Goal: Task Accomplishment & Management: Complete application form

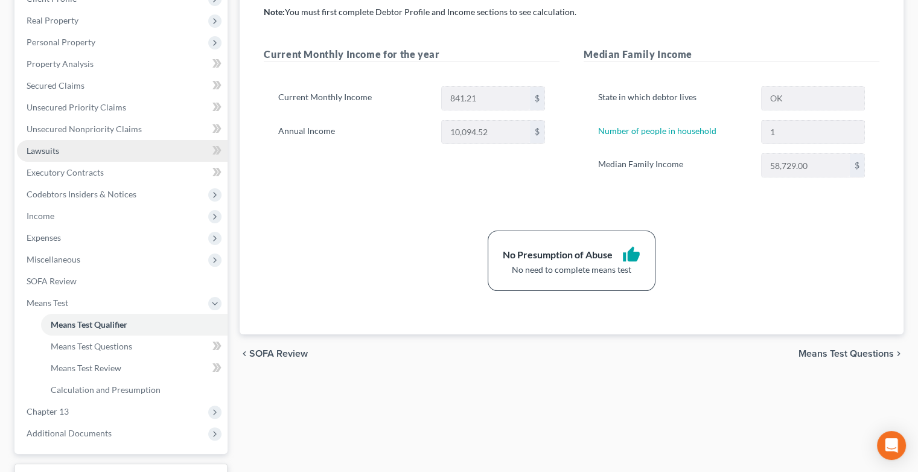
scroll to position [277, 0]
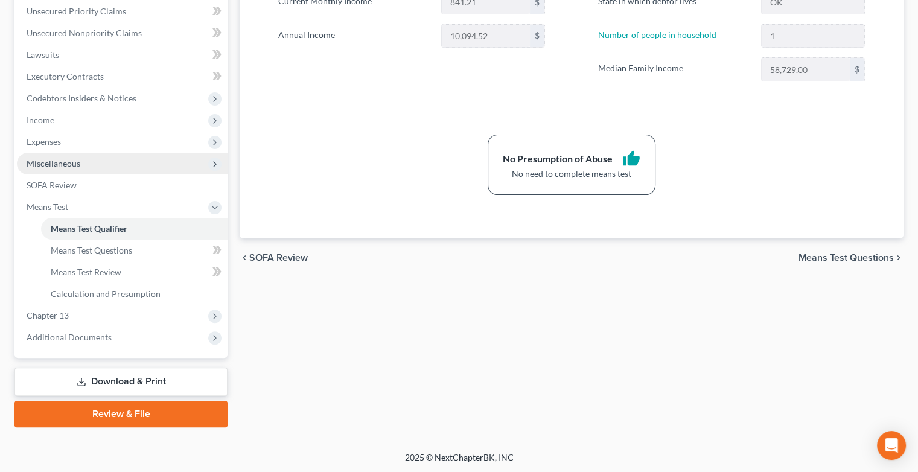
click at [62, 164] on span "Miscellaneous" at bounding box center [54, 163] width 54 height 10
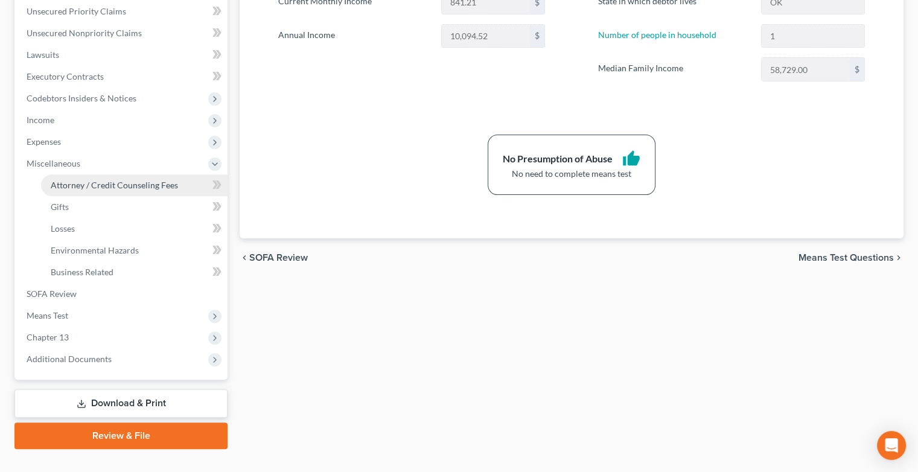
click at [100, 188] on span "Attorney / Credit Counseling Fees" at bounding box center [114, 185] width 127 height 10
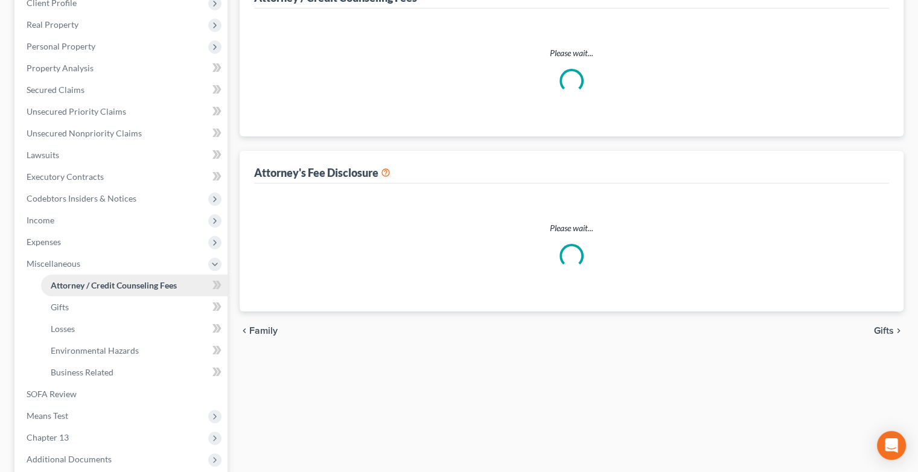
scroll to position [3, 0]
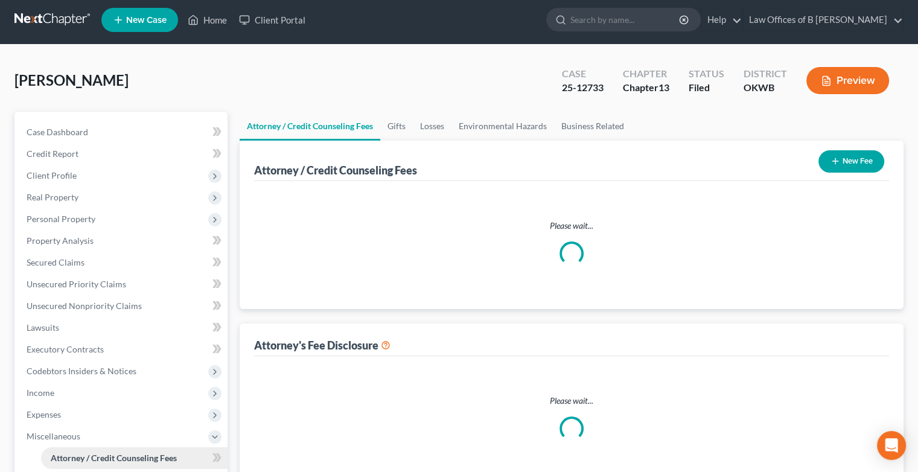
select select "0"
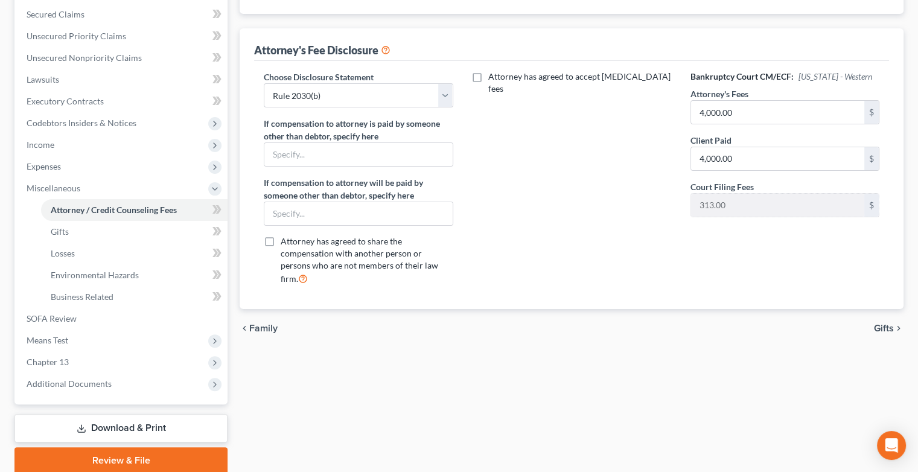
scroll to position [255, 0]
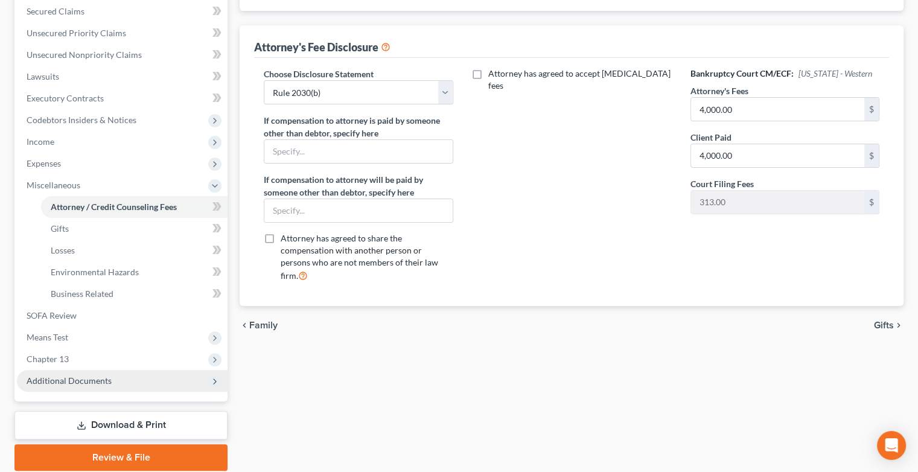
click at [97, 379] on span "Additional Documents" at bounding box center [69, 381] width 85 height 10
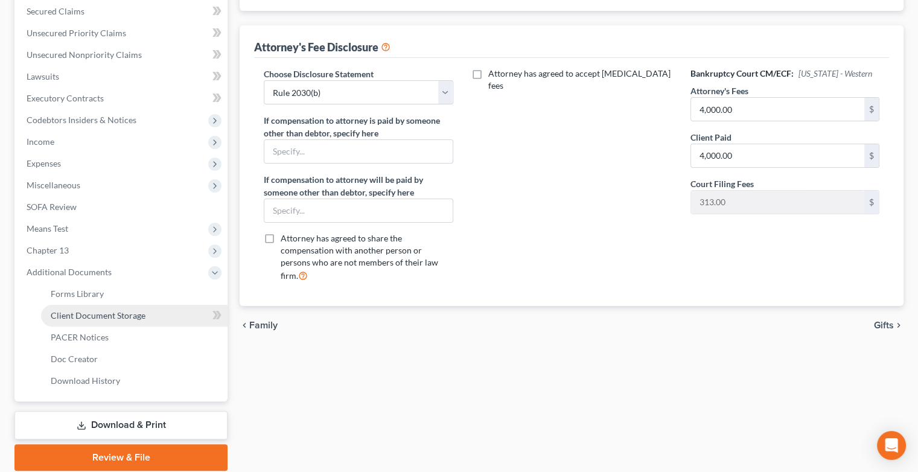
click at [149, 317] on link "Client Document Storage" at bounding box center [134, 316] width 187 height 22
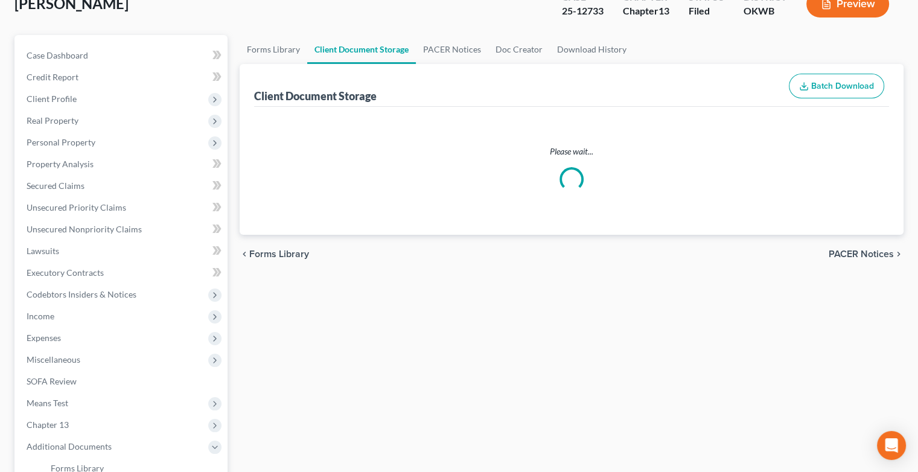
scroll to position [4, 0]
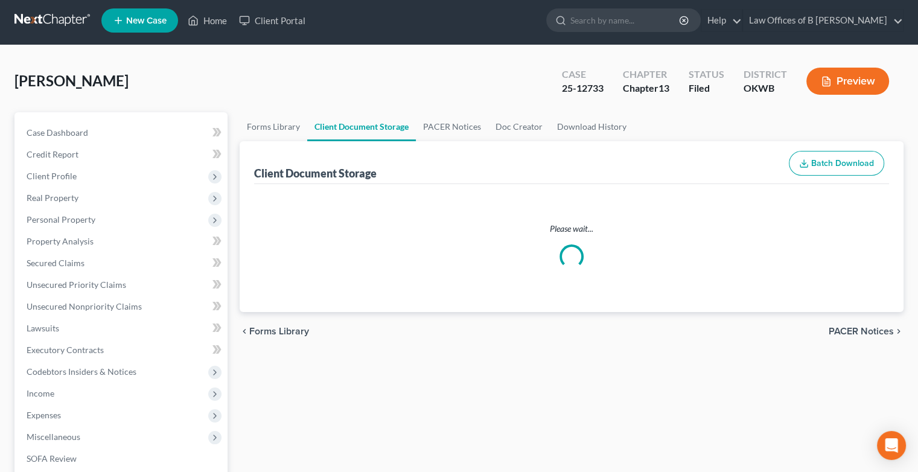
select select "0"
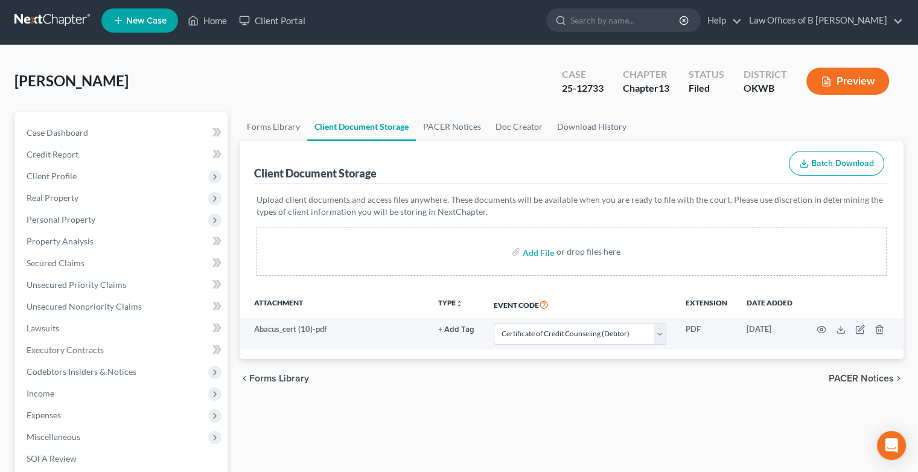
scroll to position [0, 0]
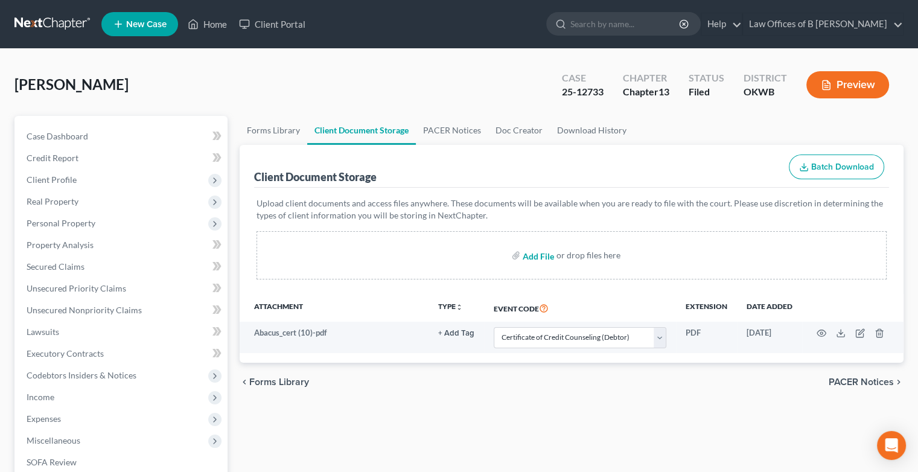
click at [534, 254] on input "file" at bounding box center [537, 256] width 29 height 22
type input "C:\fakepath\[PERSON_NAME] Supplementals Cvr Pg.pdf"
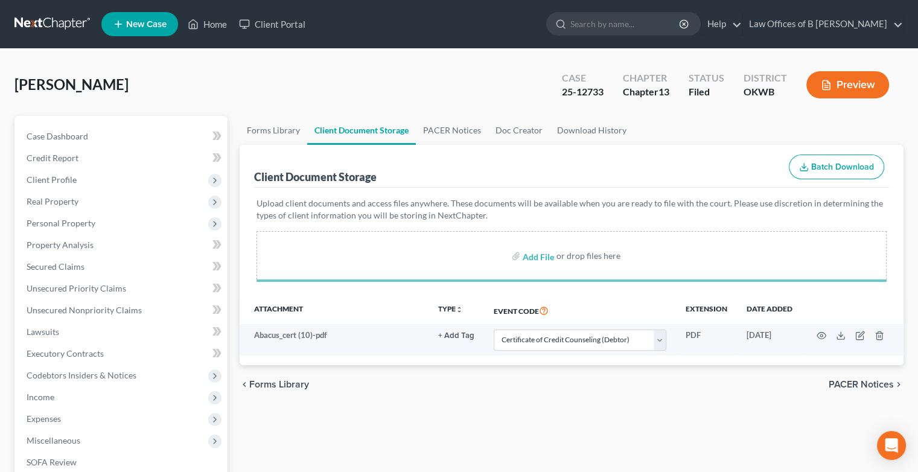
select select "0"
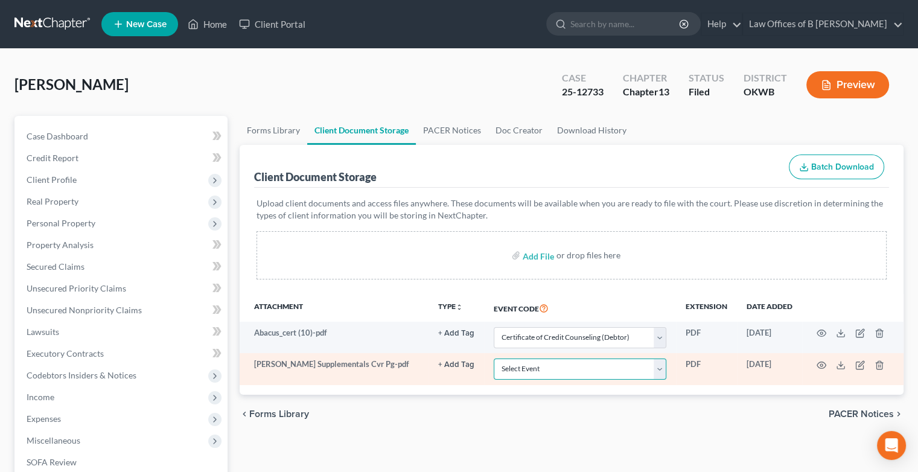
click at [662, 371] on select "Select Event Certificate of Credit Counseling (Debtor) Certificate of Credit Co…" at bounding box center [580, 369] width 173 height 21
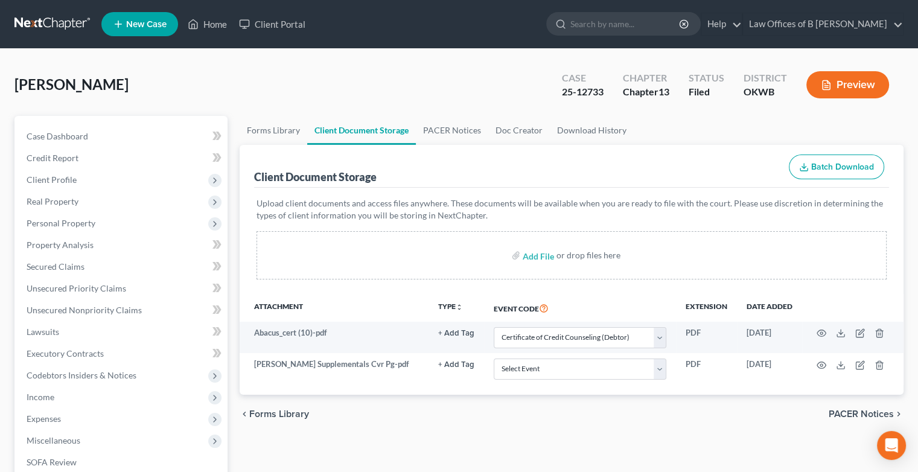
click at [641, 408] on div "chevron_left Forms Library PACER Notices chevron_right" at bounding box center [572, 414] width 664 height 39
drag, startPoint x: 641, startPoint y: 408, endPoint x: 550, endPoint y: 412, distance: 90.7
click at [550, 412] on div "chevron_left Forms Library PACER Notices chevron_right" at bounding box center [572, 414] width 664 height 39
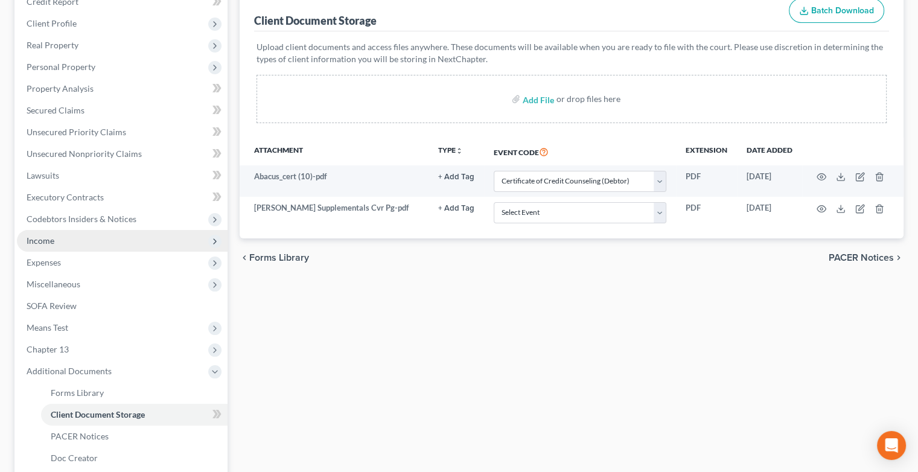
scroll to position [157, 0]
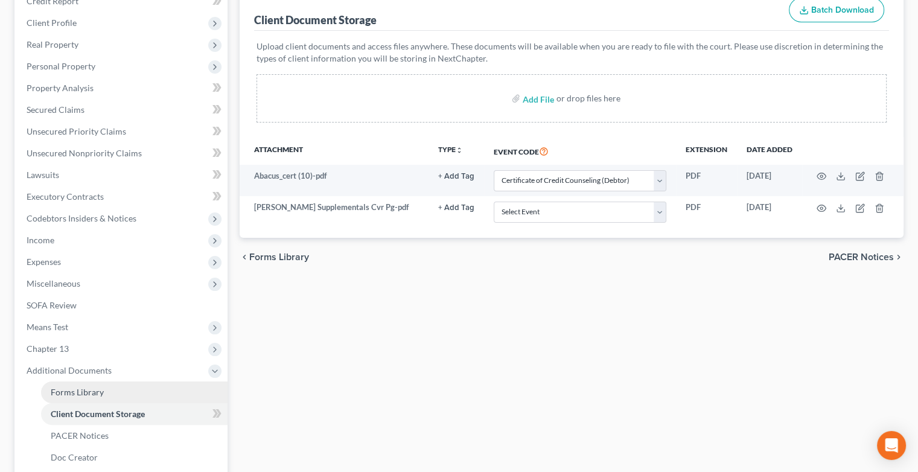
click at [97, 393] on span "Forms Library" at bounding box center [77, 392] width 53 height 10
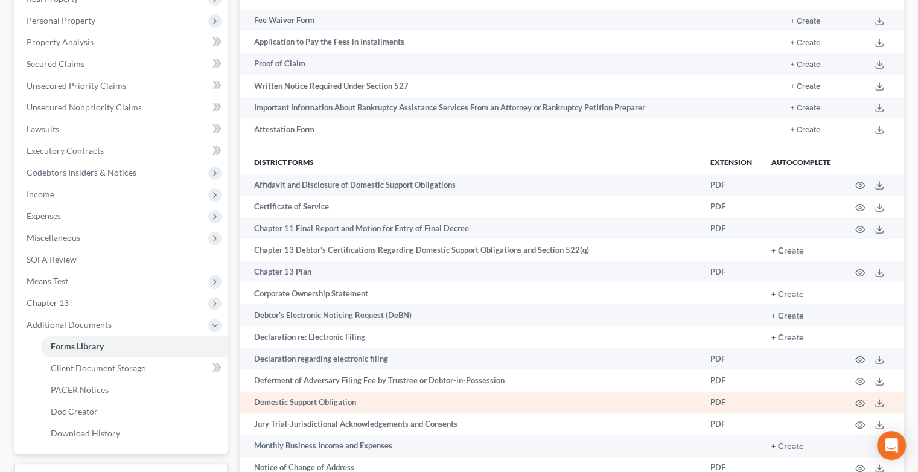
scroll to position [409, 0]
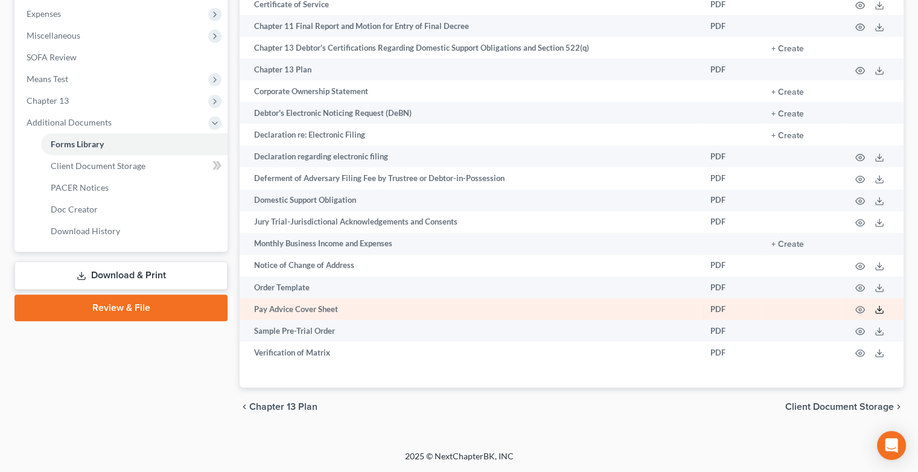
click at [882, 310] on icon at bounding box center [880, 310] width 10 height 10
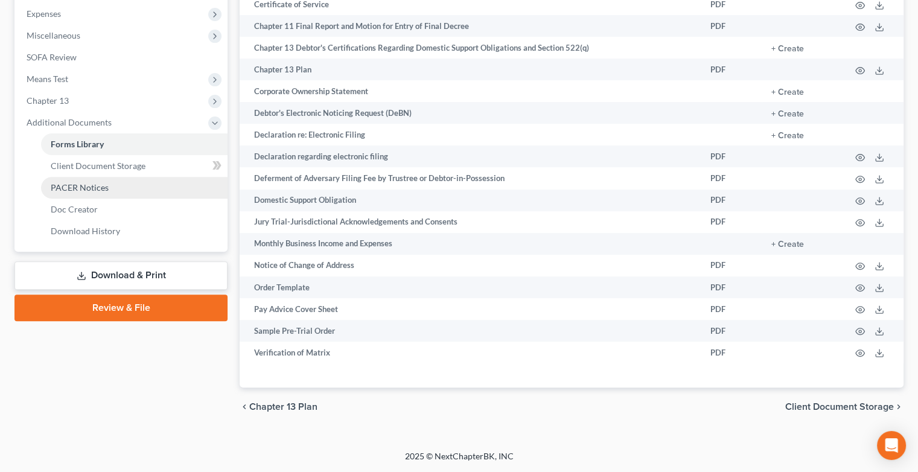
click at [124, 185] on link "PACER Notices" at bounding box center [134, 188] width 187 height 22
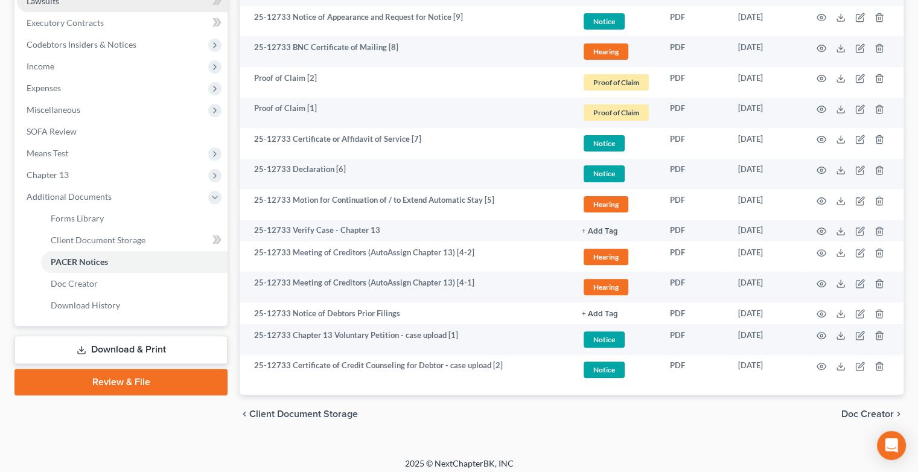
scroll to position [338, 0]
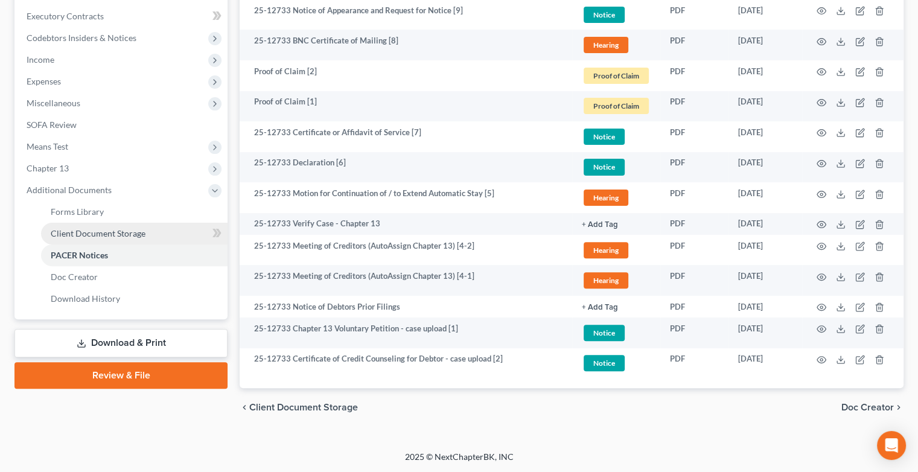
click at [109, 231] on span "Client Document Storage" at bounding box center [98, 233] width 95 height 10
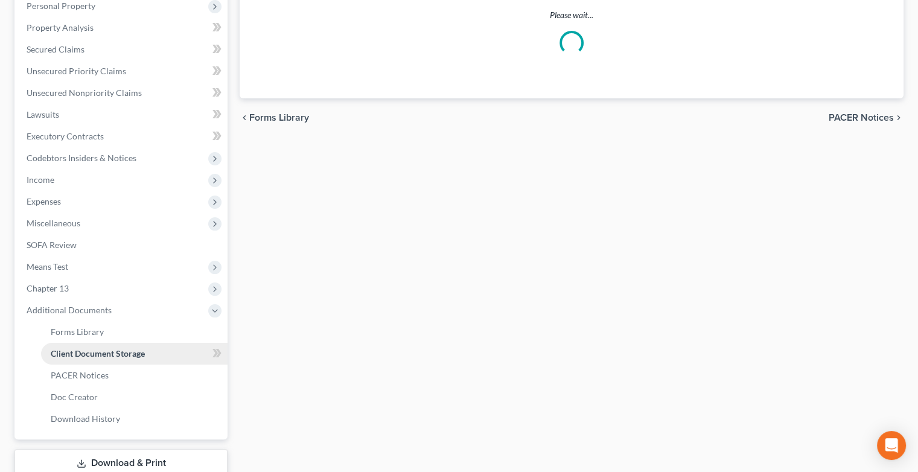
select select "0"
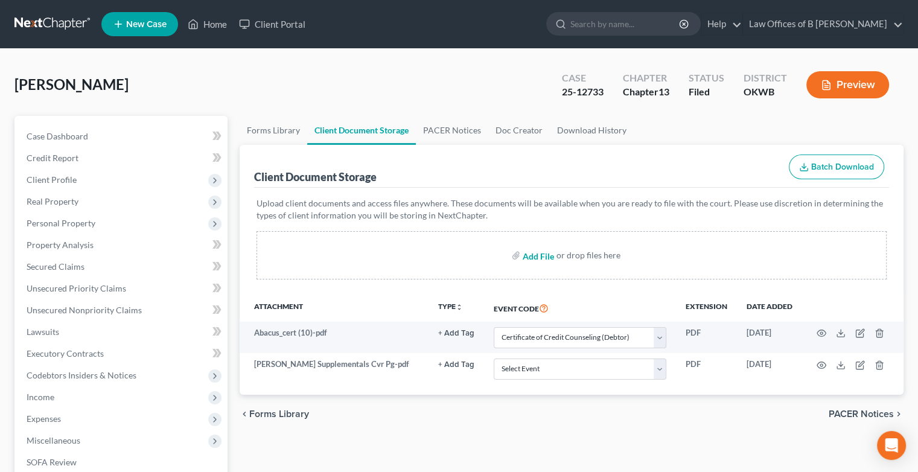
click at [542, 254] on input "file" at bounding box center [537, 256] width 29 height 22
type input "C:\fakepath\[PERSON_NAME] PayAdvice Cvr Sheet.pdf"
select select "0"
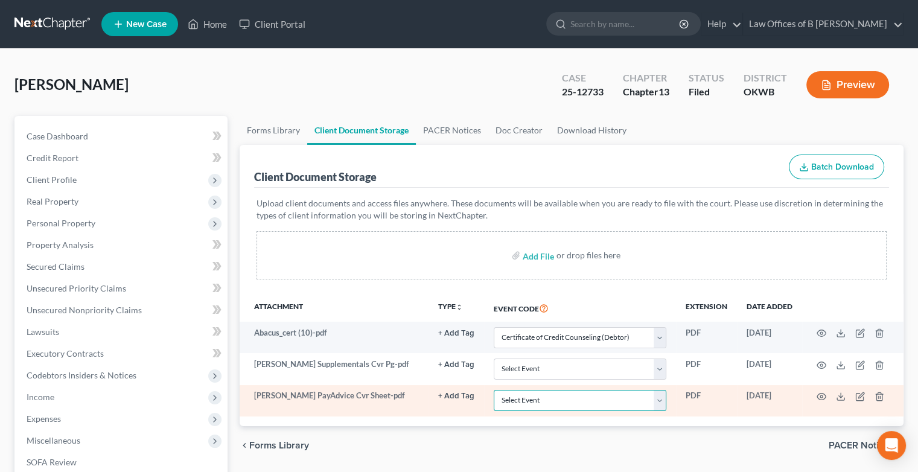
click at [661, 395] on select "Select Event Certificate of Credit Counseling (Debtor) Certificate of Credit Co…" at bounding box center [580, 400] width 173 height 21
select select "3"
click at [494, 390] on select "Select Event Certificate of Credit Counseling (Debtor) Certificate of Credit Co…" at bounding box center [580, 400] width 173 height 21
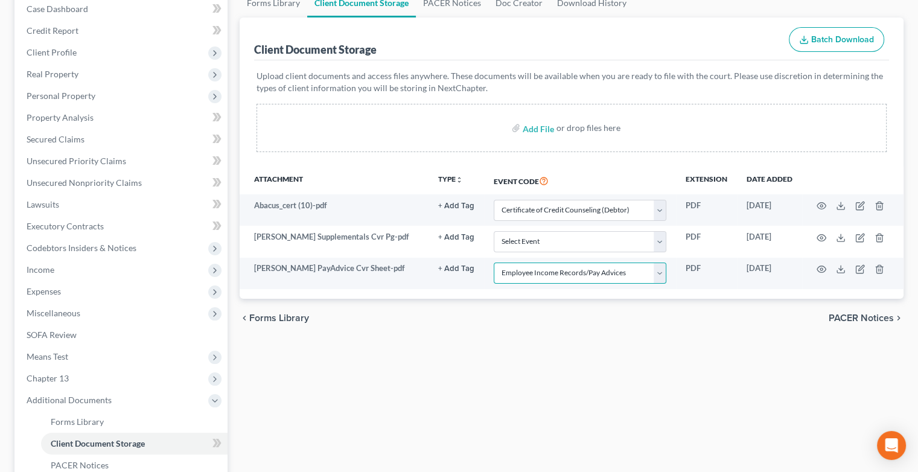
scroll to position [128, 0]
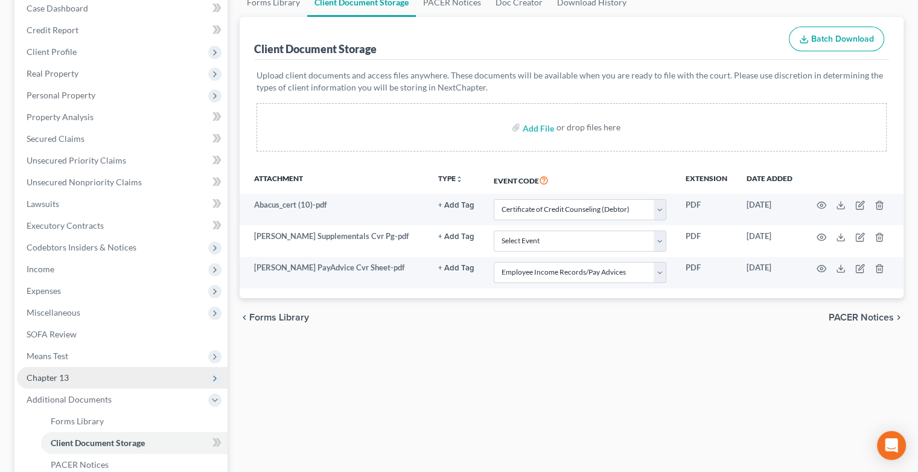
click at [60, 381] on span "Chapter 13" at bounding box center [48, 378] width 42 height 10
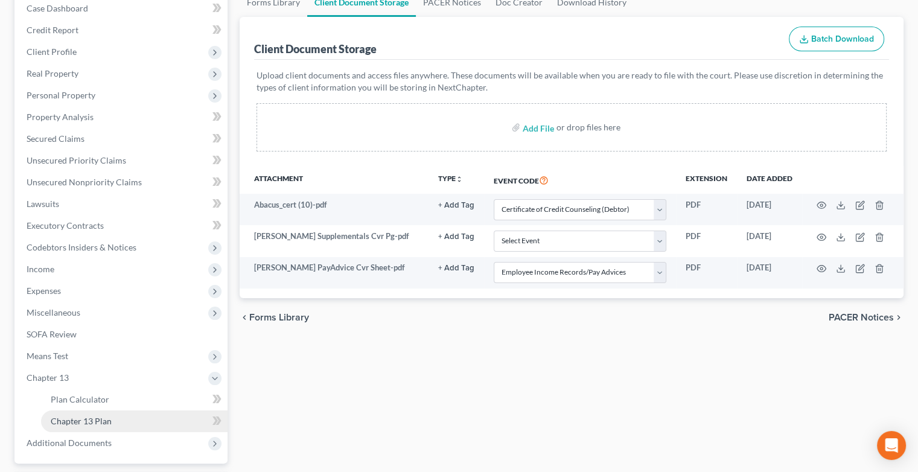
click at [84, 424] on span "Chapter 13 Plan" at bounding box center [81, 421] width 61 height 10
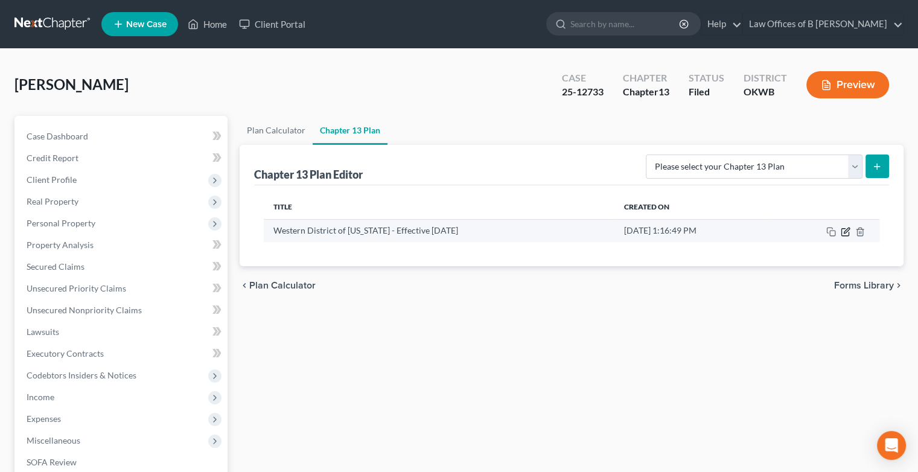
click at [847, 231] on icon "button" at bounding box center [846, 230] width 5 height 5
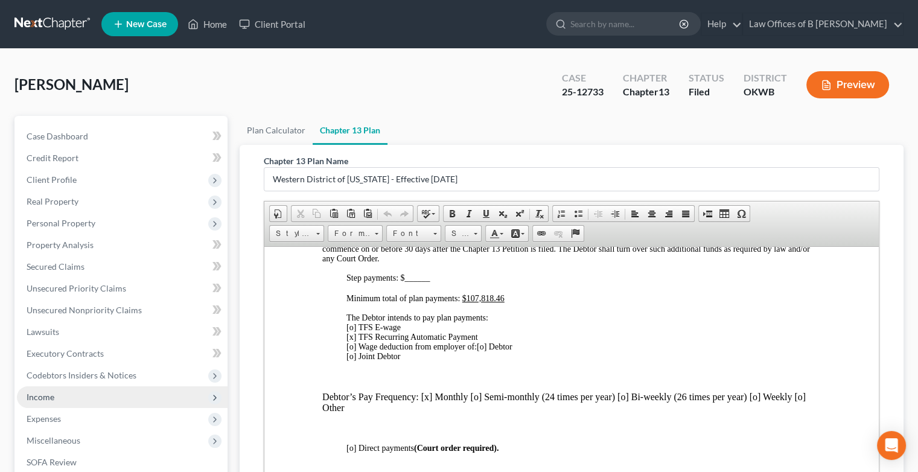
scroll to position [234, 0]
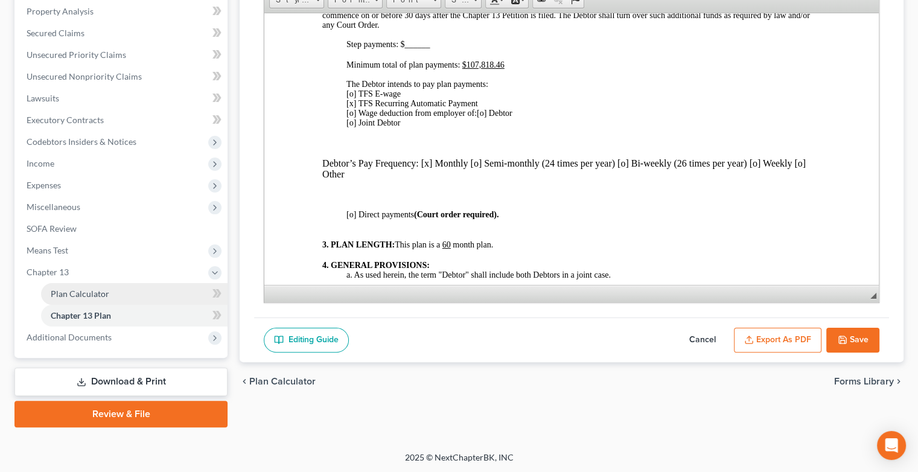
click at [72, 289] on span "Plan Calculator" at bounding box center [80, 294] width 59 height 10
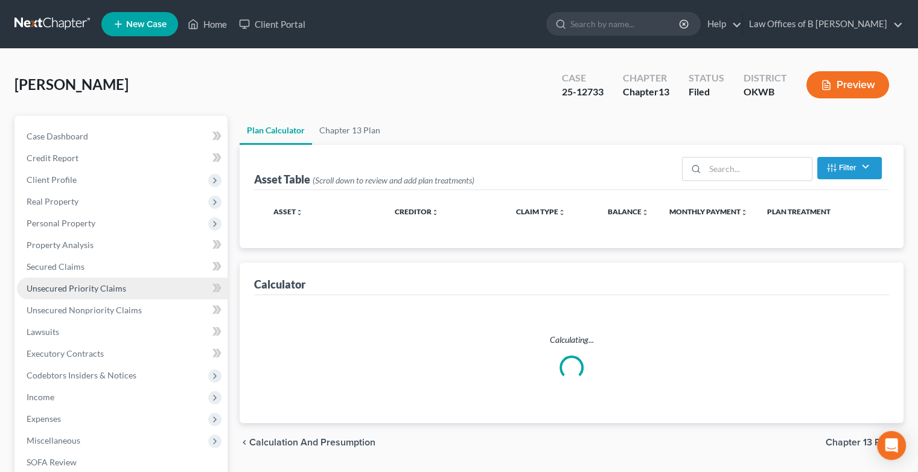
select select "59"
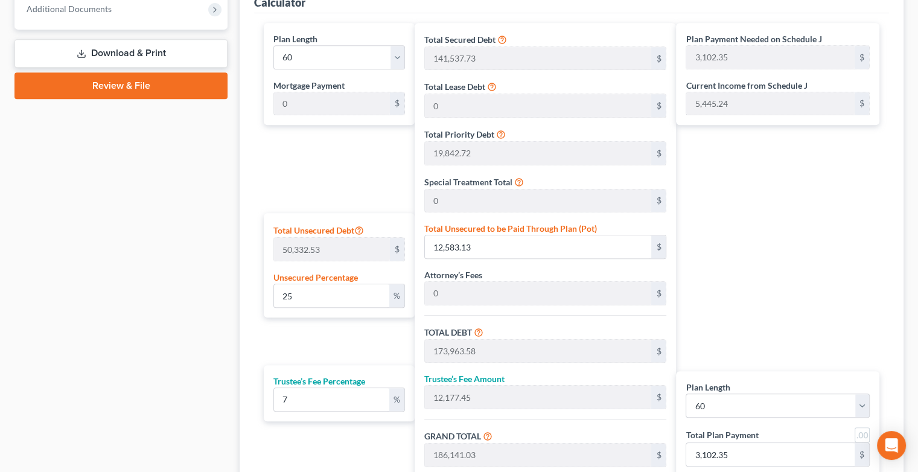
scroll to position [561, 0]
click at [314, 301] on input "25" at bounding box center [331, 297] width 115 height 23
click at [313, 301] on input "25" at bounding box center [331, 297] width 115 height 23
type input "0"
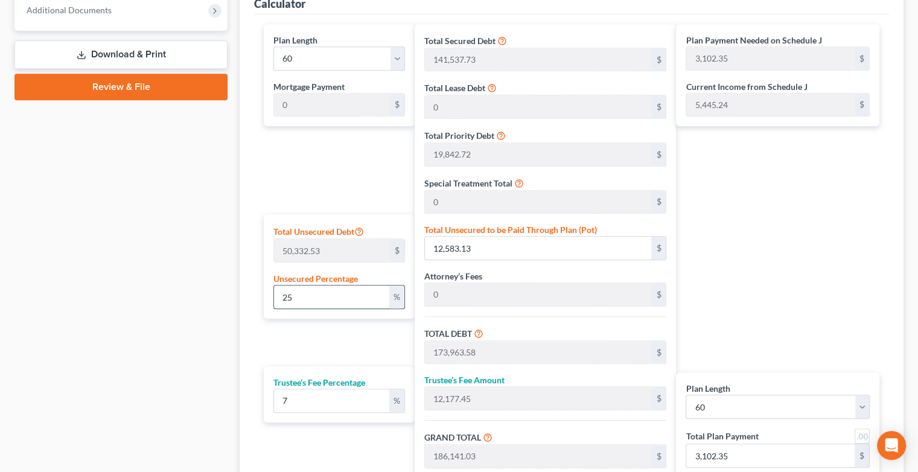
type input "161,380.45"
type input "11,296.63"
type input "172,677.08"
type input "2,877.95"
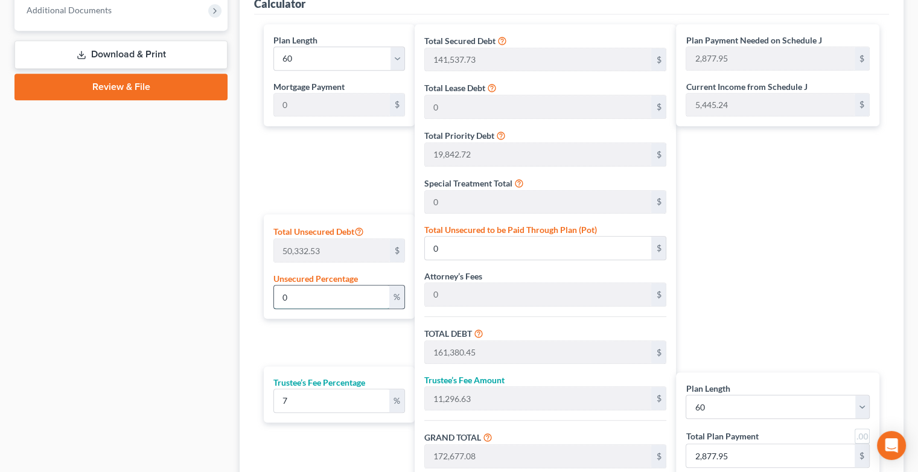
type input "0"
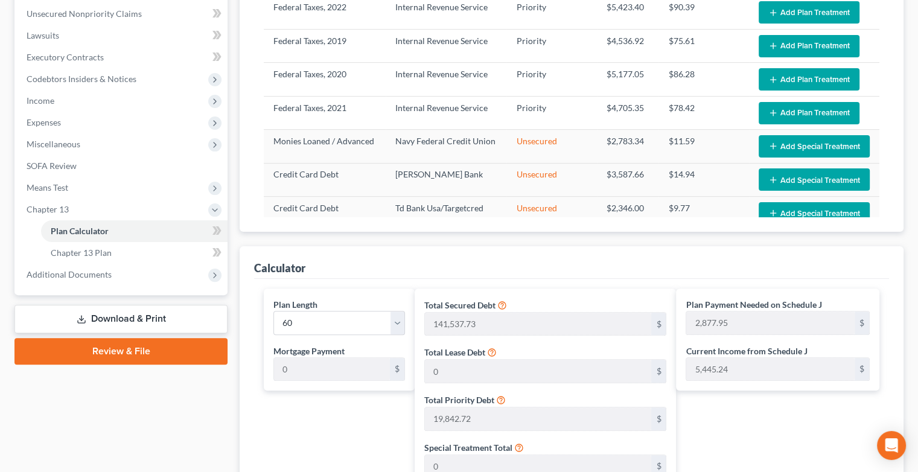
scroll to position [298, 0]
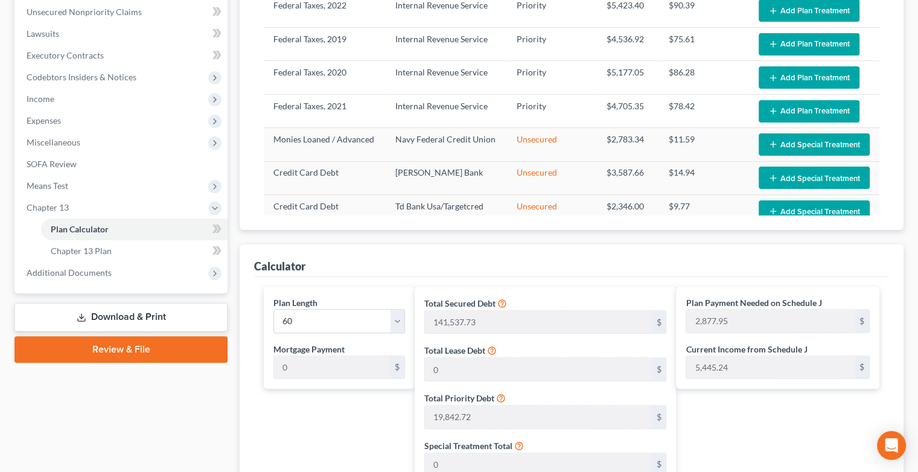
click at [128, 310] on link "Download & Print" at bounding box center [120, 317] width 213 height 28
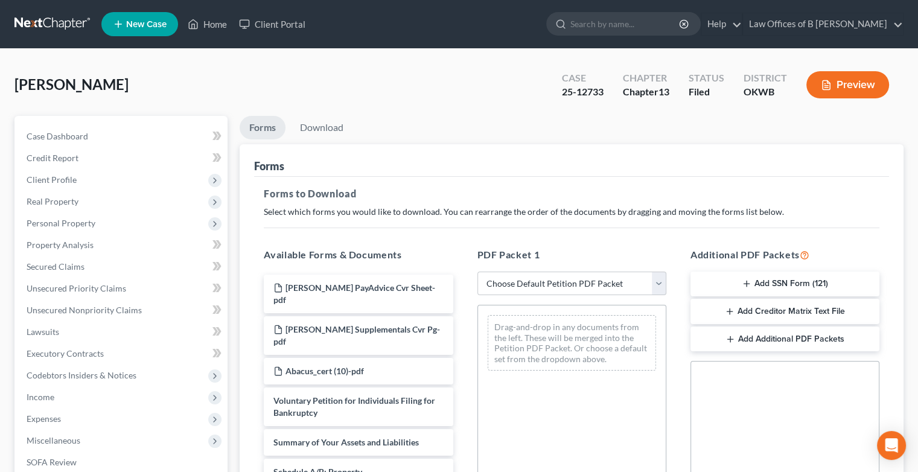
click at [641, 372] on div "Drag-and-drop in any documents from the left. These will be merged into the Pet…" at bounding box center [572, 343] width 188 height 75
click at [112, 318] on link "Unsecured Nonpriority Claims" at bounding box center [122, 311] width 211 height 22
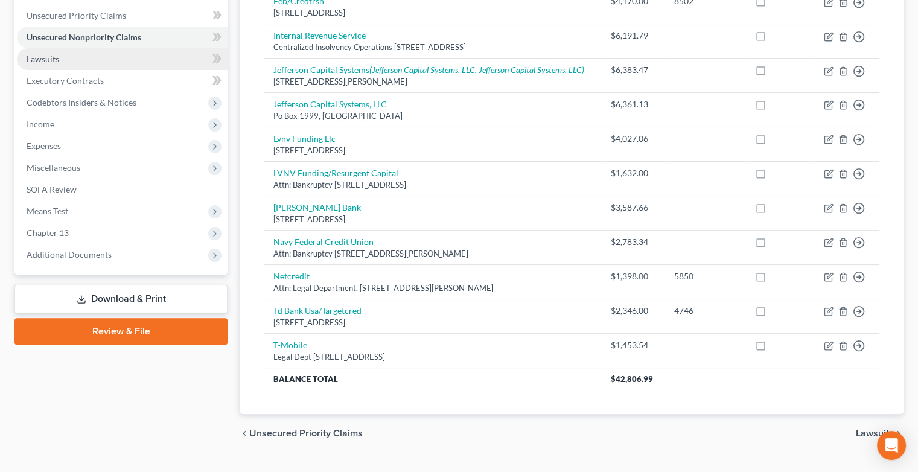
scroll to position [297, 0]
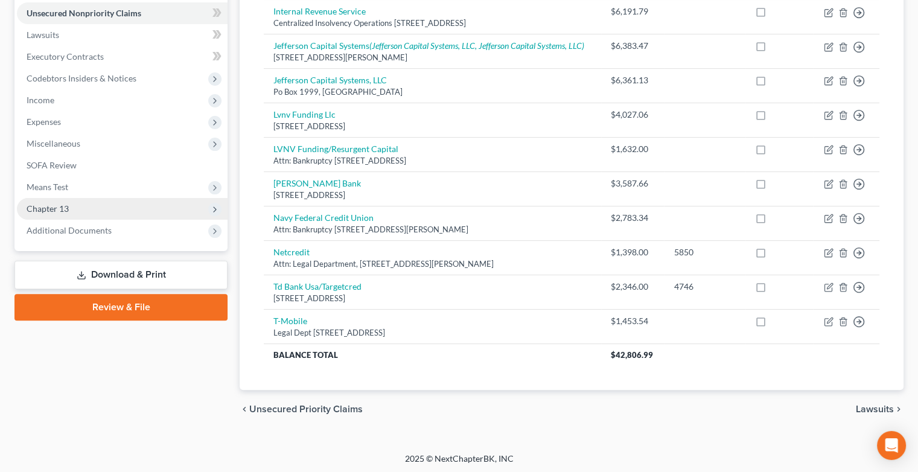
click at [54, 208] on span "Chapter 13" at bounding box center [48, 208] width 42 height 10
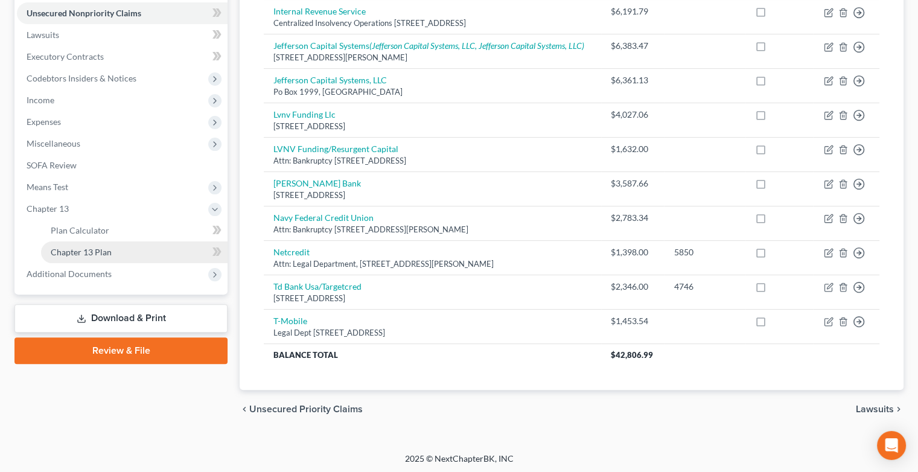
click at [105, 248] on span "Chapter 13 Plan" at bounding box center [81, 252] width 61 height 10
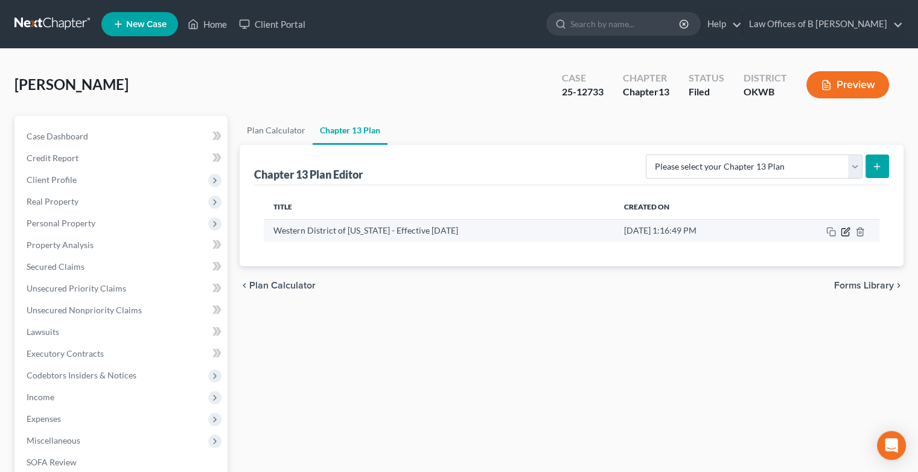
click at [847, 232] on icon "button" at bounding box center [846, 232] width 10 height 10
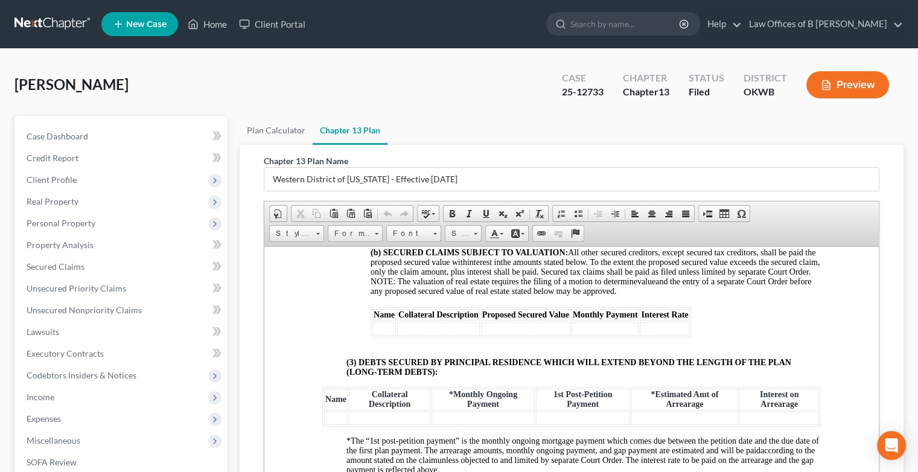
scroll to position [1766, 0]
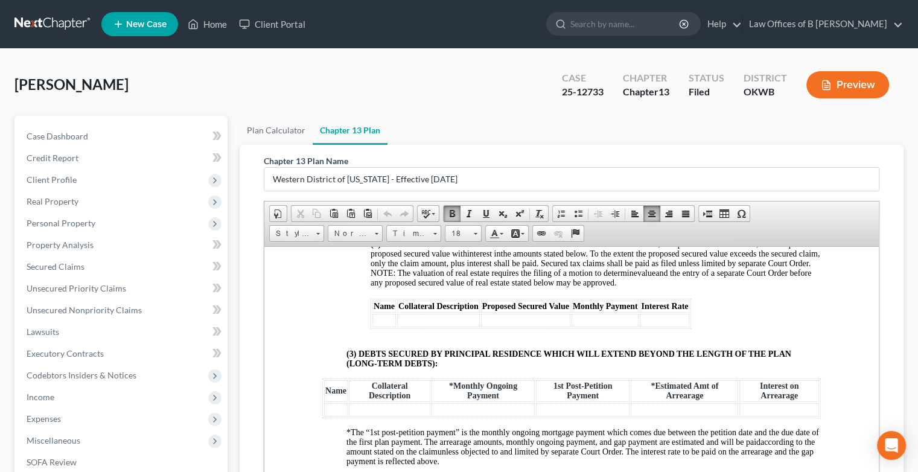
click at [509, 248] on strong "(b) SECURED CLAIMS SUBJECT TO VALUATION:" at bounding box center [469, 243] width 197 height 9
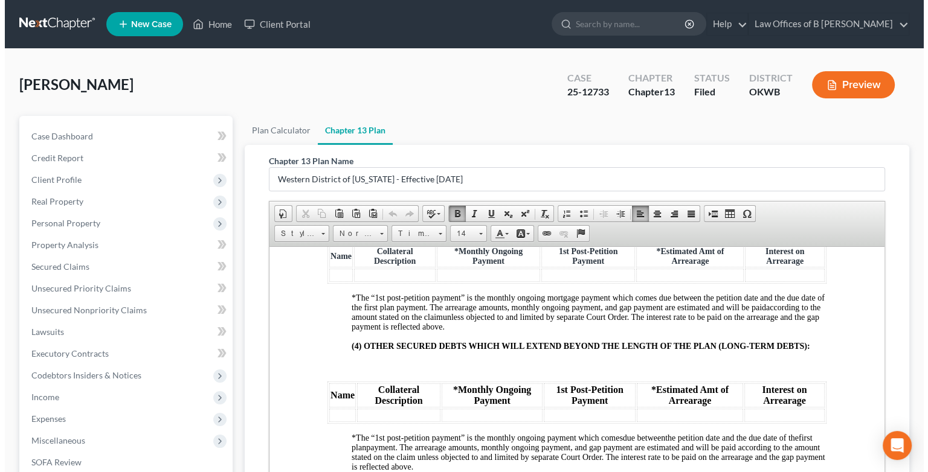
scroll to position [1906, 0]
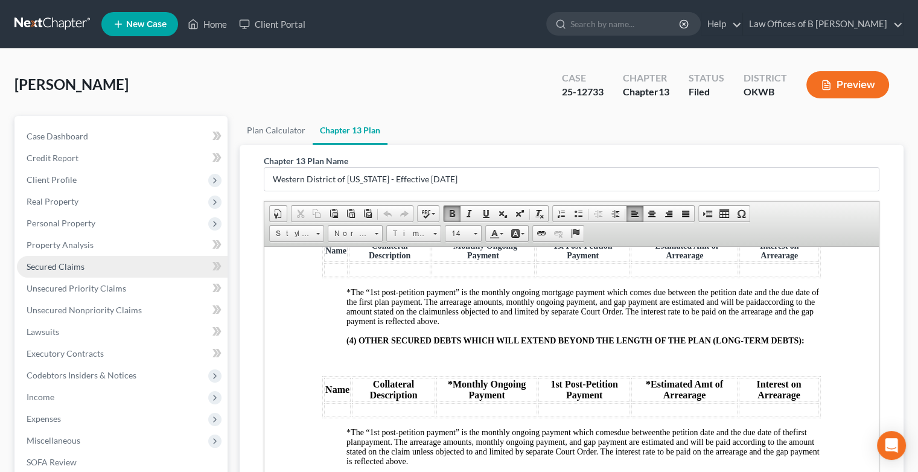
click at [71, 268] on span "Secured Claims" at bounding box center [56, 266] width 58 height 10
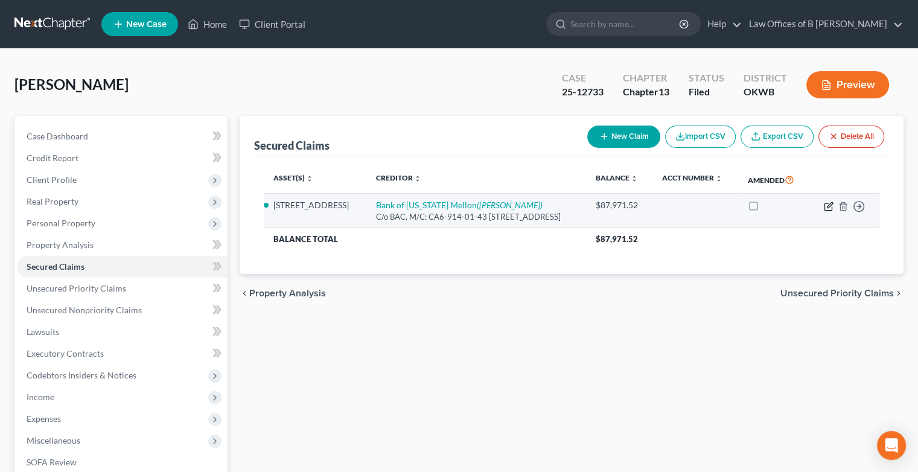
click at [826, 211] on icon "button" at bounding box center [829, 207] width 10 height 10
select select "4"
select select "3"
select select "0"
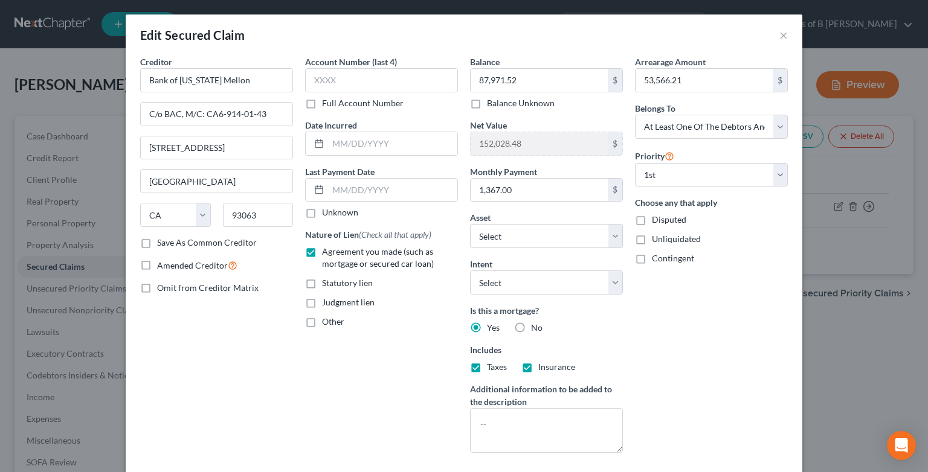
click at [36, 36] on div "Edit Secured Claim × Creditor * Bank of [US_STATE] Mellon C/o BAC, M/C: CA6-914…" at bounding box center [464, 236] width 928 height 472
click at [779, 36] on button "×" at bounding box center [783, 35] width 8 height 14
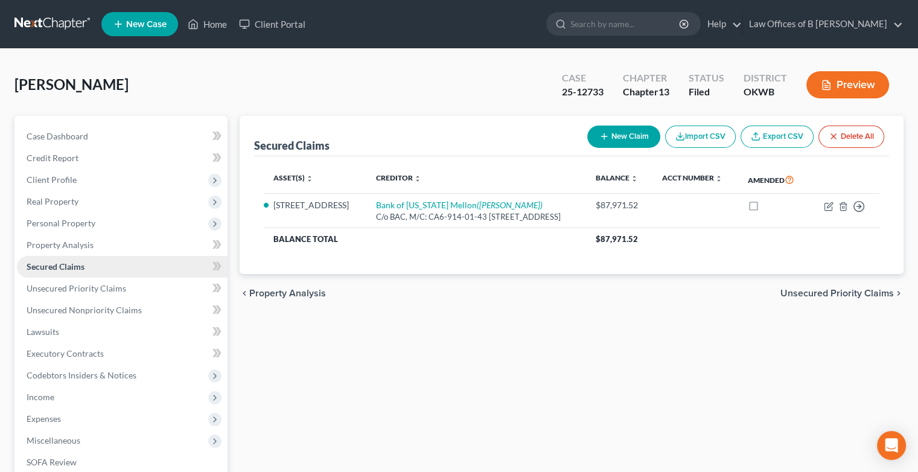
click at [53, 269] on span "Secured Claims" at bounding box center [56, 266] width 58 height 10
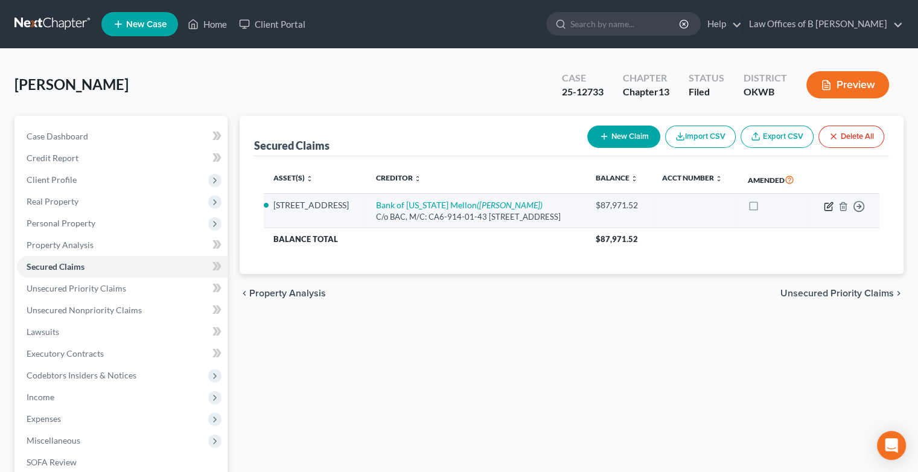
click at [828, 211] on icon "button" at bounding box center [829, 207] width 10 height 10
select select "4"
select select "2"
select select "3"
select select "0"
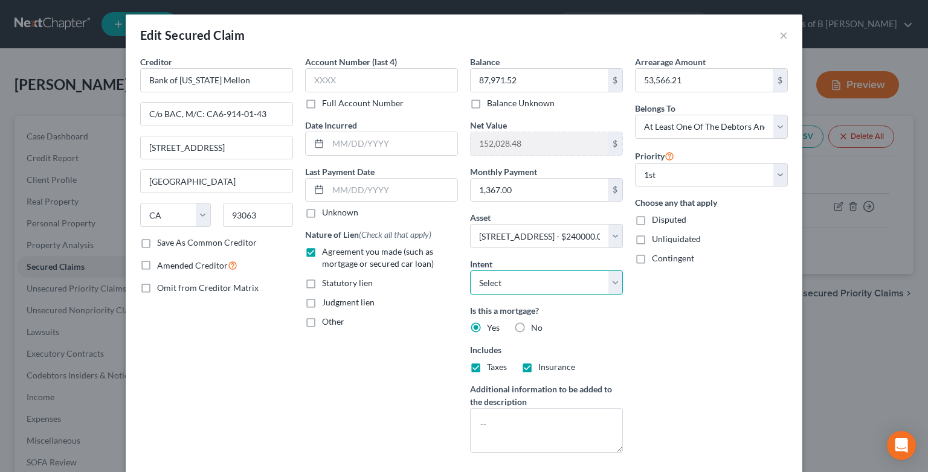
click at [614, 279] on select "Select Surrender Redeem Reaffirm Avoid Other" at bounding box center [546, 283] width 153 height 24
select select "4"
click at [470, 271] on select "Select Surrender Redeem Reaffirm Avoid Other" at bounding box center [546, 283] width 153 height 24
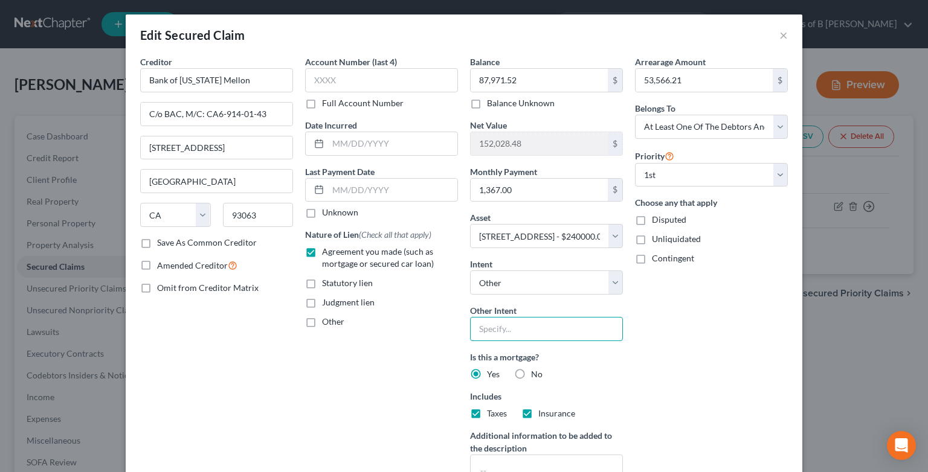
click at [553, 327] on input "text" at bounding box center [546, 329] width 153 height 24
type input "In Plan"
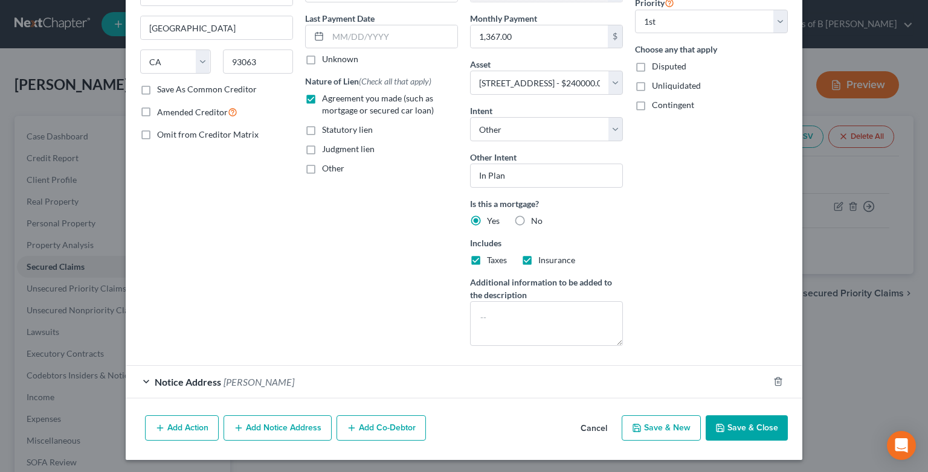
click at [732, 417] on button "Save & Close" at bounding box center [746, 427] width 82 height 25
select select
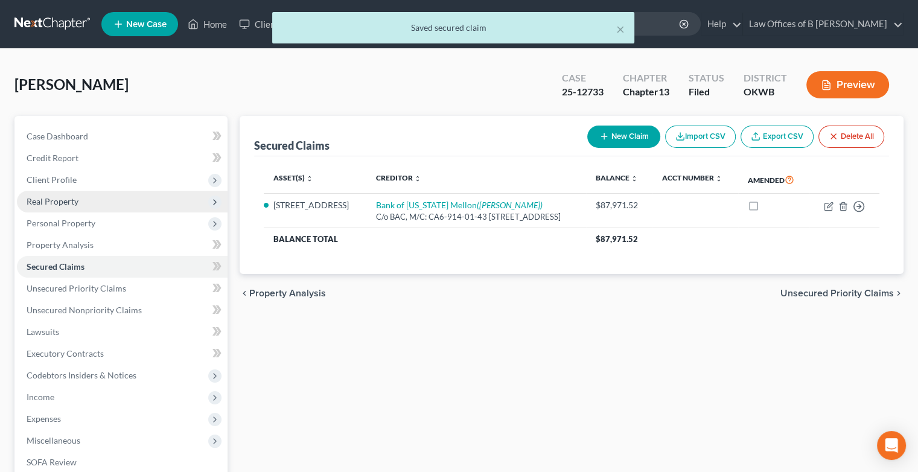
click at [48, 205] on span "Real Property" at bounding box center [53, 201] width 52 height 10
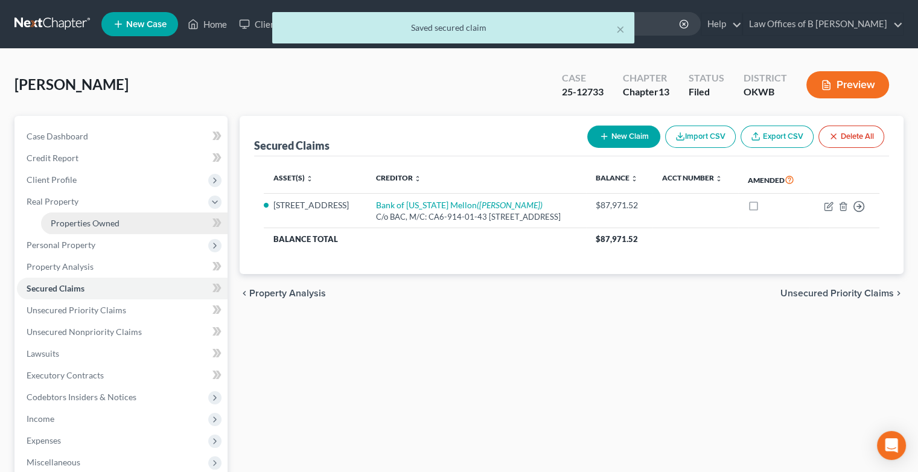
click at [77, 220] on span "Properties Owned" at bounding box center [85, 223] width 69 height 10
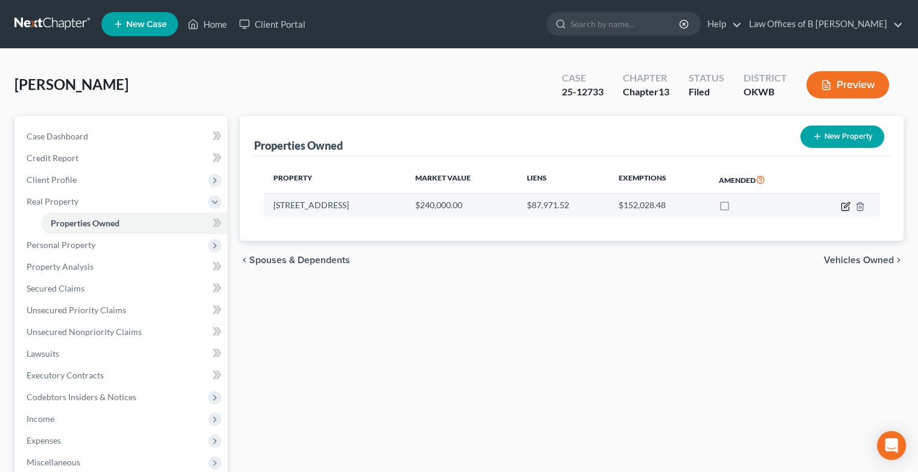
click at [844, 209] on icon "button" at bounding box center [845, 206] width 7 height 7
select select "37"
select select "3"
select select "0"
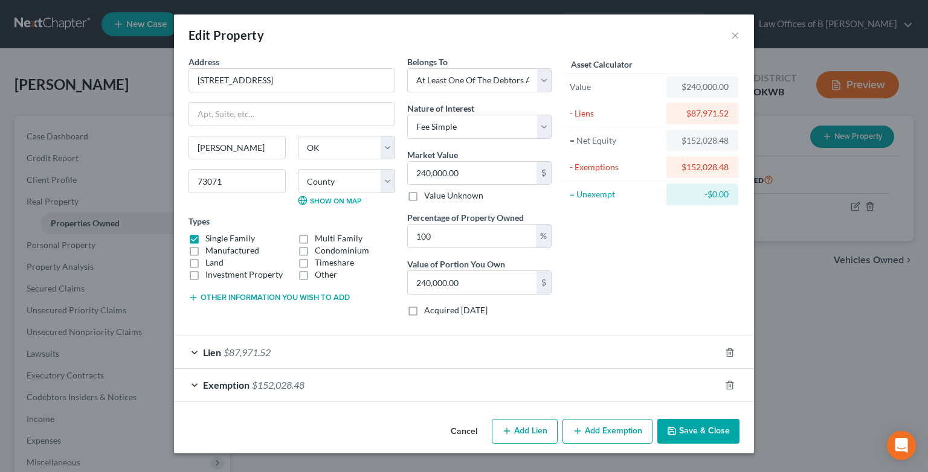
click at [252, 298] on button "Other information you wish to add" at bounding box center [268, 298] width 161 height 10
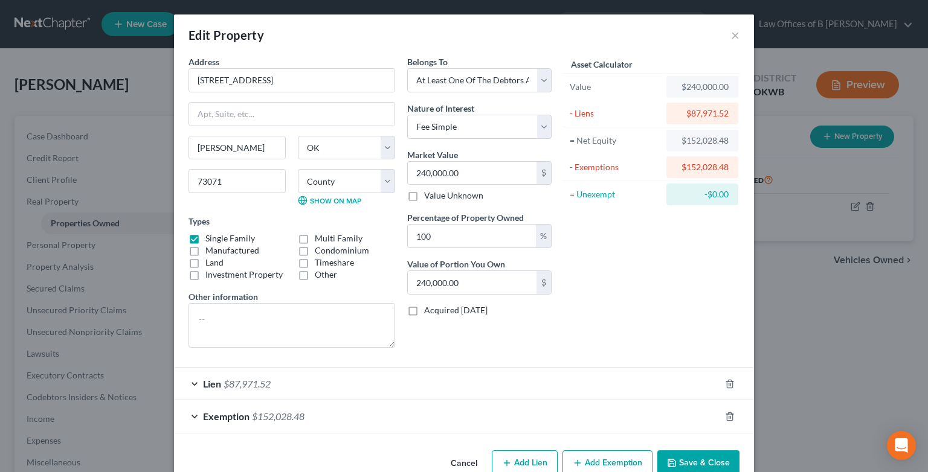
click at [679, 457] on button "Save & Close" at bounding box center [698, 462] width 82 height 25
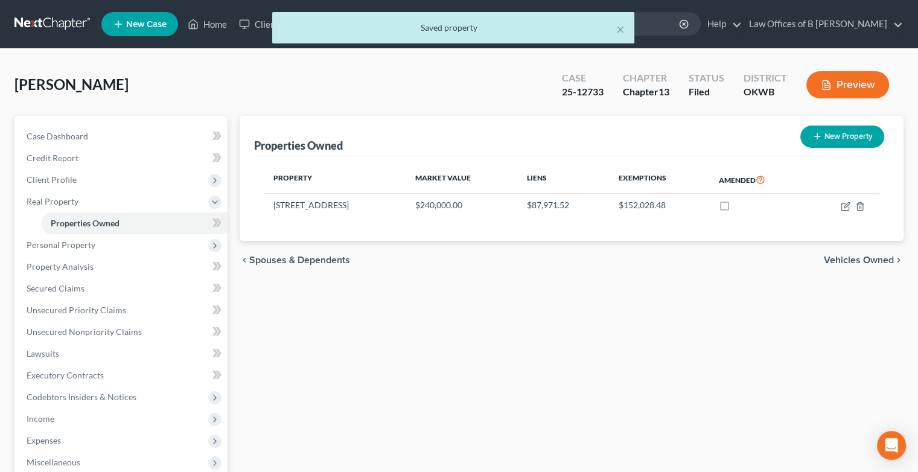
click at [652, 23] on div "× Saved property" at bounding box center [453, 30] width 918 height 37
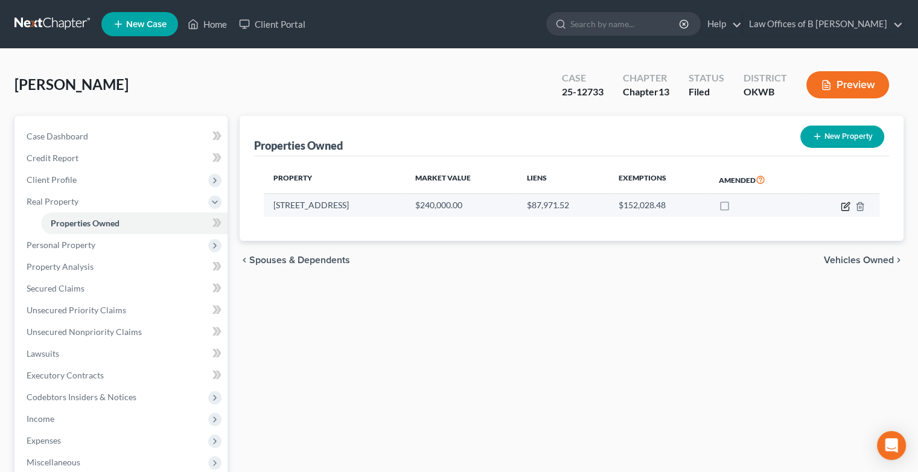
click at [845, 206] on icon "button" at bounding box center [846, 204] width 5 height 5
select select "37"
select select "13"
select select "3"
select select "0"
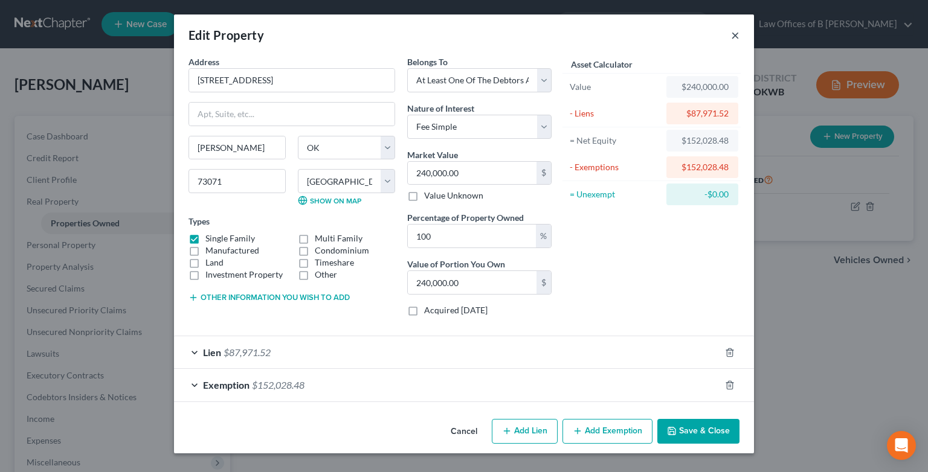
click at [734, 39] on button "×" at bounding box center [735, 35] width 8 height 14
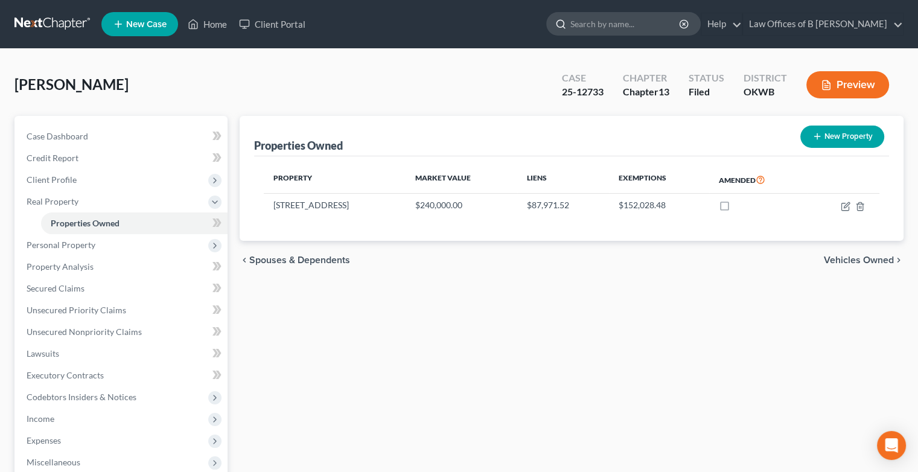
click at [653, 21] on input "search" at bounding box center [626, 24] width 111 height 22
type input "[PERSON_NAME]"
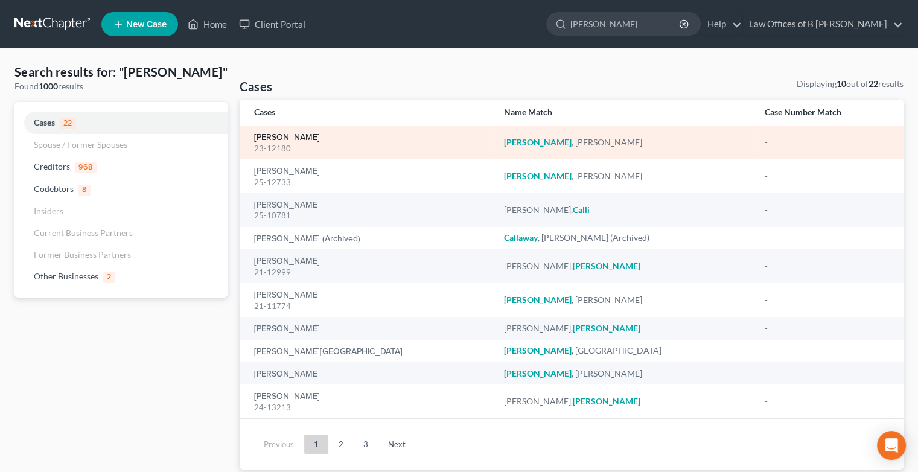
click at [288, 138] on link "[PERSON_NAME]" at bounding box center [287, 137] width 66 height 8
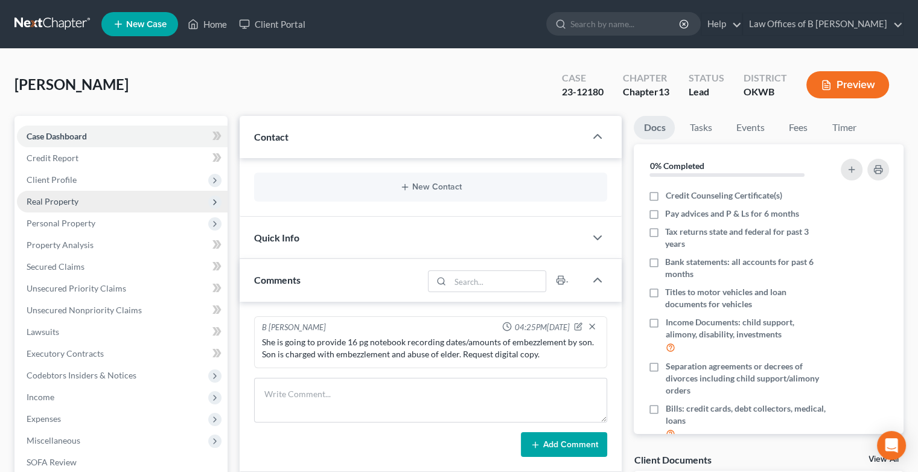
click at [56, 201] on span "Real Property" at bounding box center [53, 201] width 52 height 10
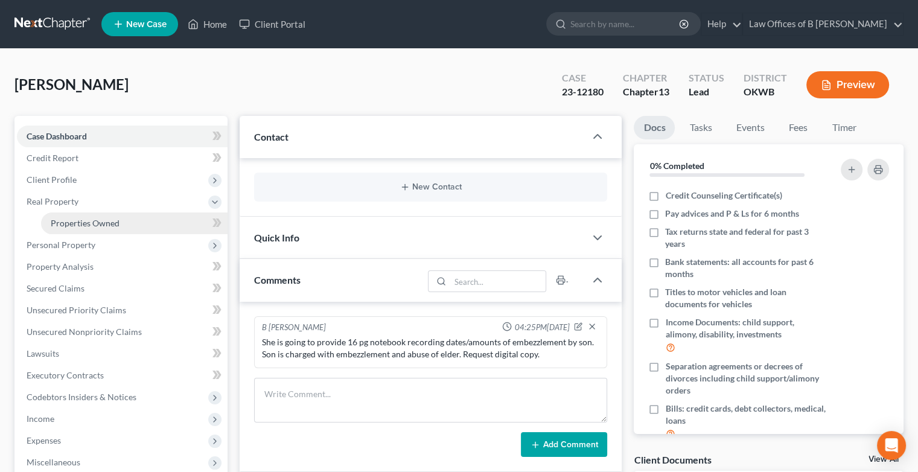
click at [87, 224] on span "Properties Owned" at bounding box center [85, 223] width 69 height 10
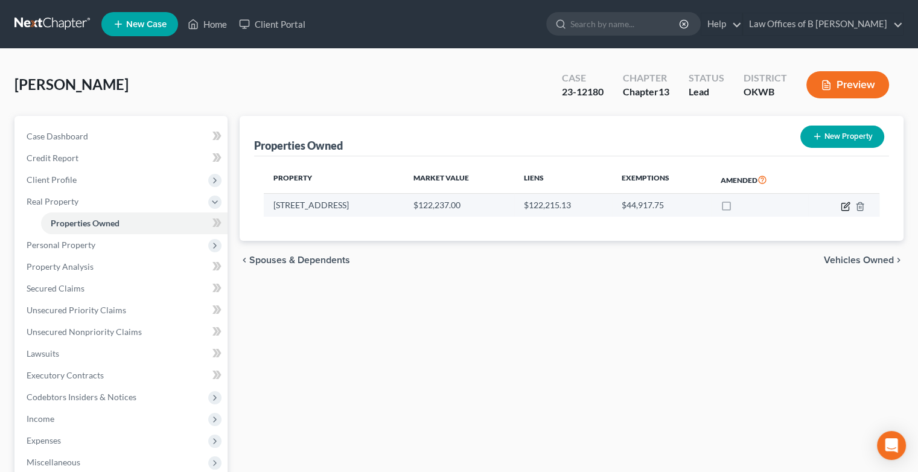
click at [846, 209] on icon "button" at bounding box center [846, 207] width 10 height 10
select select "37"
select select "13"
select select "0"
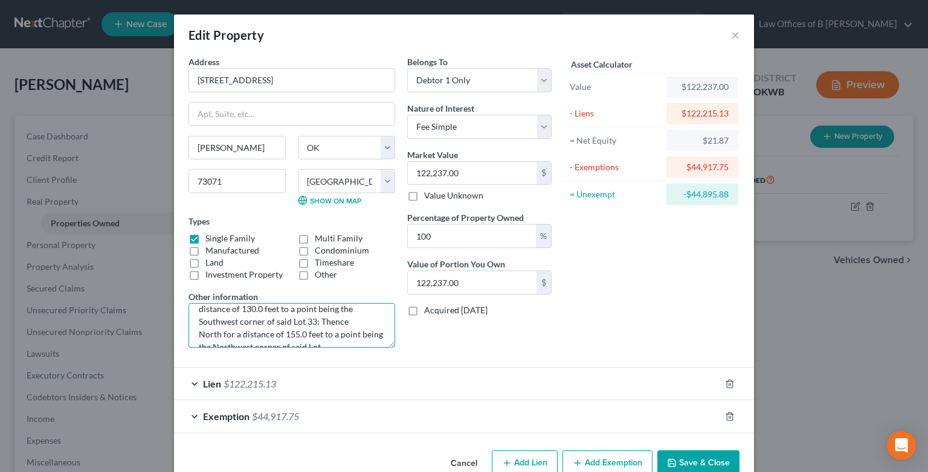
scroll to position [228, 0]
drag, startPoint x: 191, startPoint y: 317, endPoint x: 373, endPoint y: 330, distance: 182.2
click at [373, 330] on textarea "Lot Thirty Three (33) and a part of Lot Thirty Four (34), Block One (1) of [GEO…" at bounding box center [291, 325] width 207 height 45
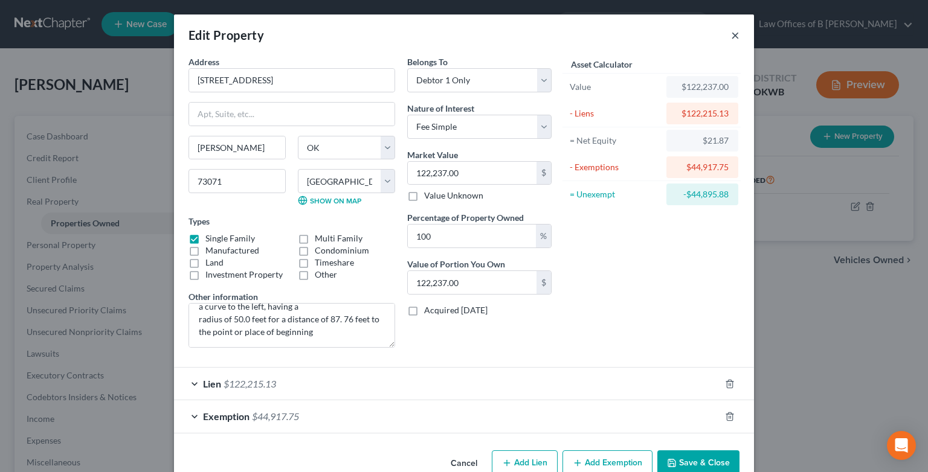
click at [731, 36] on button "×" at bounding box center [735, 35] width 8 height 14
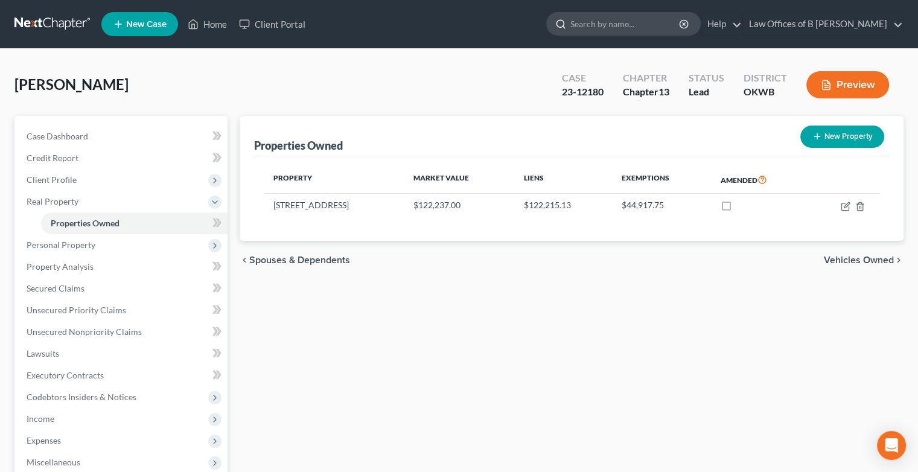
click at [630, 26] on input "search" at bounding box center [626, 24] width 111 height 22
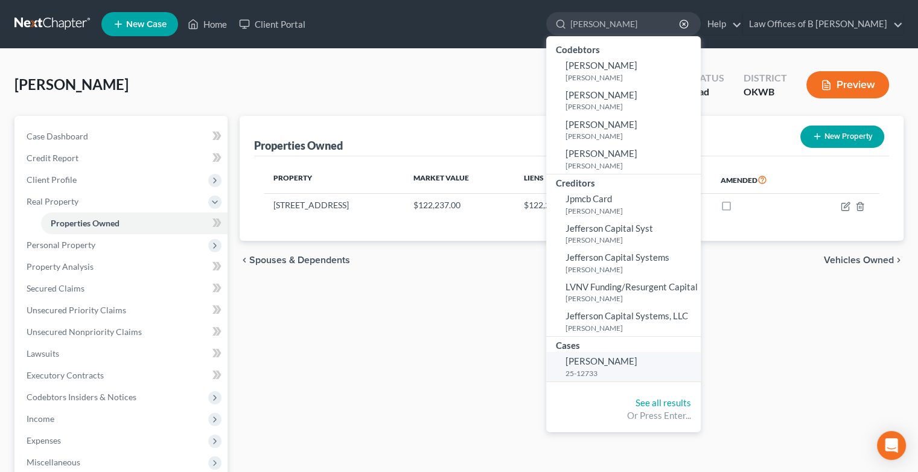
type input "[PERSON_NAME]"
click at [599, 363] on span "[PERSON_NAME]" at bounding box center [602, 361] width 72 height 11
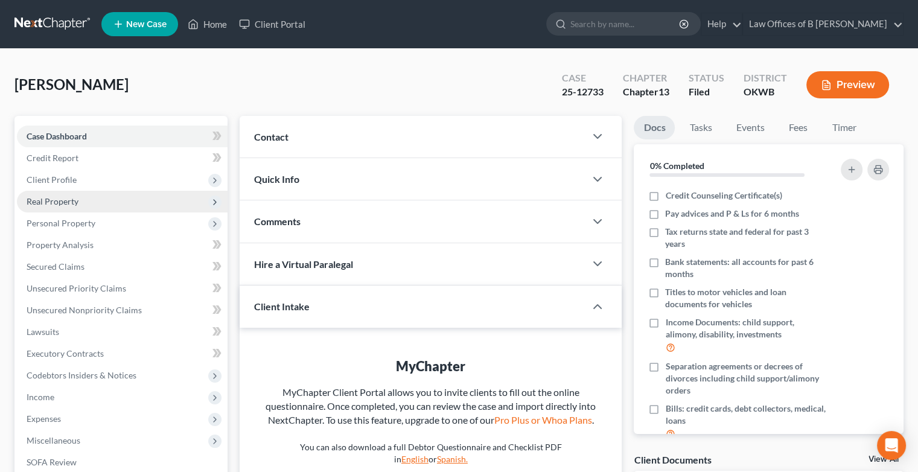
click at [40, 203] on span "Real Property" at bounding box center [53, 201] width 52 height 10
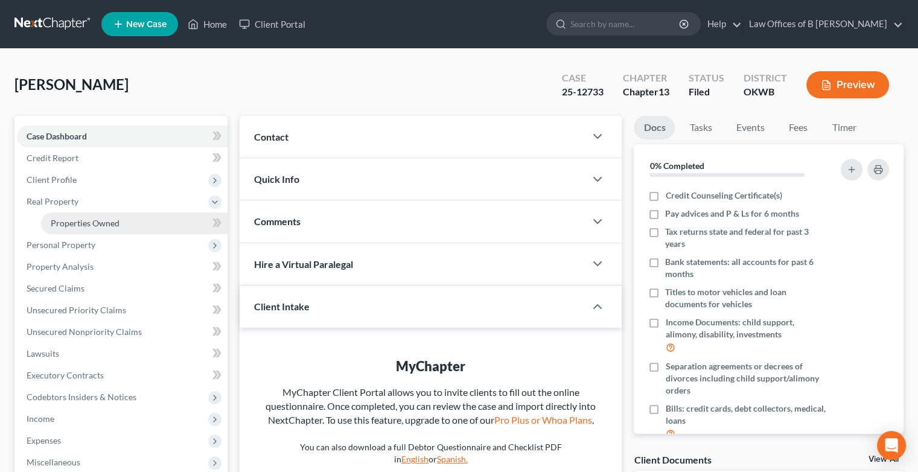
click at [74, 223] on span "Properties Owned" at bounding box center [85, 223] width 69 height 10
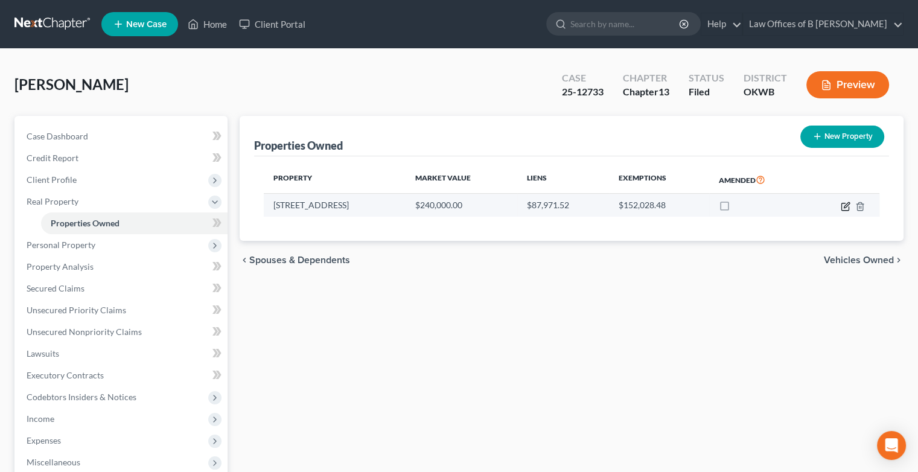
click at [844, 208] on icon "button" at bounding box center [846, 207] width 10 height 10
select select "37"
select select "13"
select select "3"
select select "0"
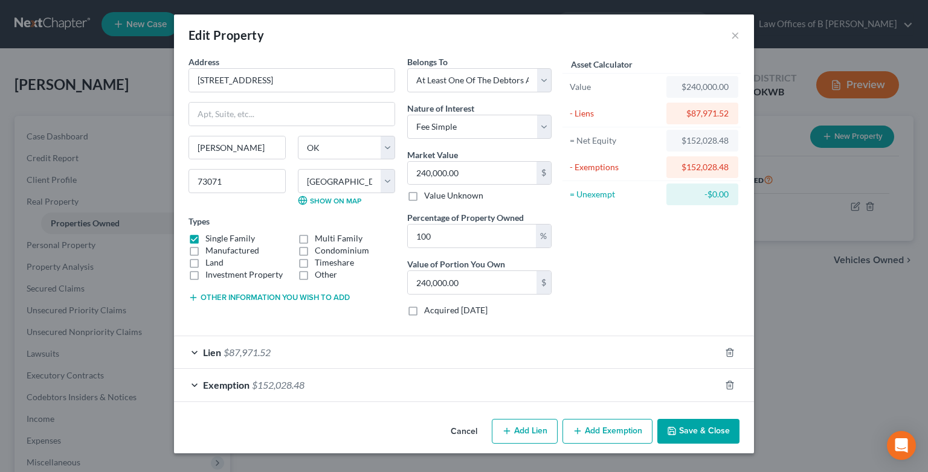
click at [228, 298] on button "Other information you wish to add" at bounding box center [268, 298] width 161 height 10
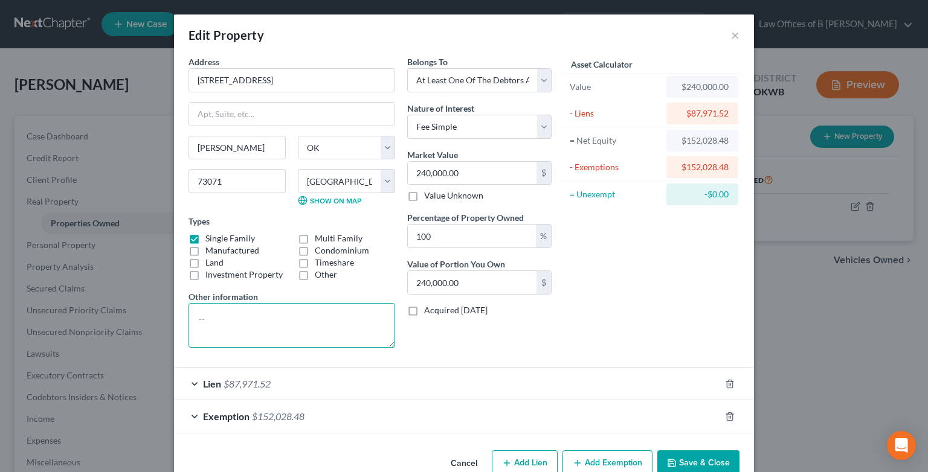
click at [191, 304] on textarea at bounding box center [291, 325] width 207 height 45
paste textarea "Lot Thirty Three (33) and a part of Lot Thirty Four (34), Block One (1) of [GEO…"
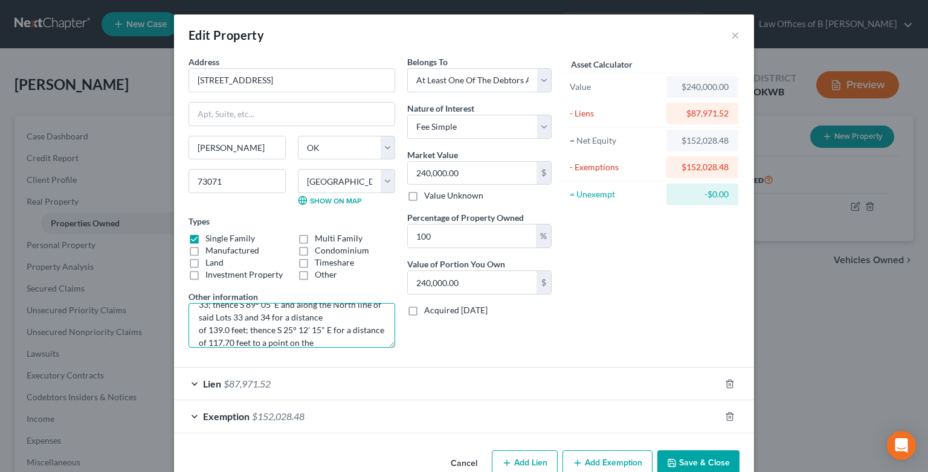
scroll to position [228, 0]
type textarea "Lot Thirty Three (33) and a part of Lot Thirty Four (34), Block One (1) of [GEO…"
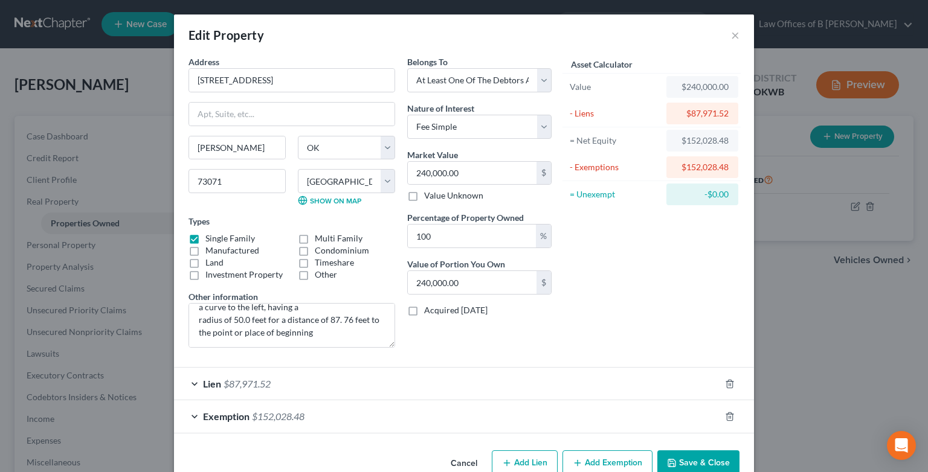
click at [191, 385] on div "Lien $87,971.52" at bounding box center [447, 384] width 546 height 32
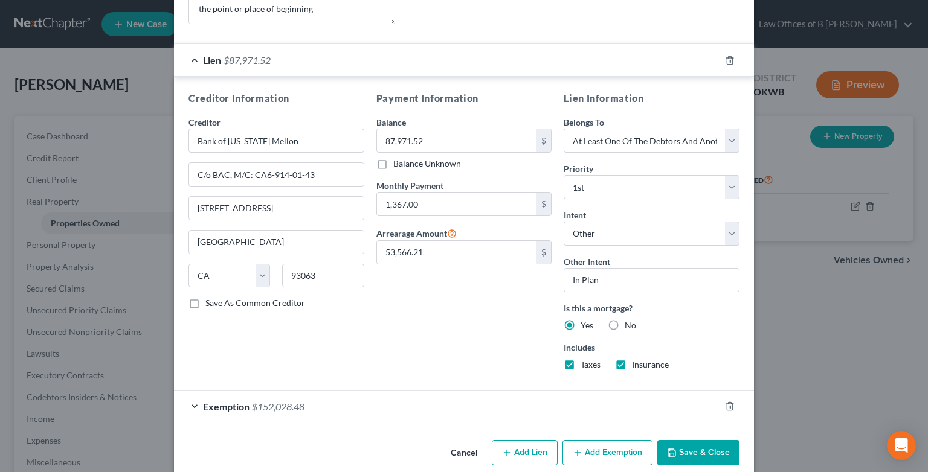
scroll to position [338, 0]
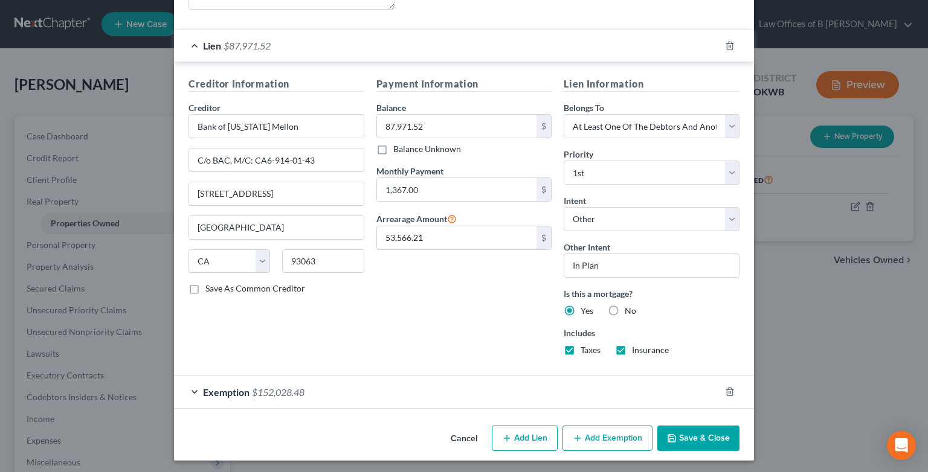
click at [191, 393] on div "Exemption $152,028.48" at bounding box center [447, 392] width 546 height 32
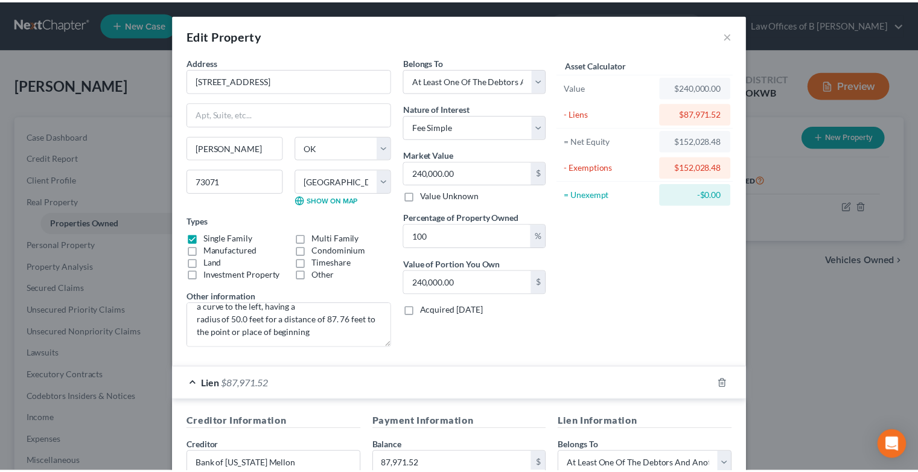
scroll to position [661, 0]
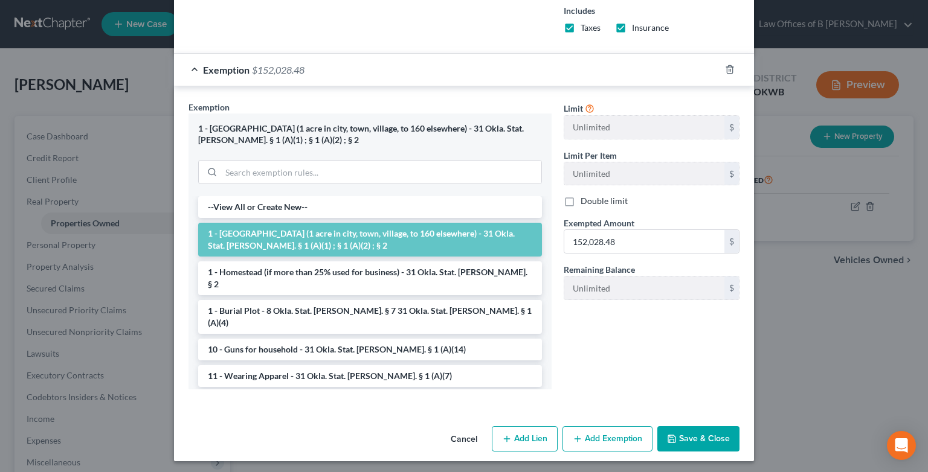
click at [681, 434] on button "Save & Close" at bounding box center [698, 438] width 82 height 25
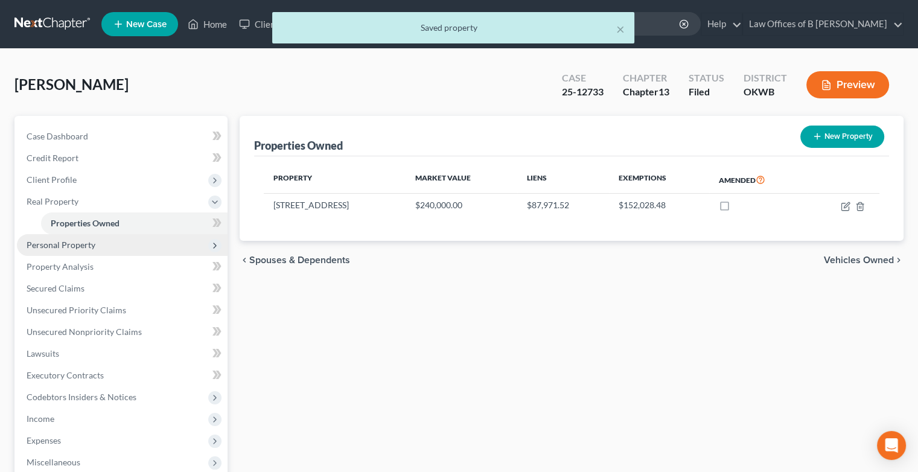
click at [85, 251] on span "Personal Property" at bounding box center [122, 245] width 211 height 22
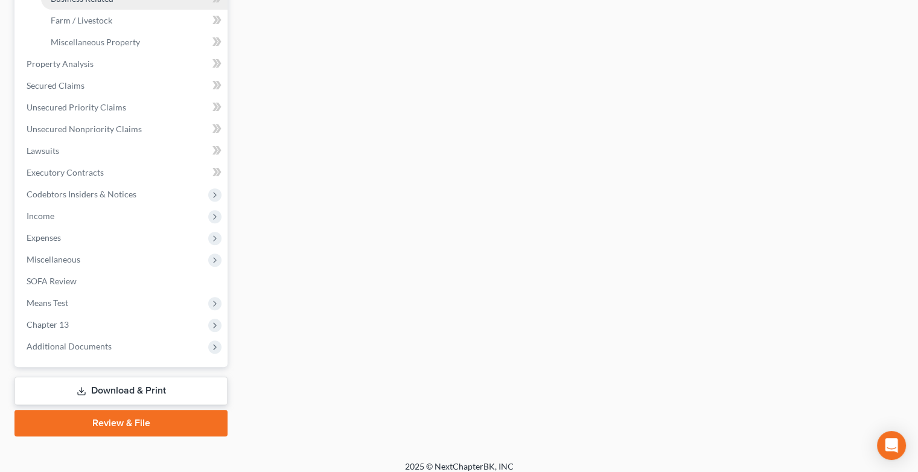
scroll to position [408, 0]
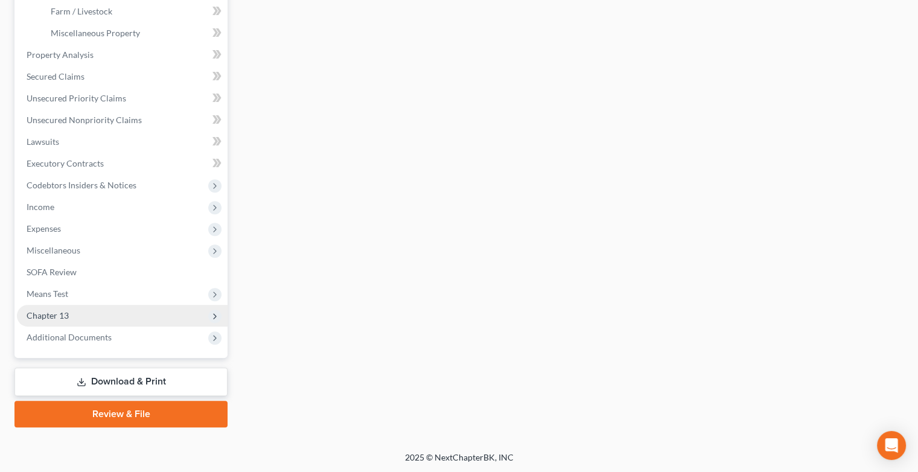
click at [58, 316] on span "Chapter 13" at bounding box center [48, 315] width 42 height 10
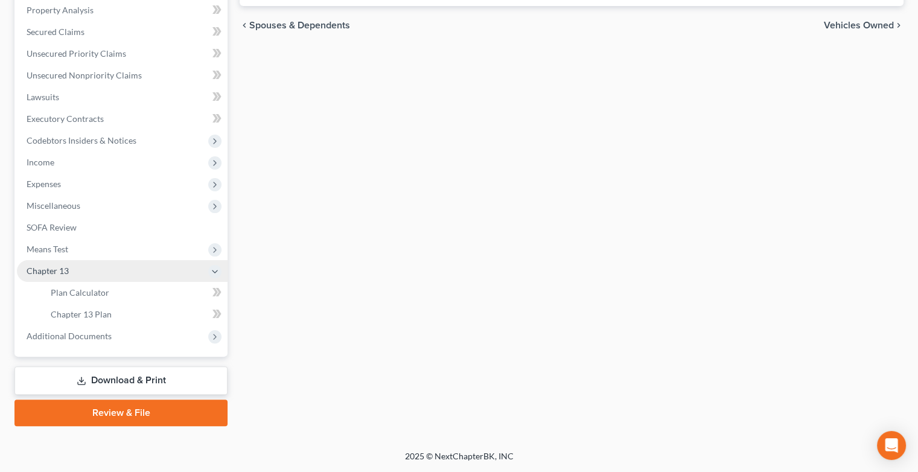
scroll to position [234, 0]
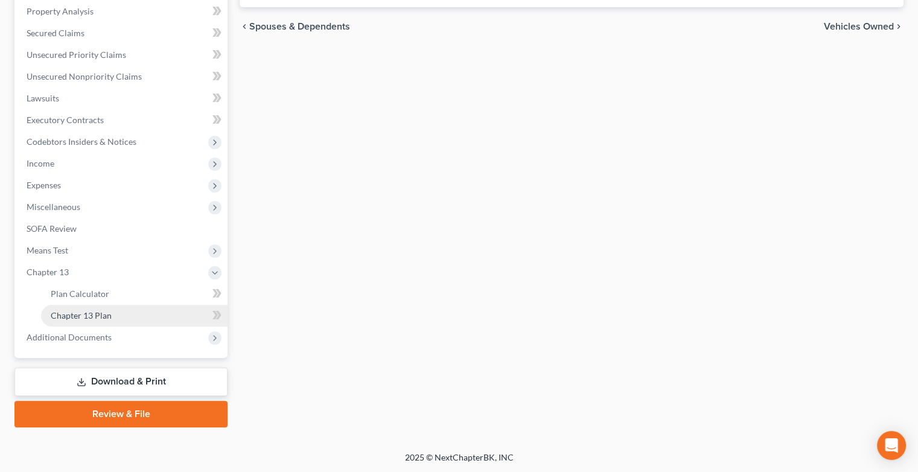
click at [152, 322] on link "Chapter 13 Plan" at bounding box center [134, 316] width 187 height 22
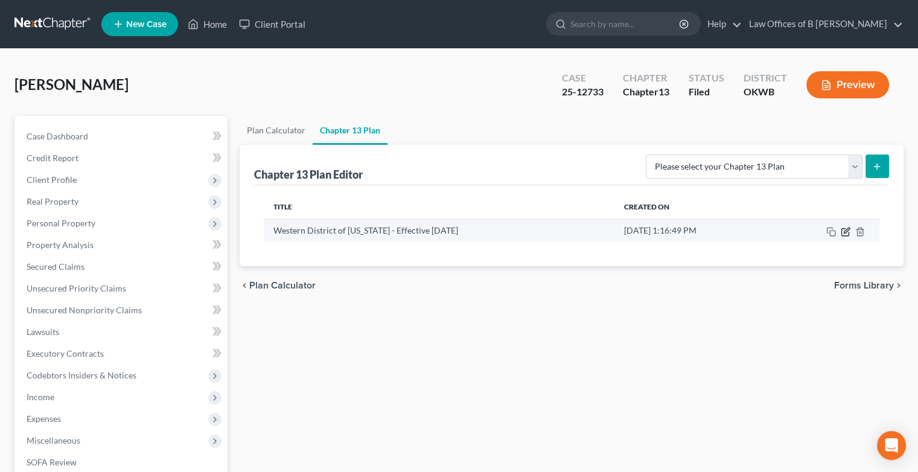
click at [848, 231] on icon "button" at bounding box center [846, 232] width 10 height 10
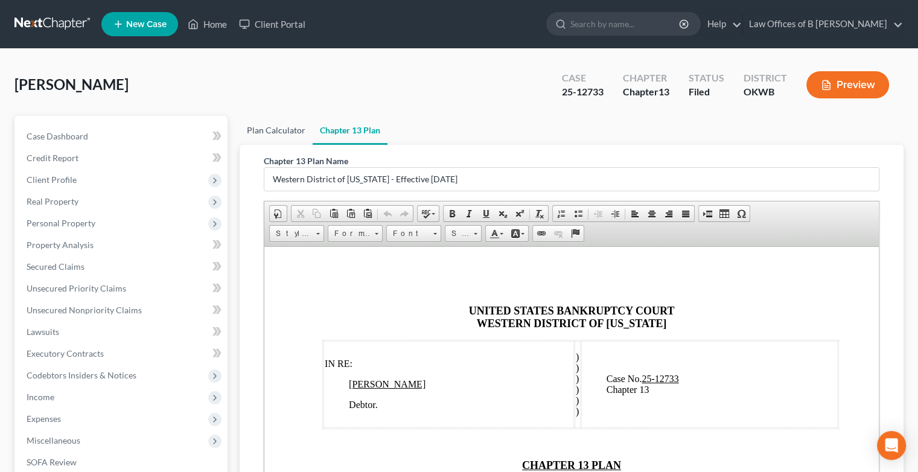
click at [273, 126] on link "Plan Calculator" at bounding box center [276, 130] width 73 height 29
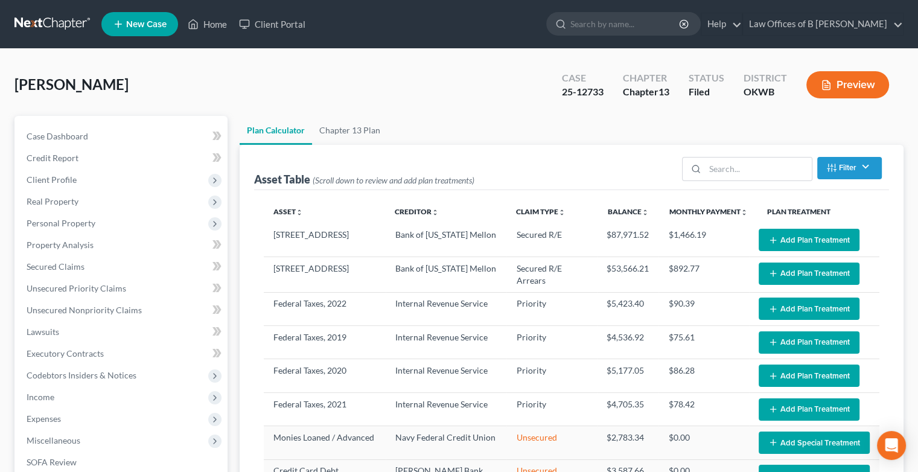
select select "59"
click at [332, 124] on link "Chapter 13 Plan" at bounding box center [349, 130] width 75 height 29
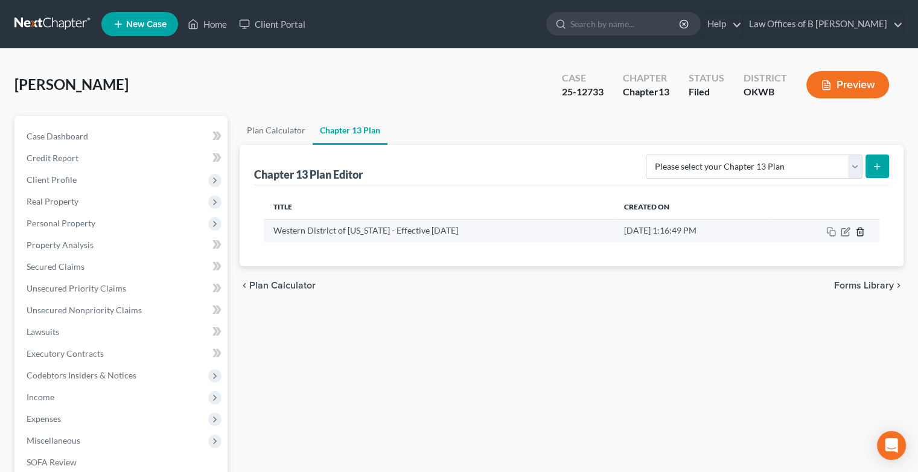
click at [862, 234] on icon "button" at bounding box center [861, 232] width 10 height 10
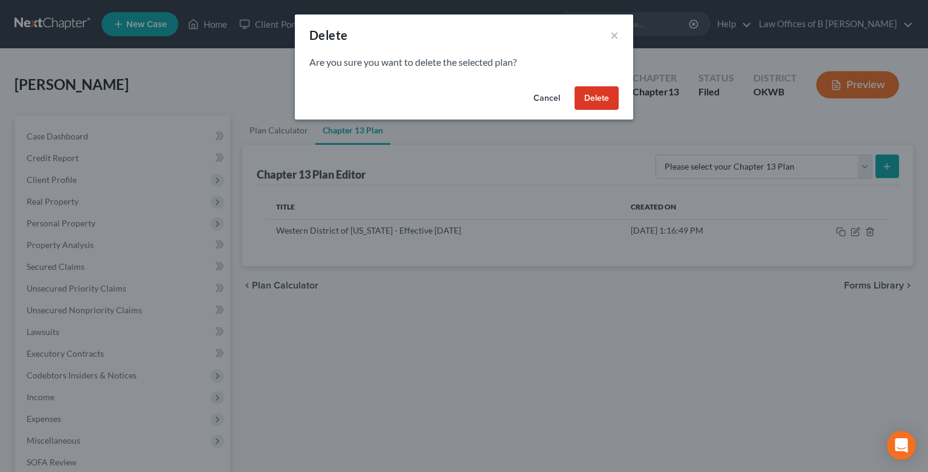
click at [596, 96] on button "Delete" at bounding box center [596, 98] width 44 height 24
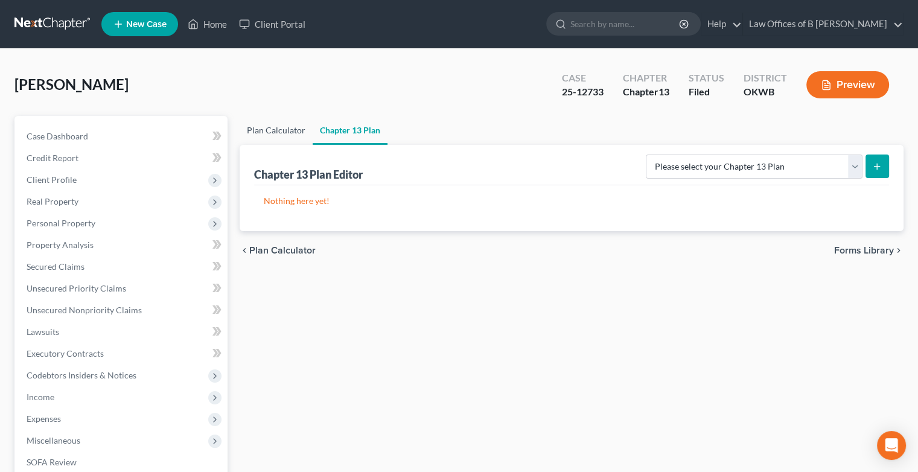
click at [271, 132] on link "Plan Calculator" at bounding box center [276, 130] width 73 height 29
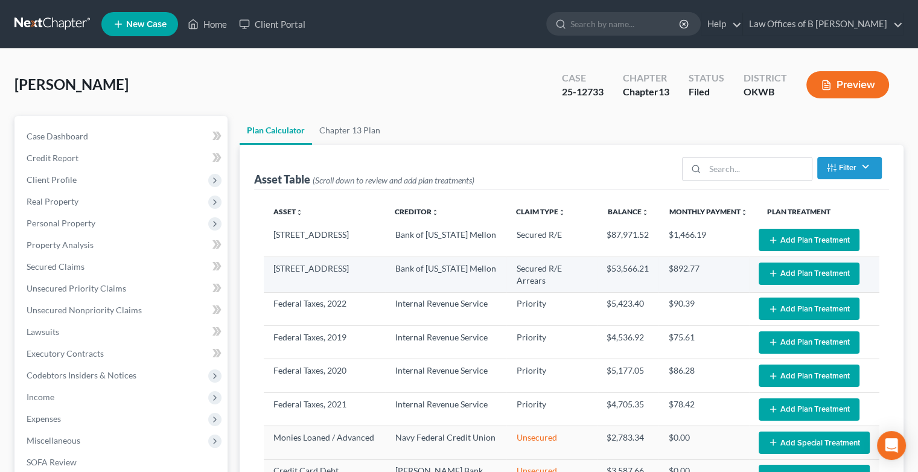
select select "59"
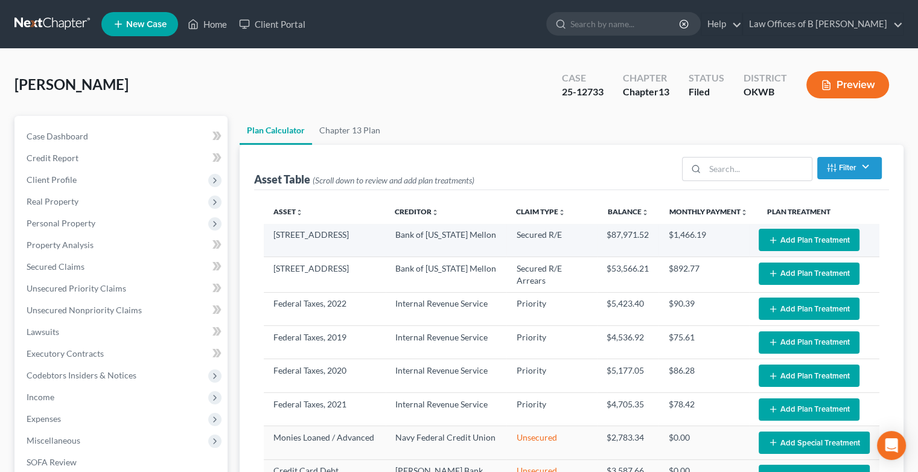
click at [793, 237] on button "Add Plan Treatment" at bounding box center [809, 240] width 101 height 22
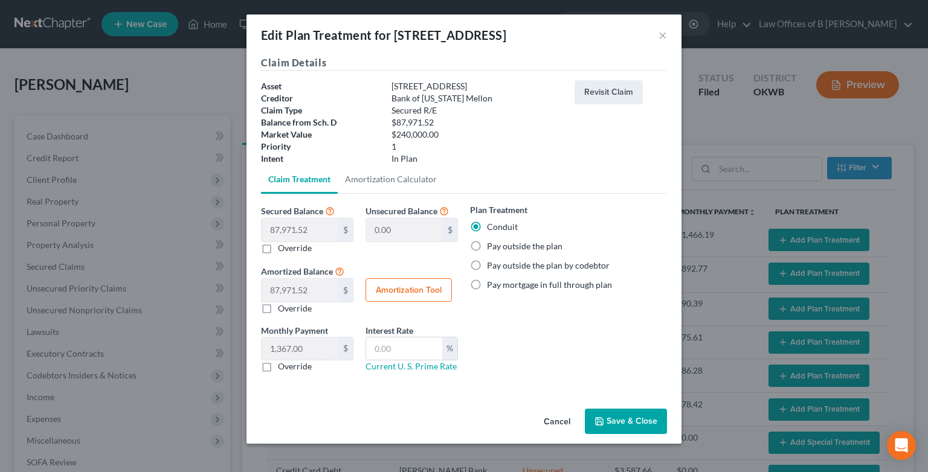
click at [609, 423] on button "Save & Close" at bounding box center [626, 421] width 82 height 25
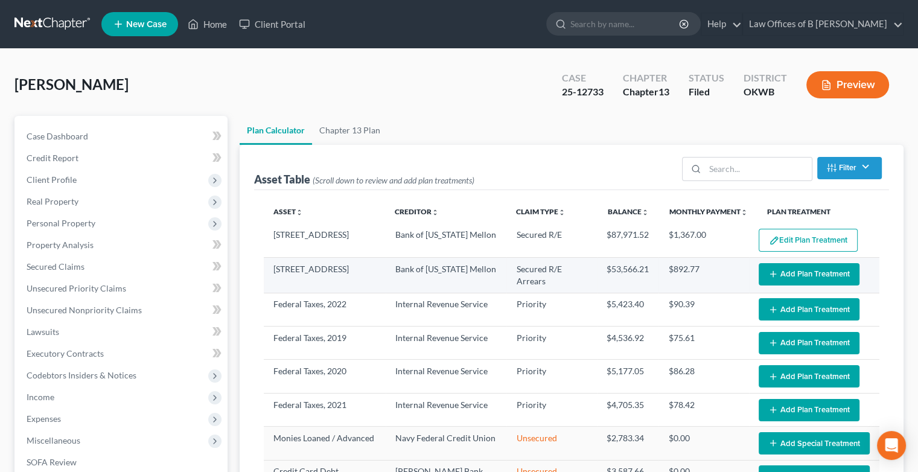
select select "59"
click at [809, 277] on button "Add Plan Treatment" at bounding box center [809, 274] width 101 height 22
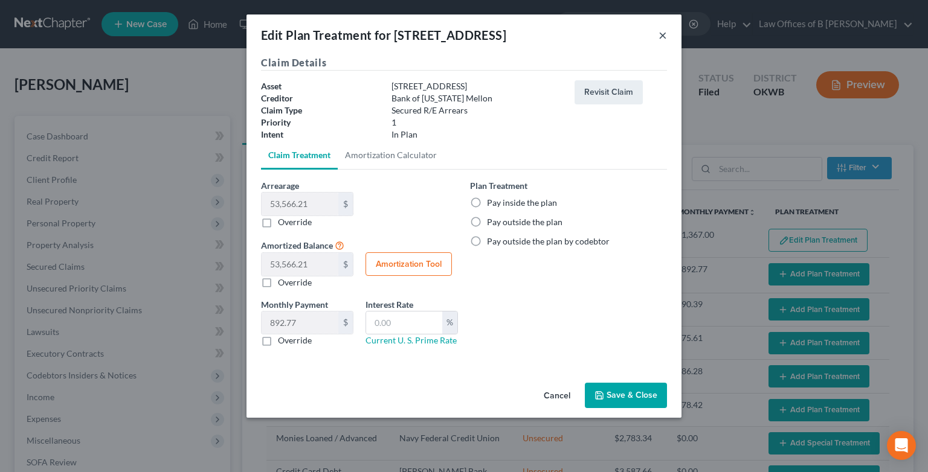
click at [660, 36] on button "×" at bounding box center [662, 35] width 8 height 14
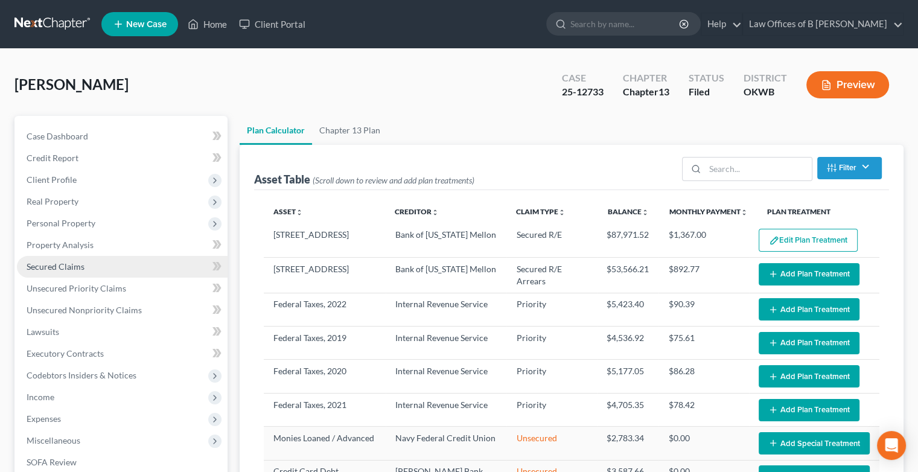
click at [72, 269] on span "Secured Claims" at bounding box center [56, 266] width 58 height 10
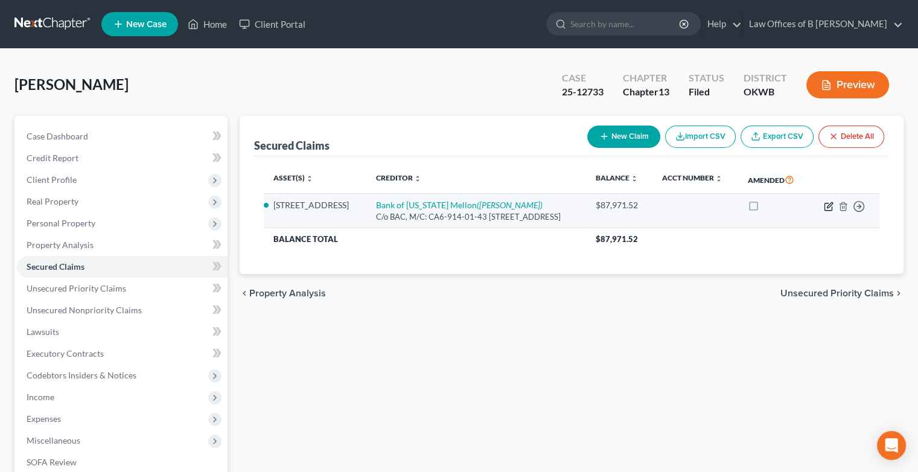
click at [825, 210] on icon "button" at bounding box center [828, 206] width 7 height 7
select select "4"
select select "3"
select select "0"
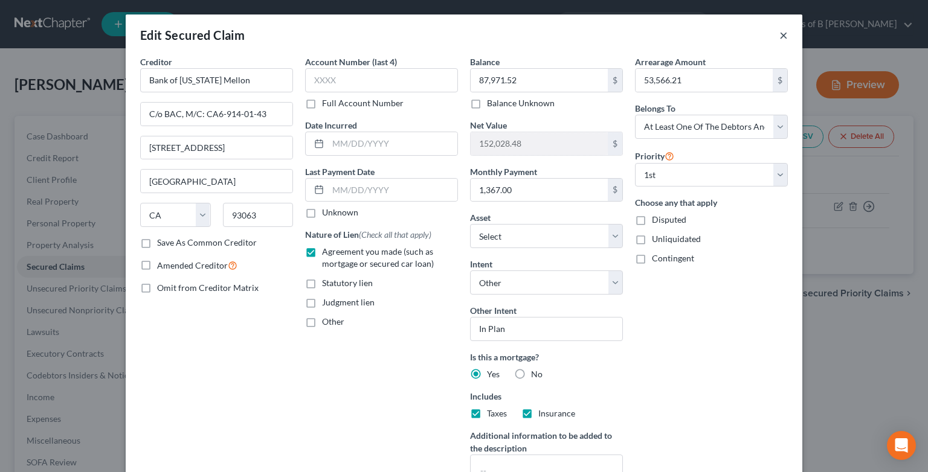
click at [779, 35] on button "×" at bounding box center [783, 35] width 8 height 14
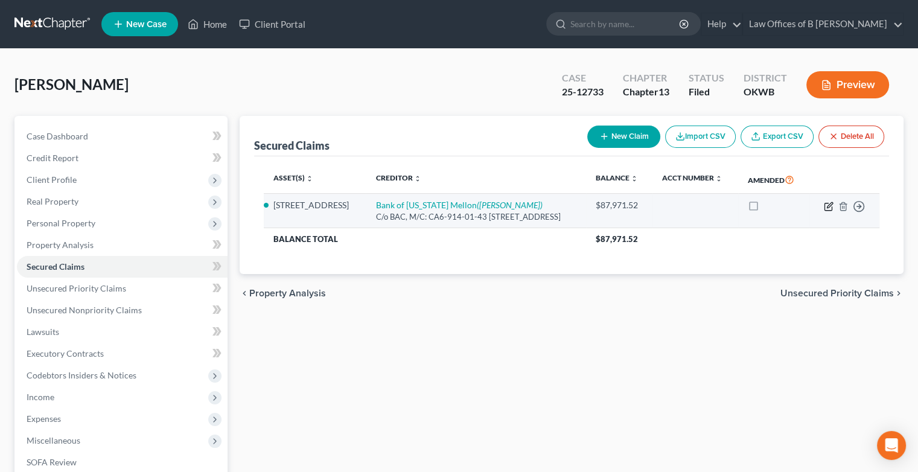
click at [827, 211] on icon "button" at bounding box center [829, 207] width 10 height 10
select select "4"
select select "14"
select select "4"
select select "3"
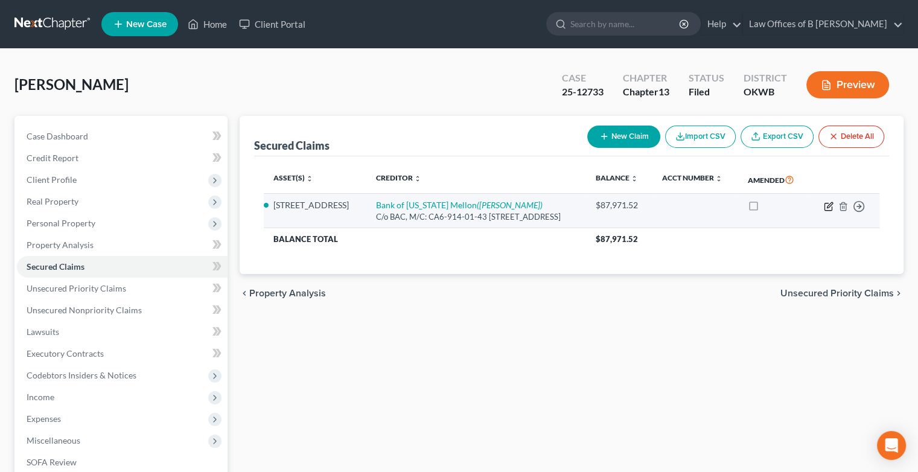
select select "0"
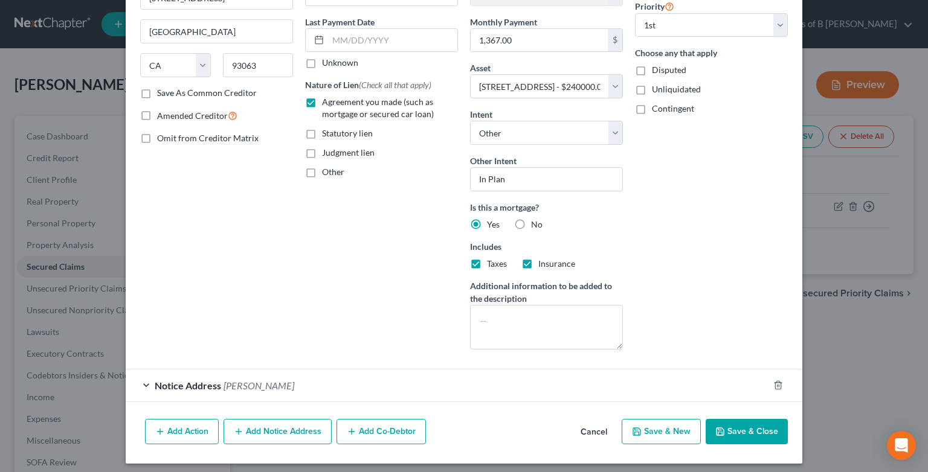
scroll to position [153, 0]
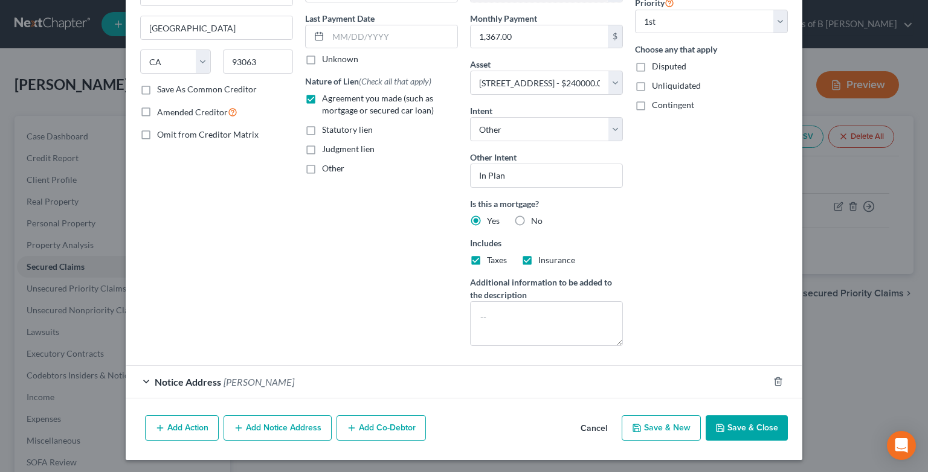
click at [754, 431] on button "Save & Close" at bounding box center [746, 427] width 82 height 25
select select
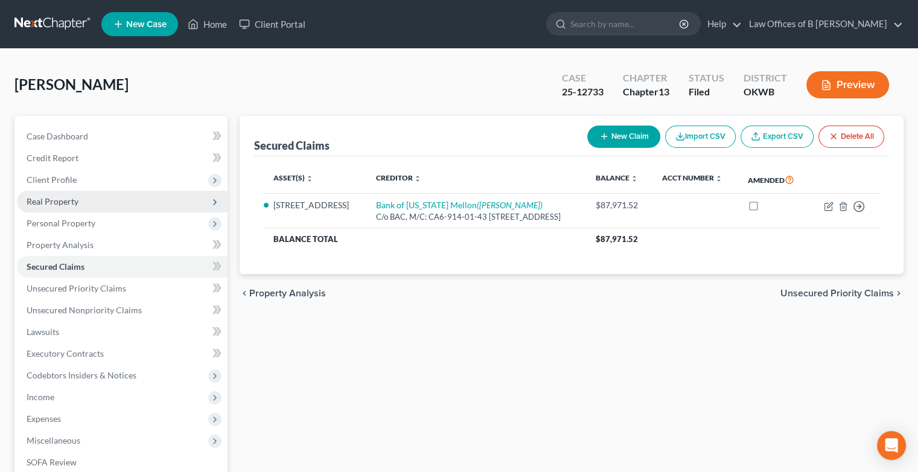
click at [40, 201] on span "Real Property" at bounding box center [53, 201] width 52 height 10
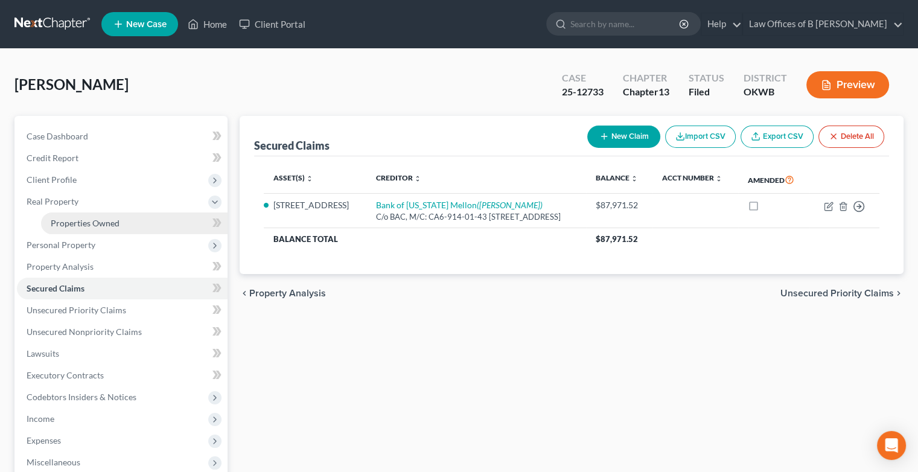
click at [80, 223] on span "Properties Owned" at bounding box center [85, 223] width 69 height 10
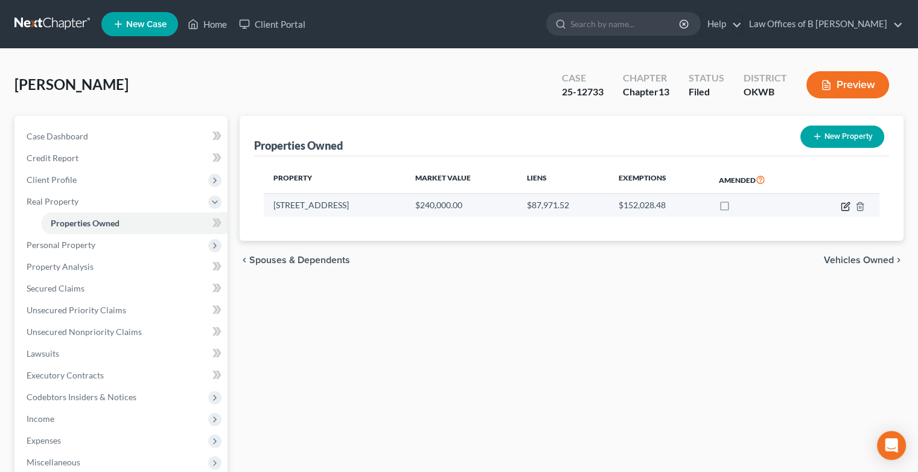
click at [844, 208] on icon "button" at bounding box center [846, 207] width 10 height 10
select select "37"
select select "13"
select select "3"
select select "0"
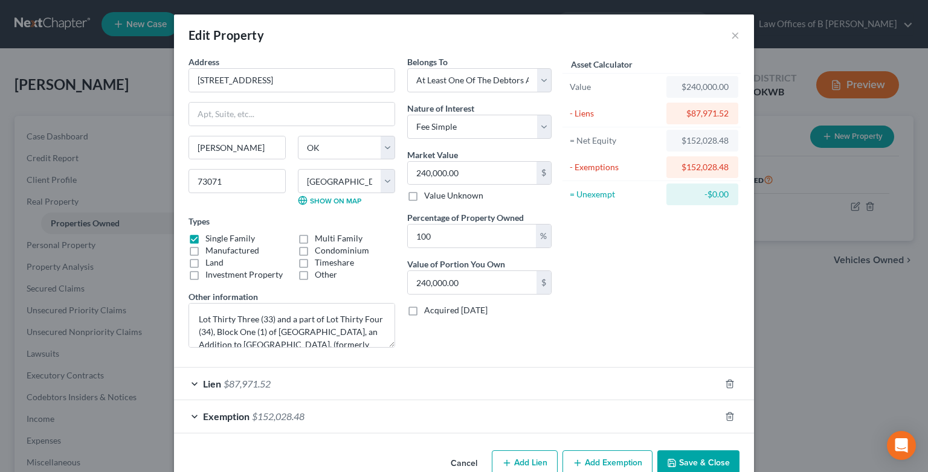
click at [658, 311] on div "Asset Calculator Value $240,000.00 - Liens $87,971.52 = Net Equity $152,028.48 …" at bounding box center [651, 207] width 188 height 302
click at [540, 79] on select "Select Debtor 1 Only Debtor 2 Only Debtor 1 And Debtor 2 Only At Least One Of T…" at bounding box center [479, 80] width 144 height 24
select select "0"
click at [407, 68] on select "Select Debtor 1 Only Debtor 2 Only Debtor 1 And Debtor 2 Only At Least One Of T…" at bounding box center [479, 80] width 144 height 24
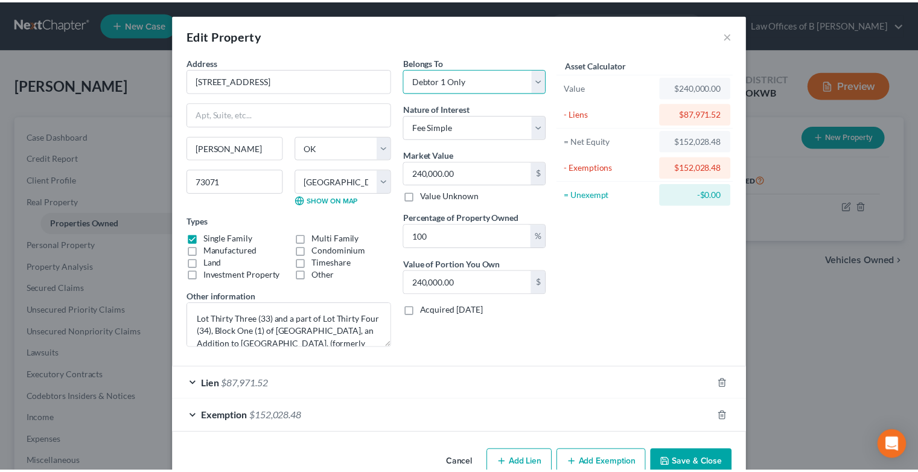
scroll to position [25, 0]
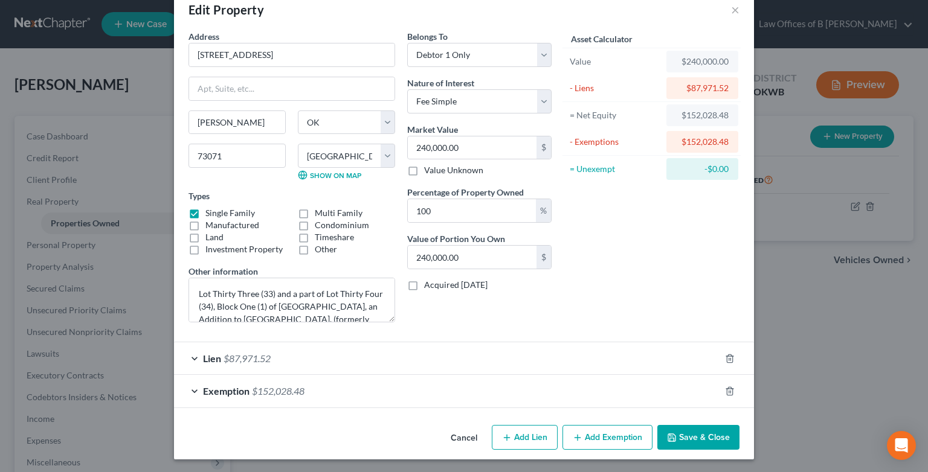
click at [629, 299] on div "Asset Calculator Value $240,000.00 - Liens $87,971.52 = Net Equity $152,028.48 …" at bounding box center [651, 181] width 188 height 302
click at [676, 438] on button "Save & Close" at bounding box center [698, 437] width 82 height 25
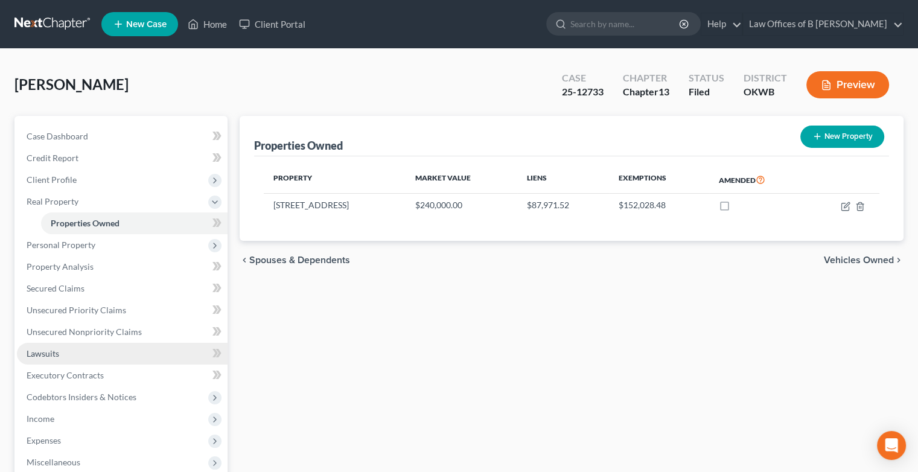
scroll to position [181, 0]
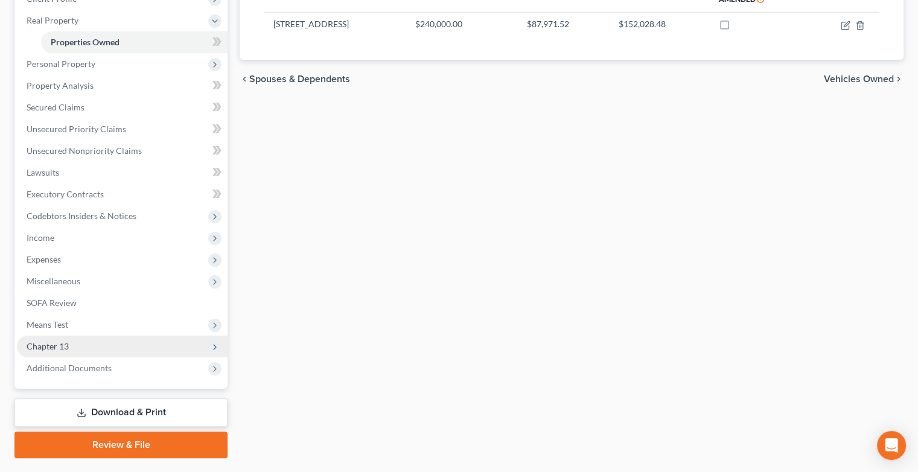
click at [43, 344] on span "Chapter 13" at bounding box center [48, 346] width 42 height 10
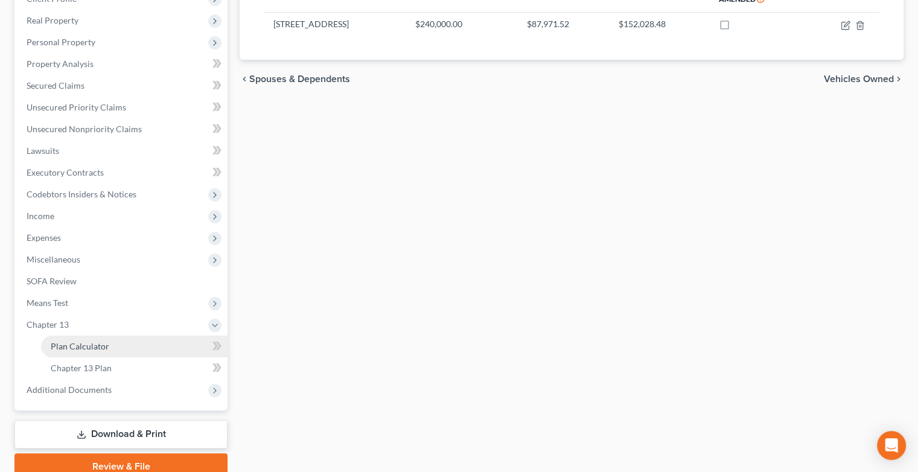
click at [72, 347] on span "Plan Calculator" at bounding box center [80, 346] width 59 height 10
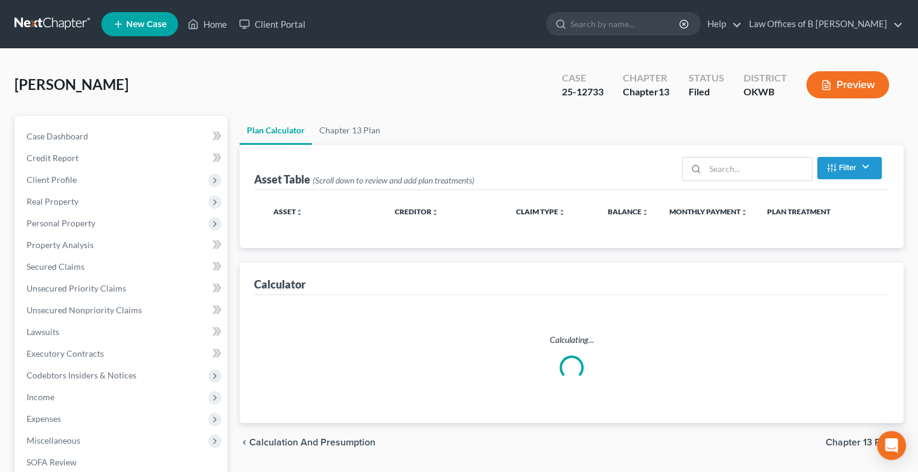
select select "59"
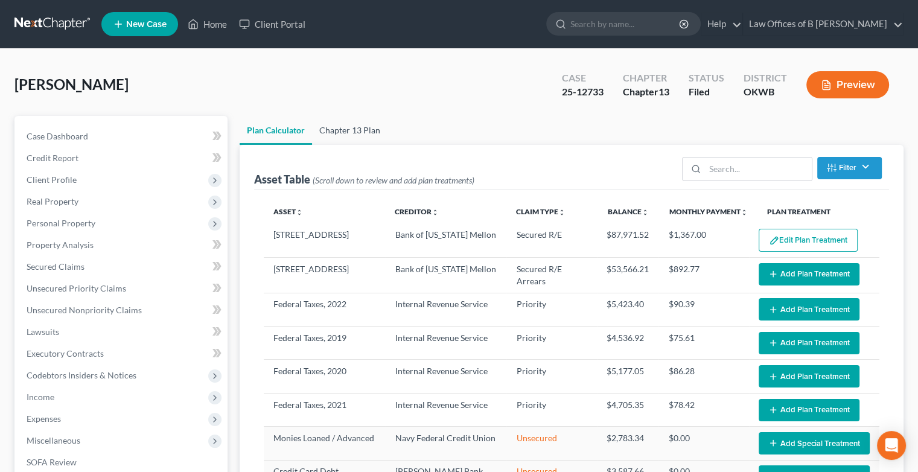
click at [360, 126] on link "Chapter 13 Plan" at bounding box center [349, 130] width 75 height 29
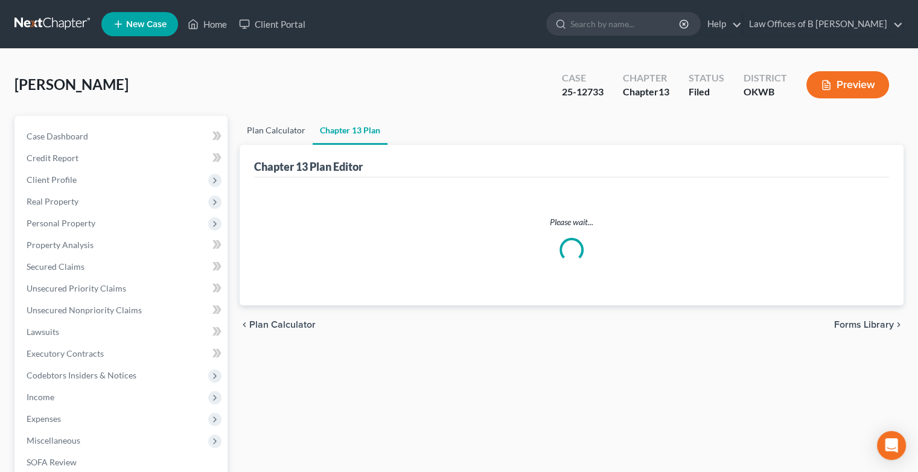
click at [283, 127] on link "Plan Calculator" at bounding box center [276, 130] width 73 height 29
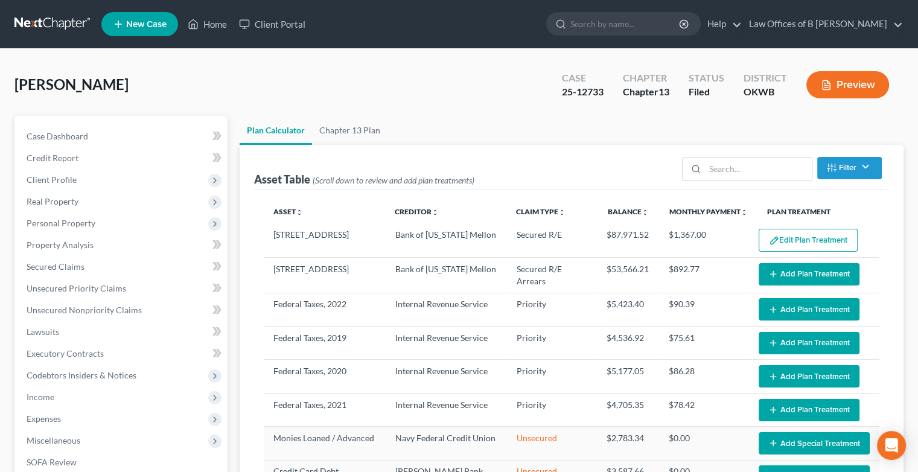
select select "59"
click at [795, 272] on button "Add Plan Treatment" at bounding box center [809, 274] width 101 height 22
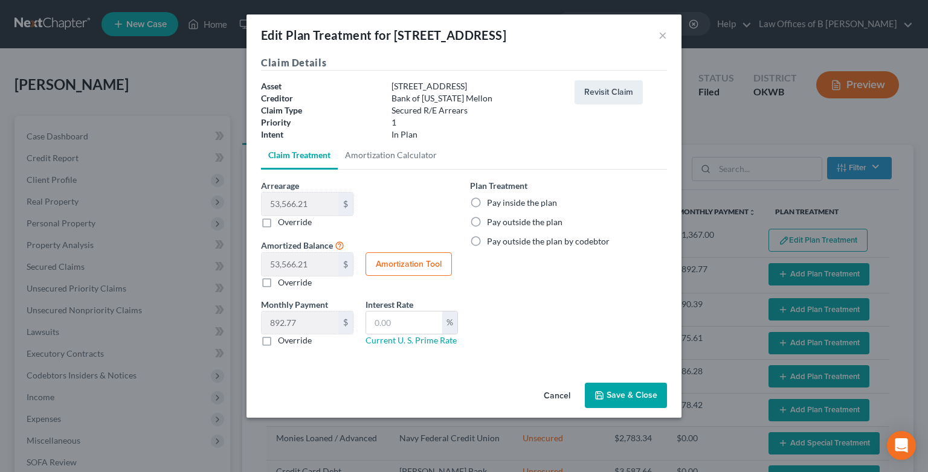
click at [487, 204] on label "Pay inside the plan" at bounding box center [522, 203] width 70 height 12
click at [492, 204] on input "Pay inside the plan" at bounding box center [496, 201] width 8 height 8
radio input "true"
click at [418, 260] on button "Amortization Tool" at bounding box center [408, 264] width 86 height 24
type input "53,566.21"
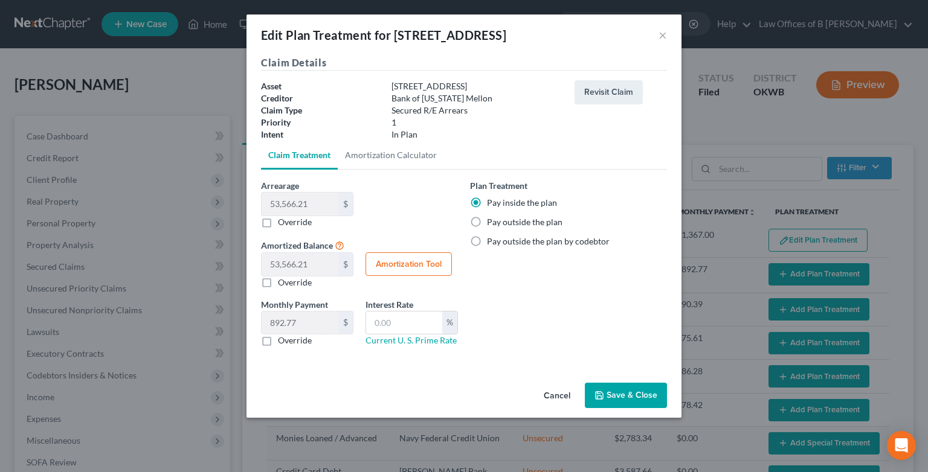
type input "60"
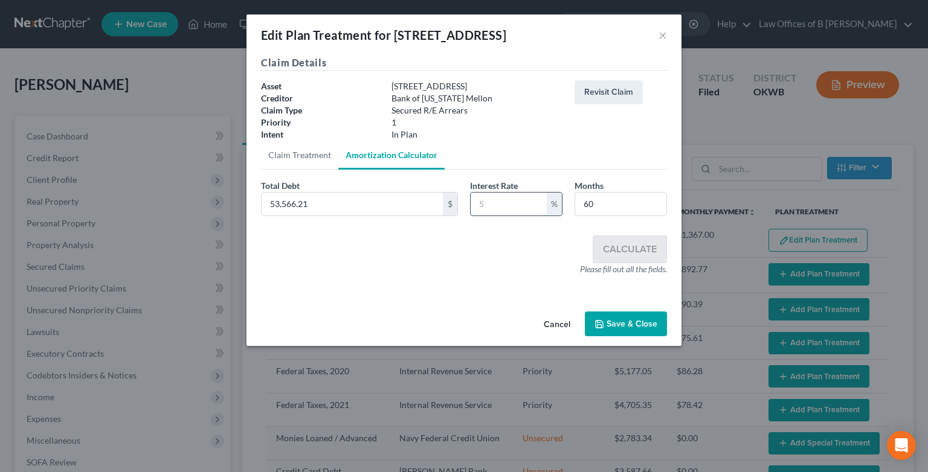
click at [521, 202] on input "text" at bounding box center [508, 204] width 76 height 23
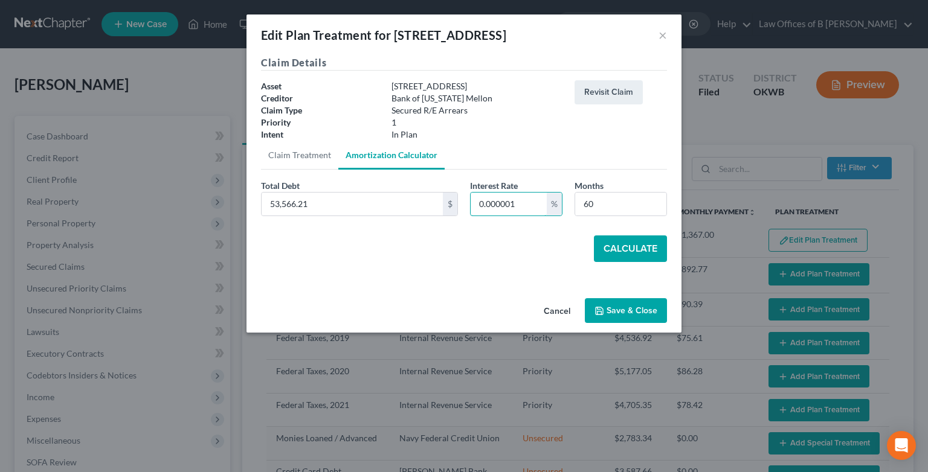
type input "0.000001"
click at [617, 246] on button "Calculate" at bounding box center [630, 249] width 73 height 27
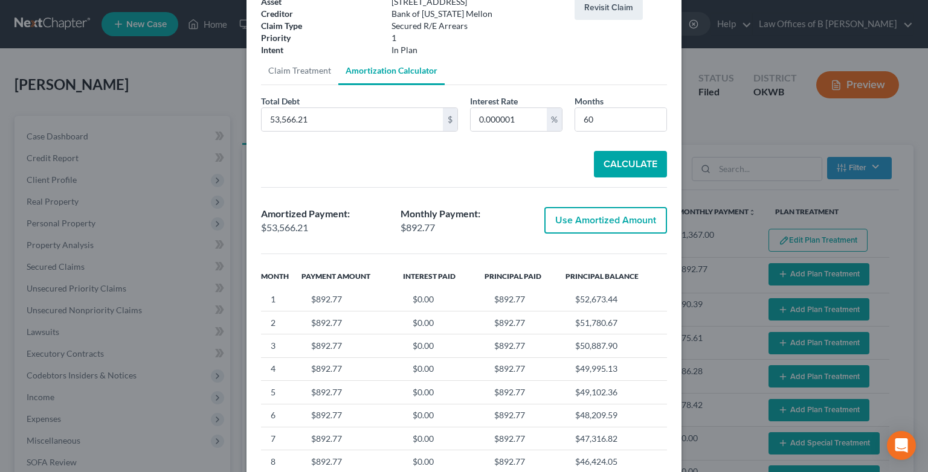
scroll to position [91, 0]
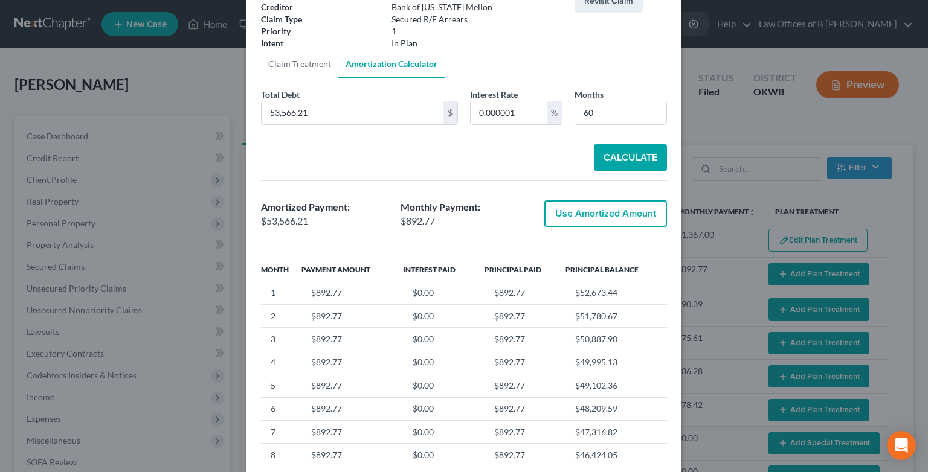
click at [599, 207] on button "Use Amortized Amount" at bounding box center [605, 213] width 123 height 27
type input "53,566.20"
checkbox input "true"
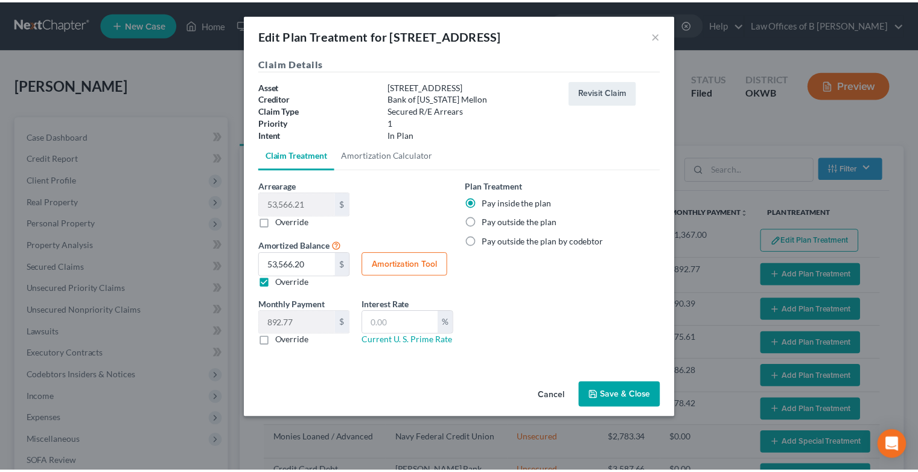
scroll to position [0, 0]
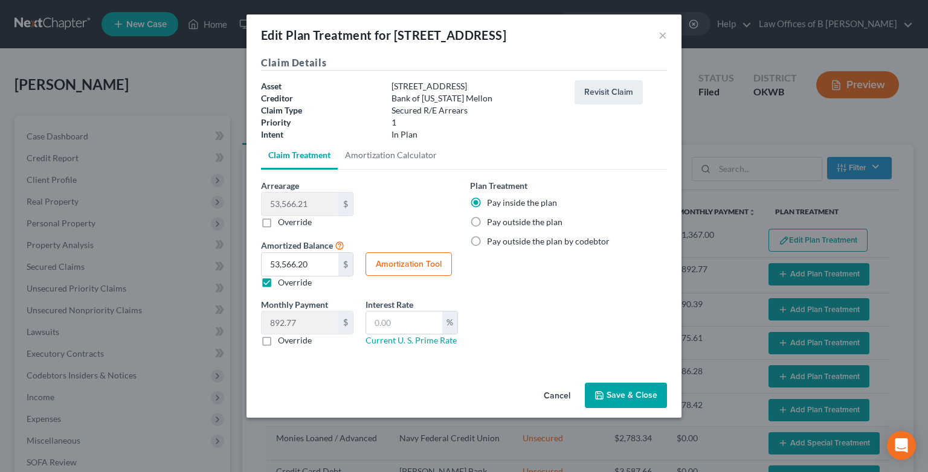
click at [615, 396] on button "Save & Close" at bounding box center [626, 395] width 82 height 25
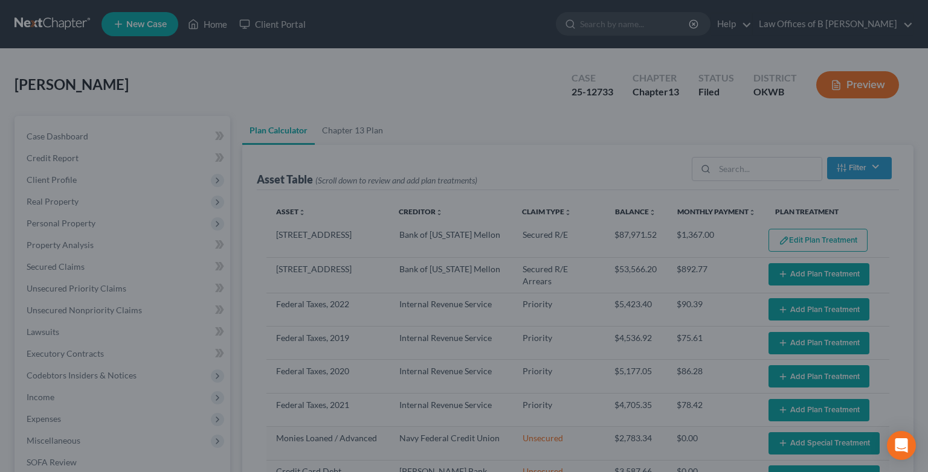
select select "59"
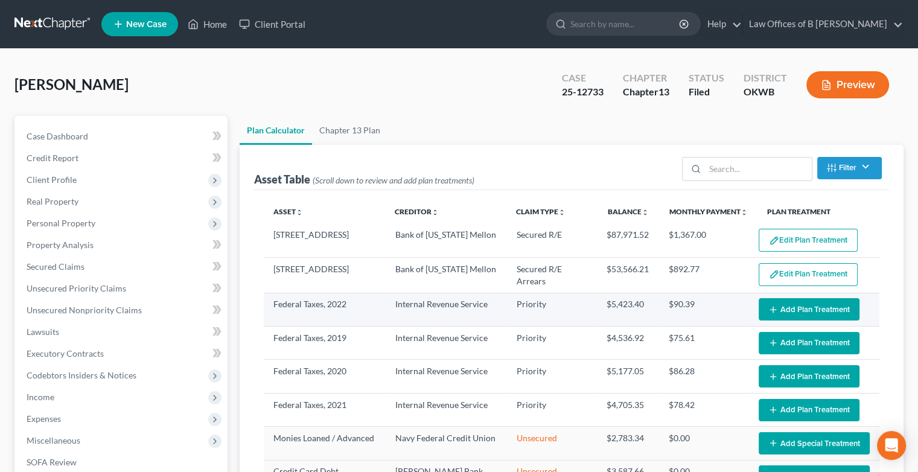
click at [791, 307] on button "Add Plan Treatment" at bounding box center [809, 309] width 101 height 22
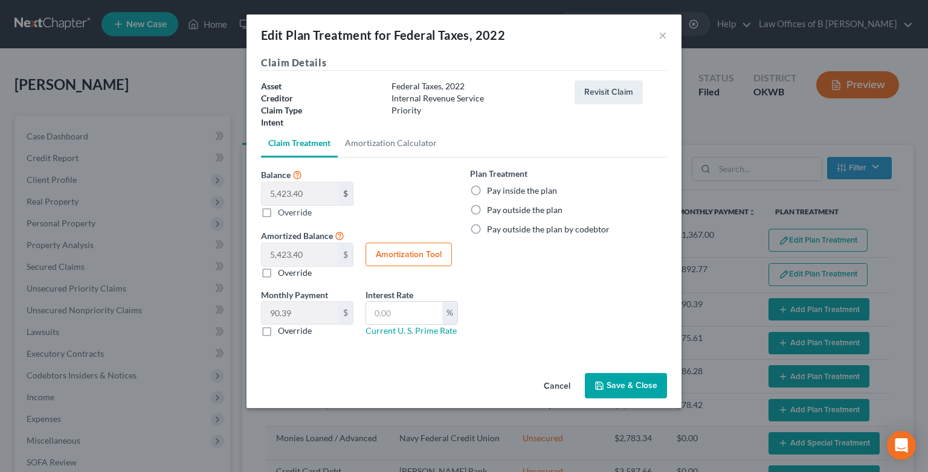
click at [487, 190] on label "Pay inside the plan" at bounding box center [522, 191] width 70 height 12
click at [492, 190] on input "Pay inside the plan" at bounding box center [496, 189] width 8 height 8
radio input "true"
click at [624, 380] on button "Save & Close" at bounding box center [626, 385] width 82 height 25
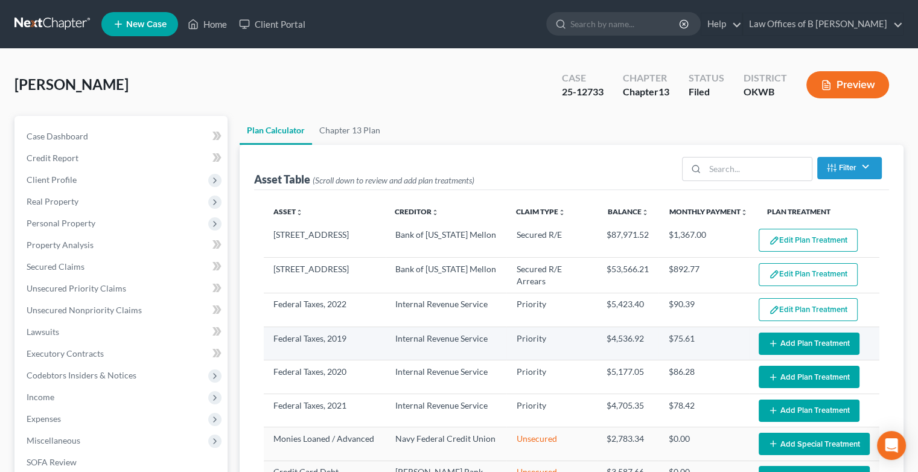
select select "59"
click at [808, 341] on button "Add Plan Treatment" at bounding box center [809, 344] width 101 height 22
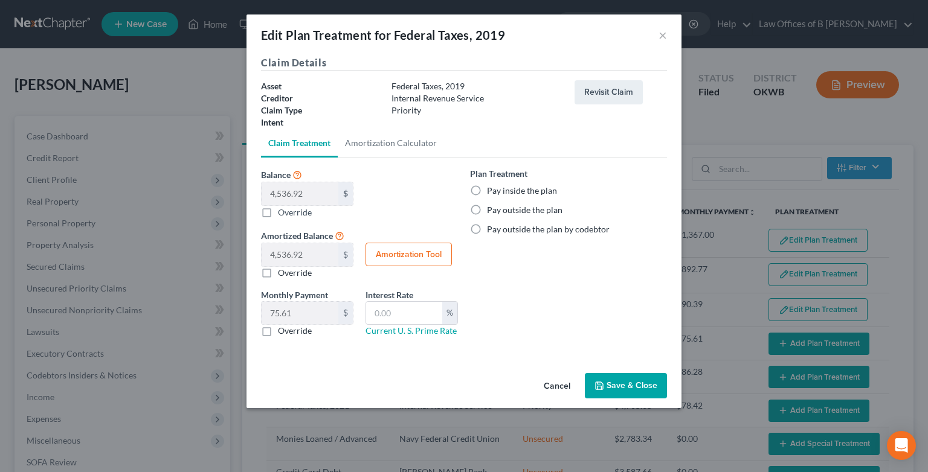
click at [487, 188] on label "Pay inside the plan" at bounding box center [522, 191] width 70 height 12
click at [492, 188] on input "Pay inside the plan" at bounding box center [496, 189] width 8 height 8
radio input "true"
click at [606, 380] on button "Save & Close" at bounding box center [626, 385] width 82 height 25
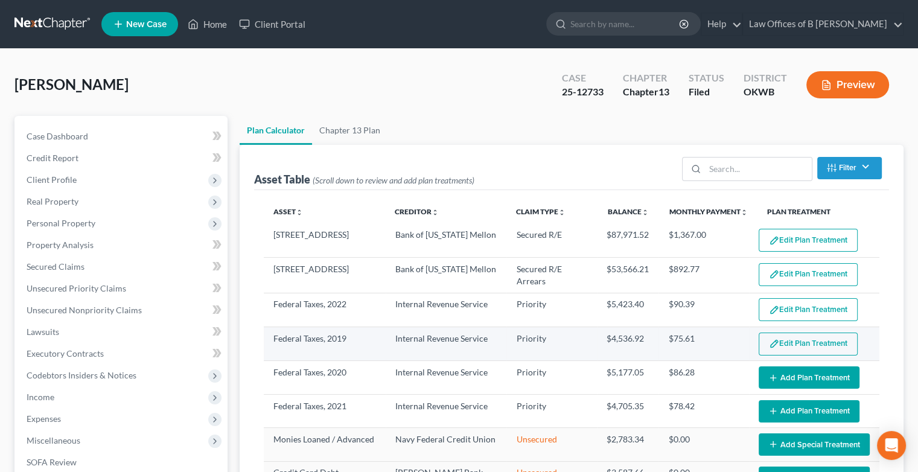
select select "59"
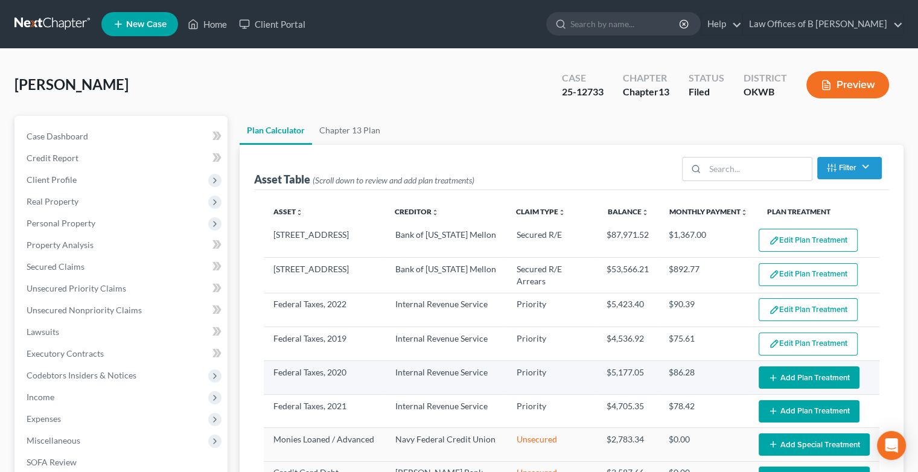
click at [790, 374] on button "Add Plan Treatment" at bounding box center [809, 378] width 101 height 22
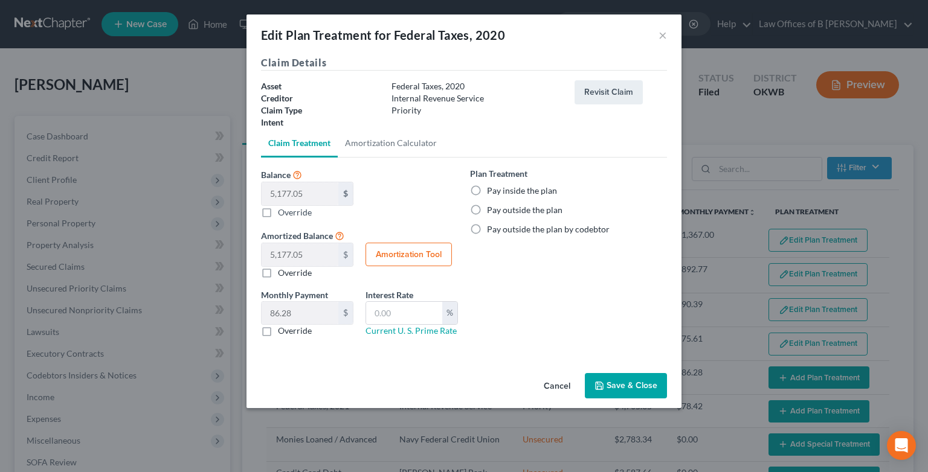
click at [487, 192] on label "Pay inside the plan" at bounding box center [522, 191] width 70 height 12
click at [492, 192] on input "Pay inside the plan" at bounding box center [496, 189] width 8 height 8
radio input "true"
click at [621, 384] on button "Save & Close" at bounding box center [626, 385] width 82 height 25
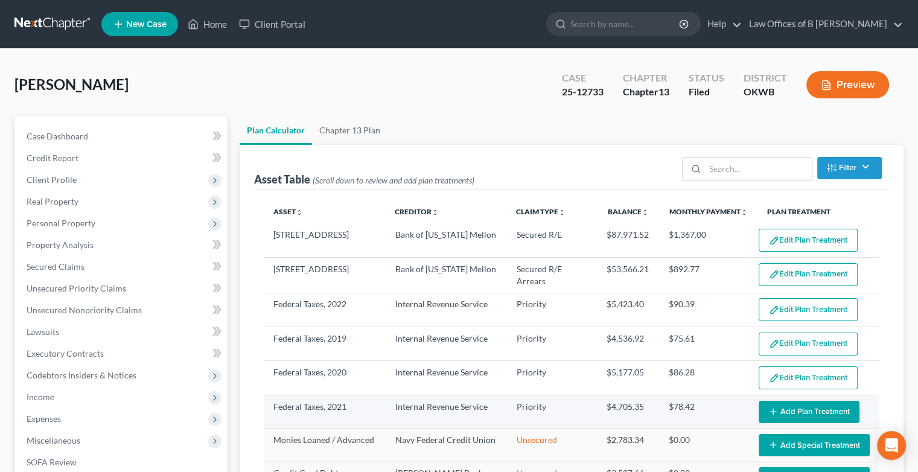
select select "59"
click at [787, 412] on button "Add Plan Treatment" at bounding box center [809, 412] width 101 height 22
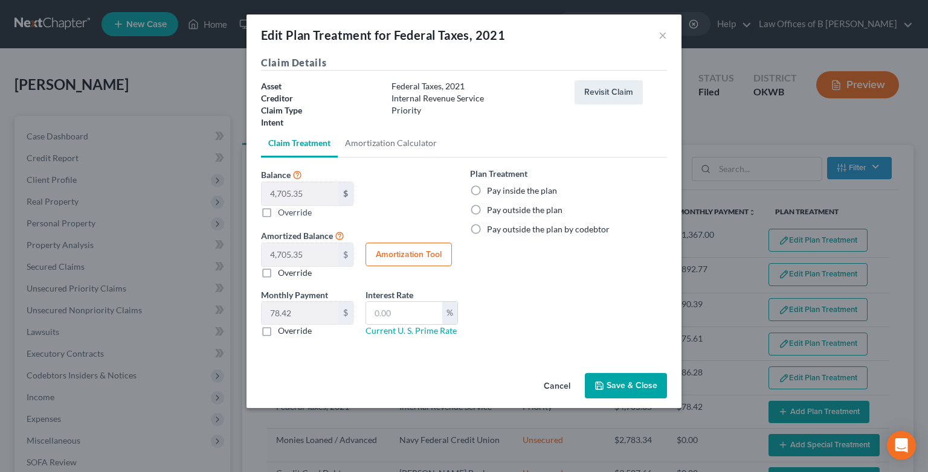
click at [487, 189] on label "Pay inside the plan" at bounding box center [522, 191] width 70 height 12
click at [492, 189] on input "Pay inside the plan" at bounding box center [496, 189] width 8 height 8
radio input "true"
click at [611, 385] on button "Save & Close" at bounding box center [626, 385] width 82 height 25
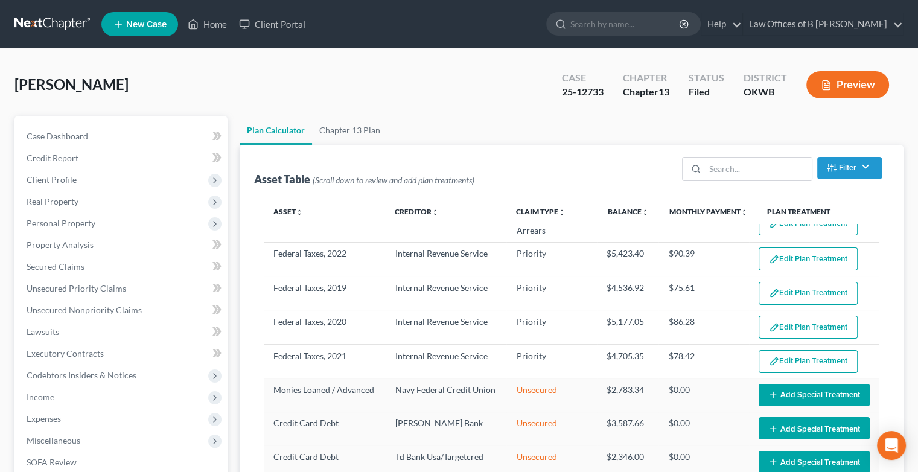
select select "59"
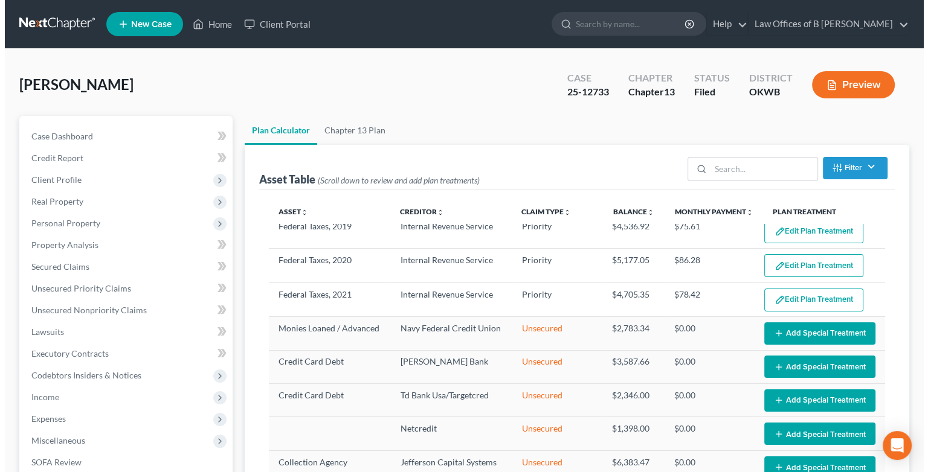
scroll to position [116, 0]
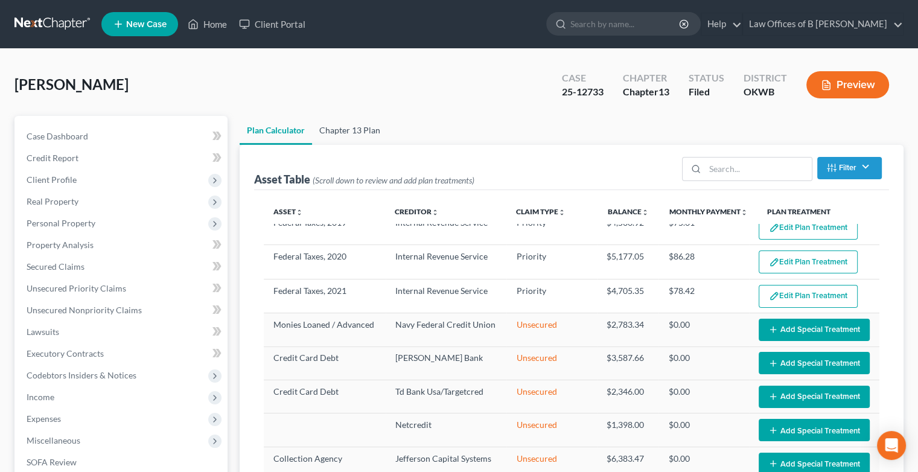
click at [346, 132] on link "Chapter 13 Plan" at bounding box center [349, 130] width 75 height 29
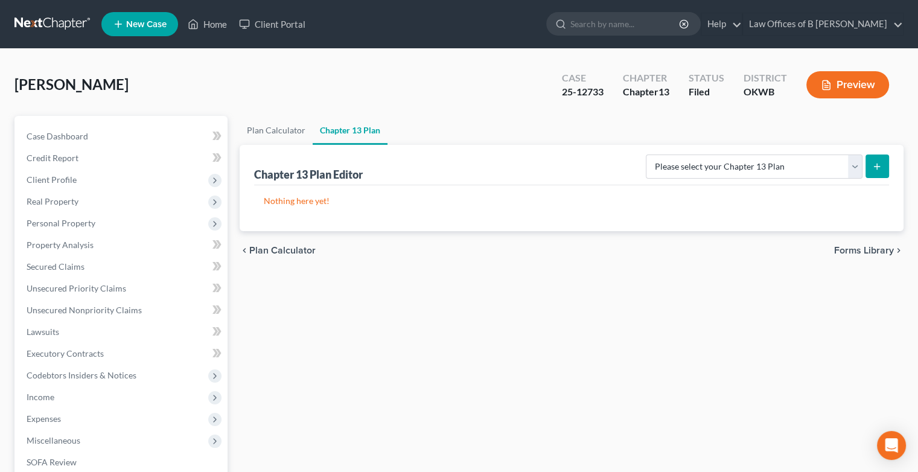
click at [876, 175] on button "submit" at bounding box center [878, 167] width 24 height 24
click at [877, 162] on icon "submit" at bounding box center [878, 167] width 10 height 10
click at [856, 162] on select "Please select your Chapter 13 Plan National Form Plan - Official Form 113 Weste…" at bounding box center [754, 167] width 217 height 24
select select "2"
click at [648, 155] on select "Please select your Chapter 13 Plan National Form Plan - Official Form 113 Weste…" at bounding box center [754, 167] width 217 height 24
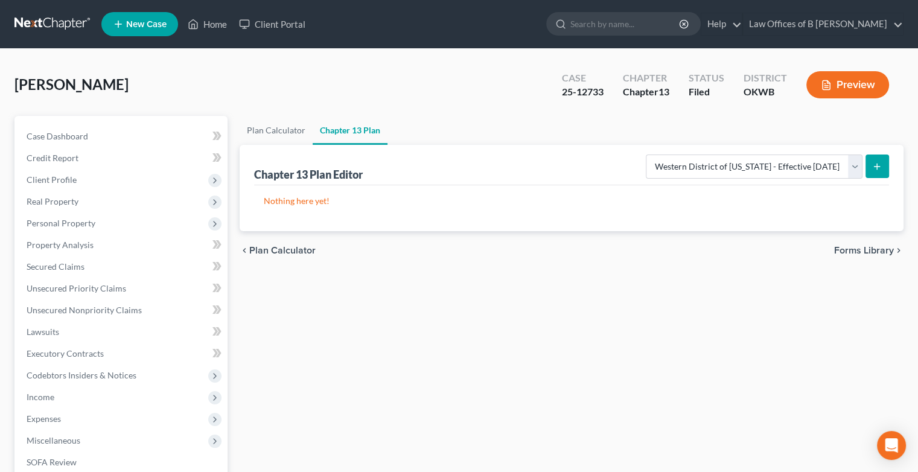
click at [871, 169] on button "submit" at bounding box center [878, 167] width 24 height 24
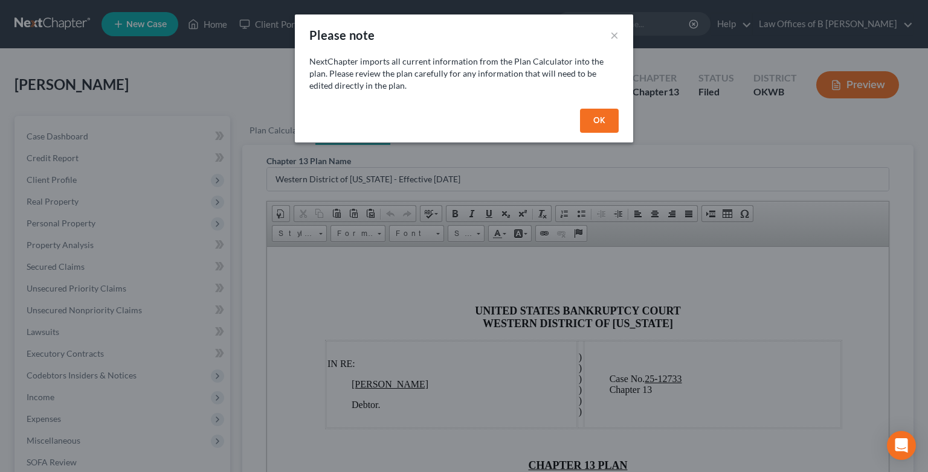
click at [595, 124] on button "OK" at bounding box center [599, 121] width 39 height 24
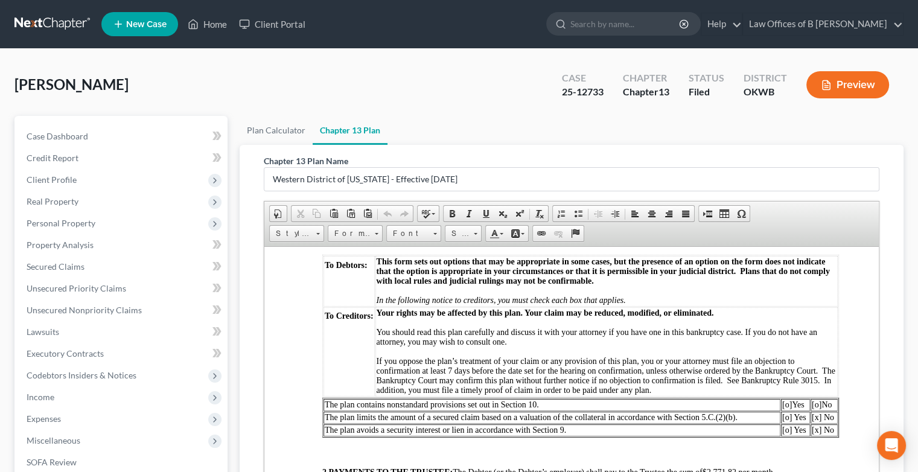
scroll to position [269, 0]
click at [817, 408] on span "[o]" at bounding box center [817, 403] width 10 height 9
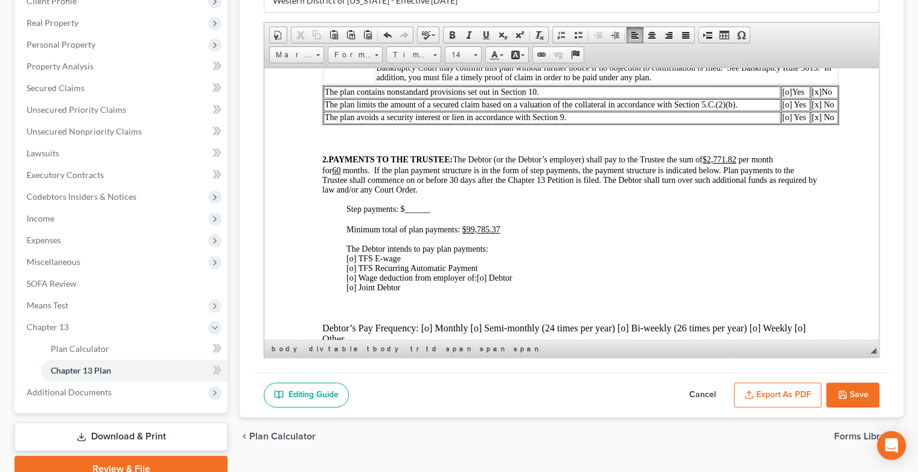
scroll to position [403, 0]
click at [737, 162] on u "$2,771.82" at bounding box center [720, 157] width 34 height 9
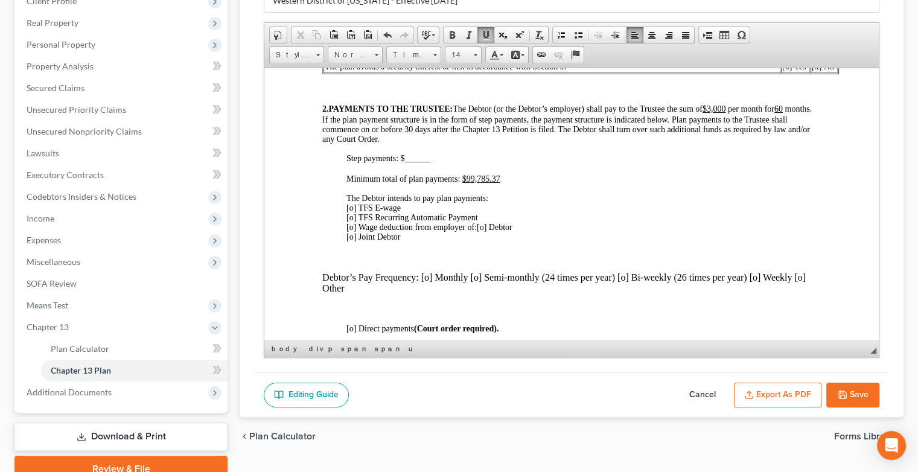
scroll to position [454, 0]
click at [354, 230] on span "[o] TFS E-wage [o] TFS Recurring Automatic Payment [o] Wage deduction from empl…" at bounding box center [413, 216] width 132 height 28
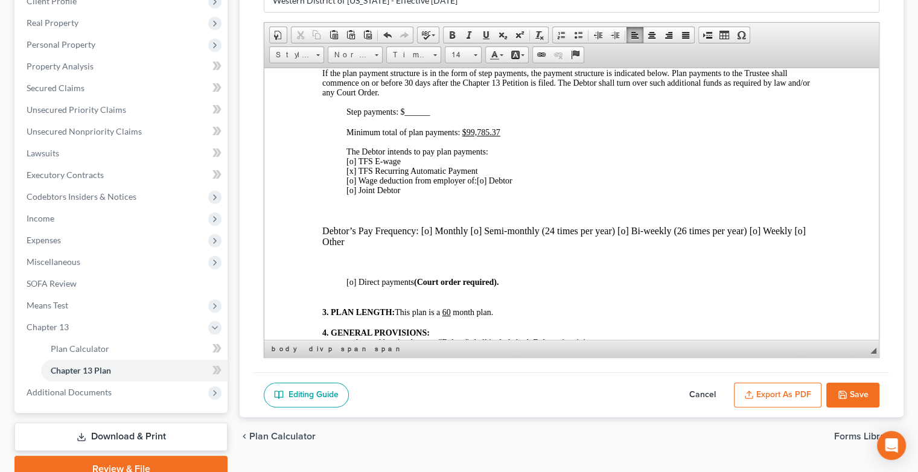
scroll to position [502, 0]
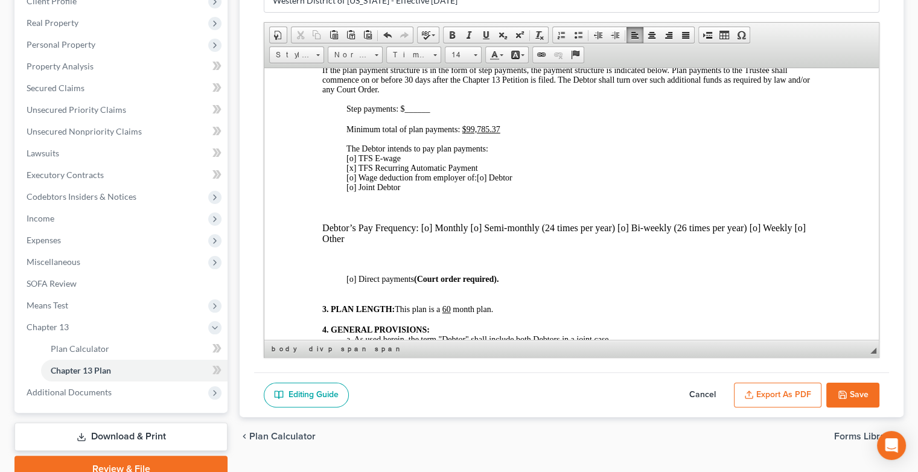
click at [429, 244] on p "Debtor’s Pay Frequency: [o] Monthly [o] Semi-monthly (24 times per year) [o] Bi…" at bounding box center [571, 233] width 499 height 22
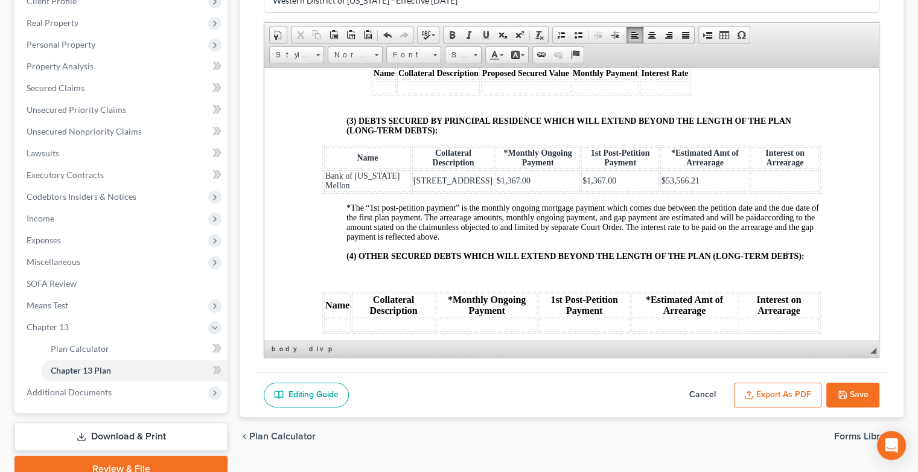
scroll to position [1848, 0]
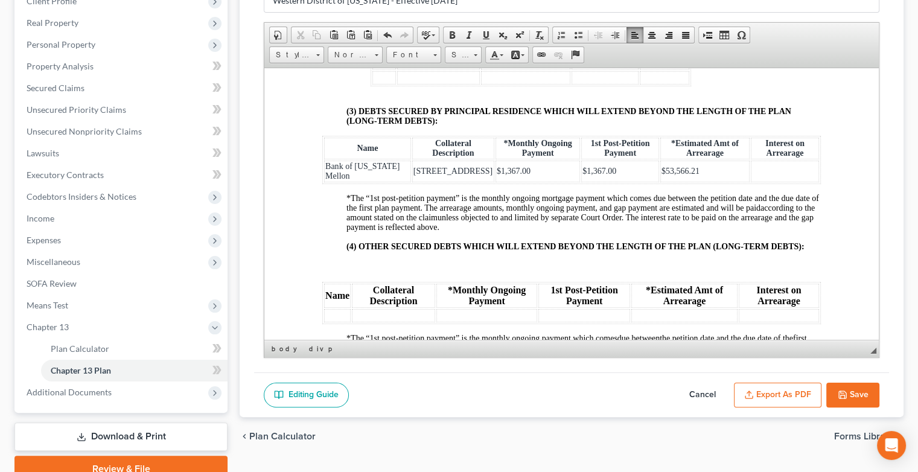
click at [783, 182] on td at bounding box center [785, 171] width 68 height 22
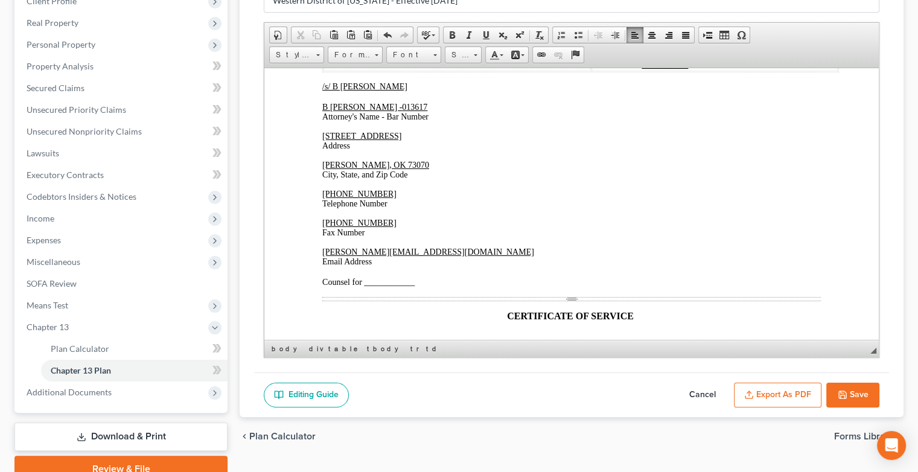
scroll to position [2769, 0]
click at [362, 26] on u "[DATE]" at bounding box center [354, 21] width 27 height 9
click at [363, 26] on u "[DATE]" at bounding box center [354, 21] width 27 height 9
click at [362, 58] on u "[DATE]" at bounding box center [354, 53] width 27 height 9
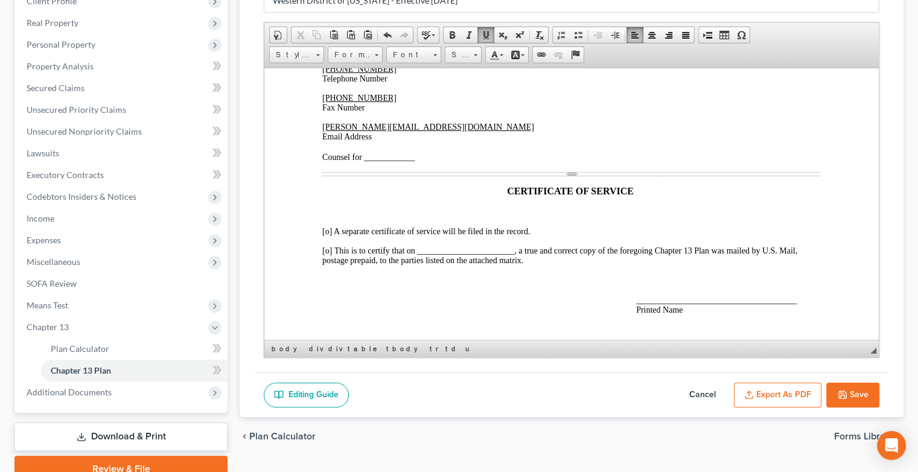
scroll to position [2894, 0]
click at [375, 161] on span "Counsel for ____________" at bounding box center [368, 156] width 92 height 9
click at [370, 161] on span "Counsel for ____________" at bounding box center [368, 156] width 92 height 9
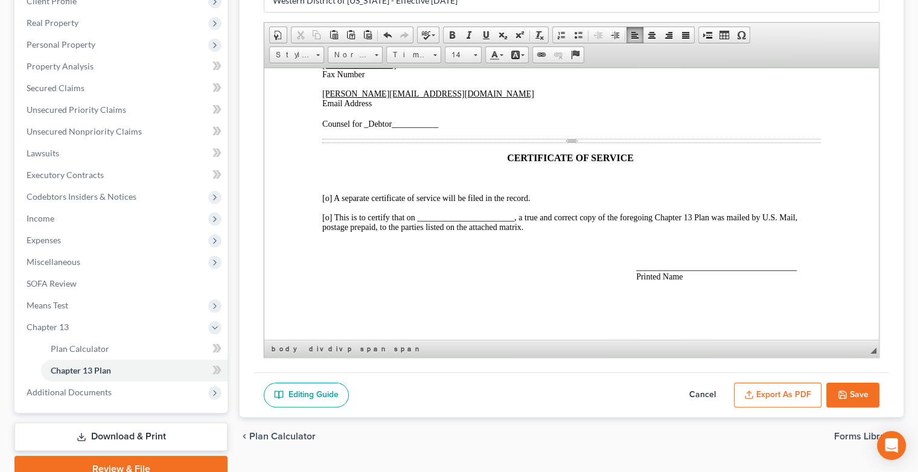
scroll to position [3034, 0]
click at [328, 199] on span "[o] A separate certificate of service will be filed in the record." at bounding box center [426, 197] width 208 height 9
click at [639, 265] on span "______________________________________ Printed Name" at bounding box center [716, 271] width 161 height 19
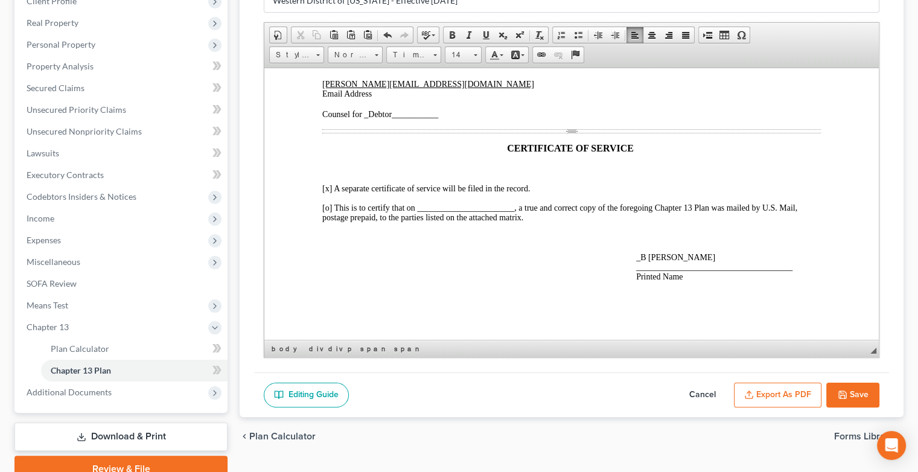
scroll to position [3046, 0]
click at [846, 391] on icon "button" at bounding box center [842, 394] width 7 height 7
select select "2"
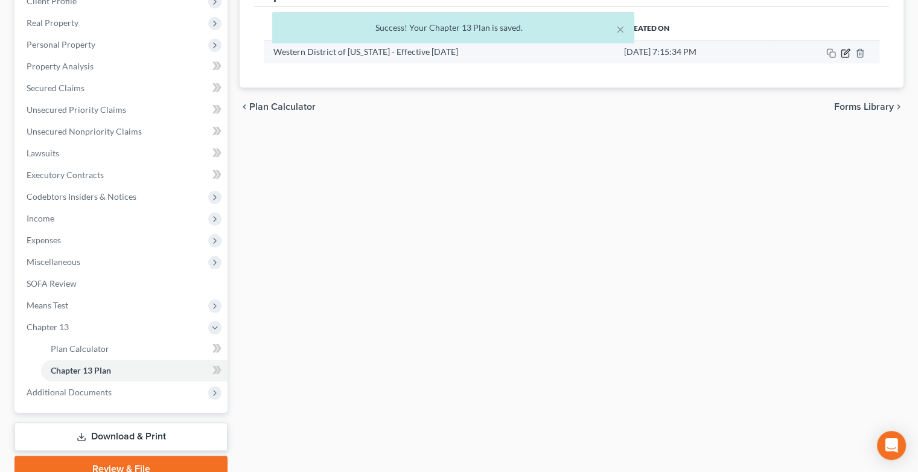
click at [845, 54] on icon "button" at bounding box center [846, 53] width 10 height 10
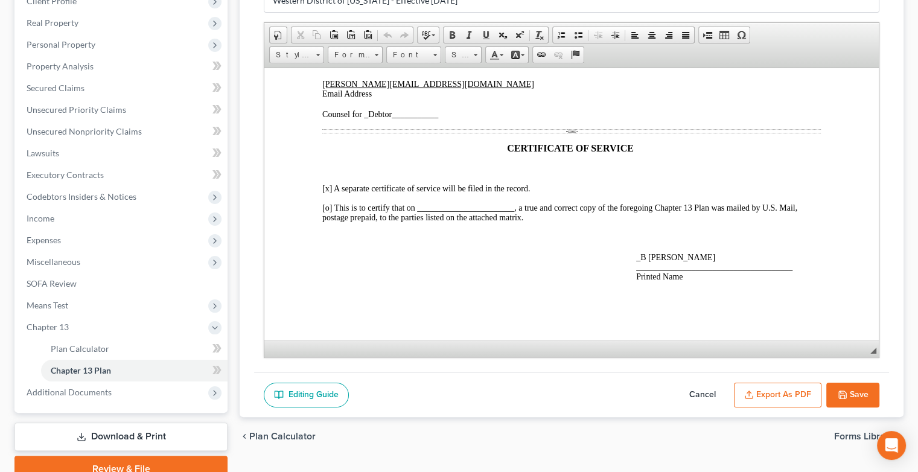
click at [781, 389] on button "Export as PDF" at bounding box center [778, 395] width 88 height 25
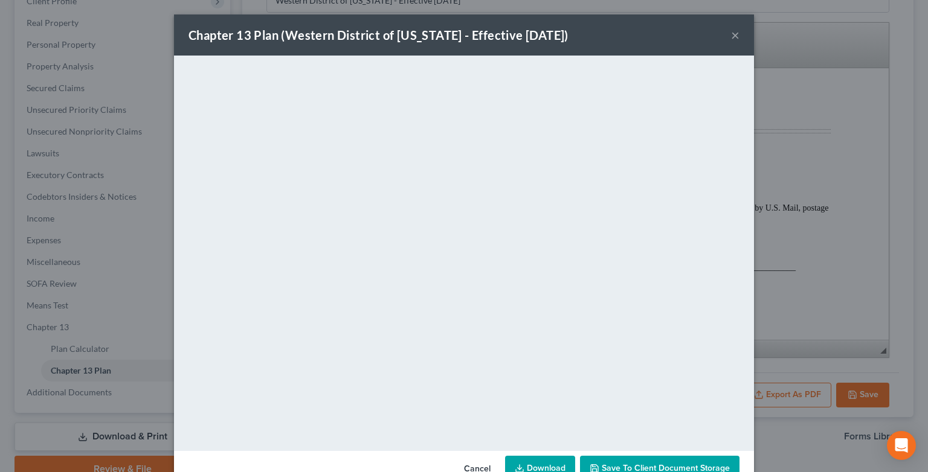
click at [731, 38] on button "×" at bounding box center [735, 35] width 8 height 14
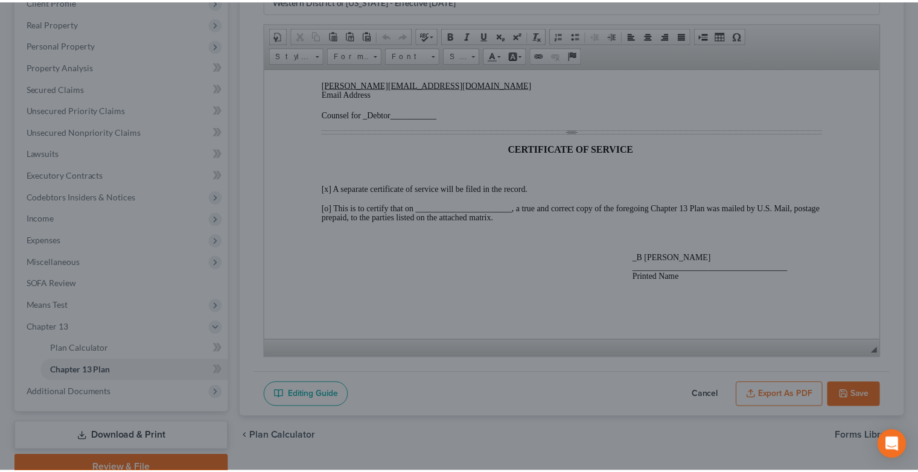
scroll to position [3046, 0]
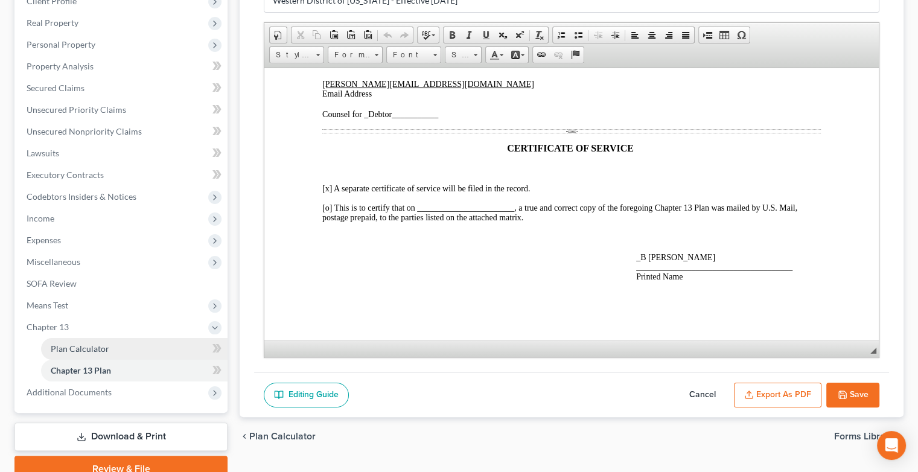
click at [97, 347] on span "Plan Calculator" at bounding box center [80, 349] width 59 height 10
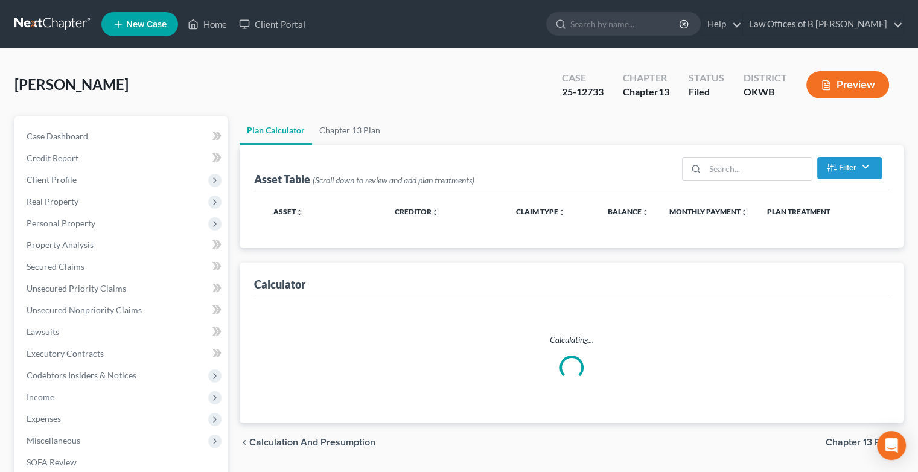
select select "59"
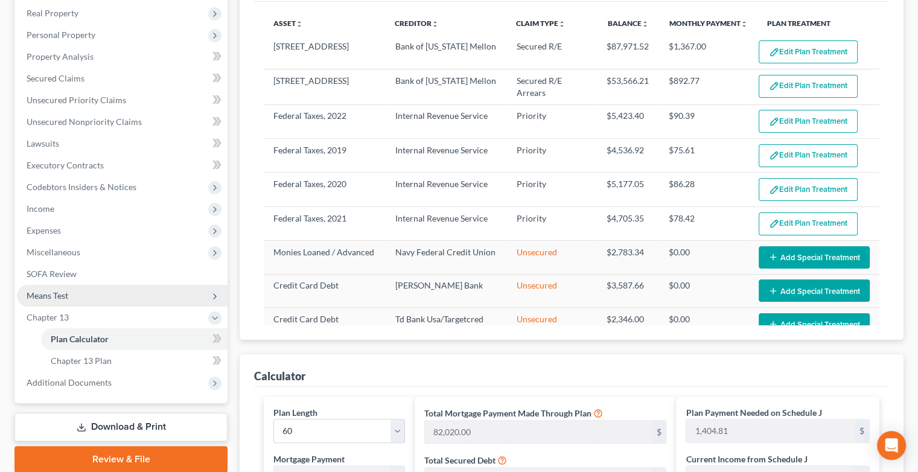
scroll to position [190, 0]
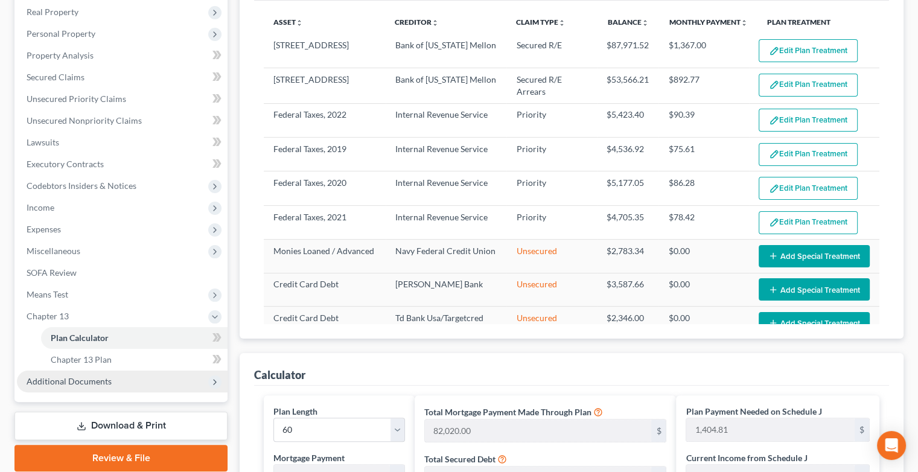
click at [69, 385] on span "Additional Documents" at bounding box center [69, 381] width 85 height 10
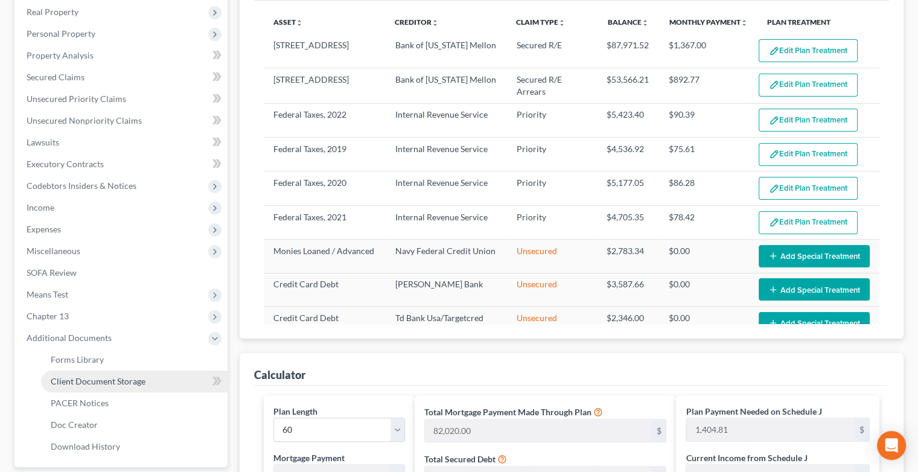
click at [108, 385] on span "Client Document Storage" at bounding box center [98, 381] width 95 height 10
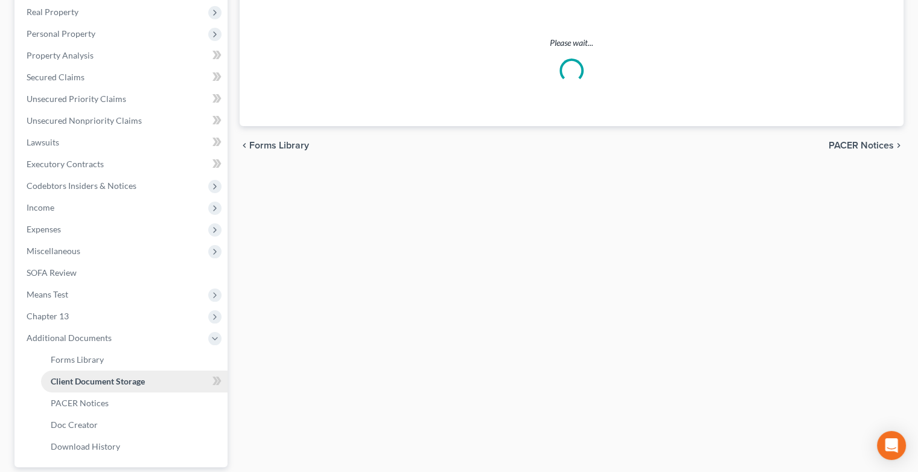
scroll to position [7, 0]
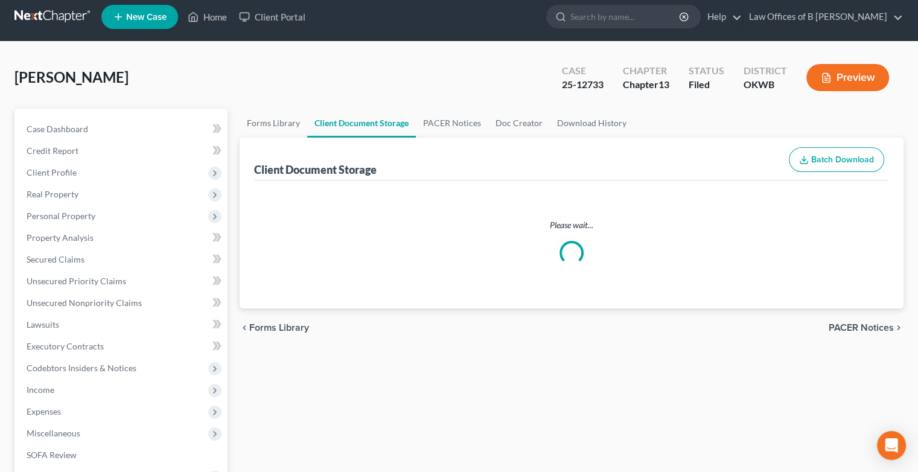
select select "0"
select select "3"
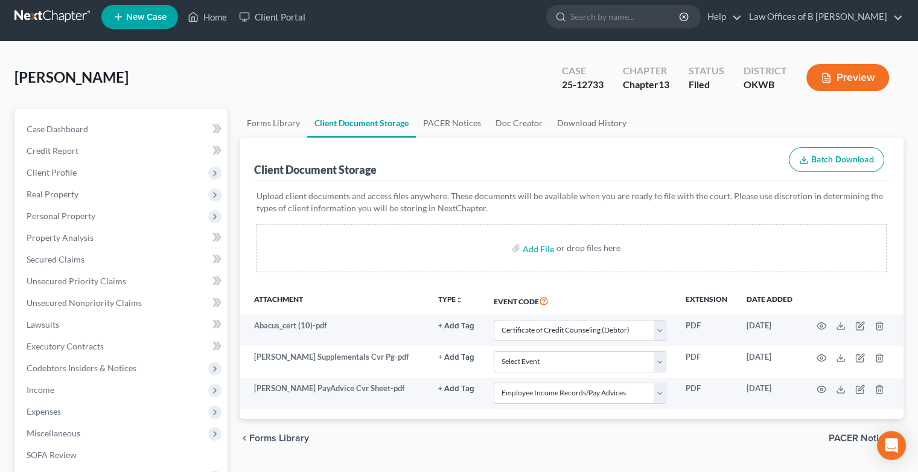
scroll to position [0, 0]
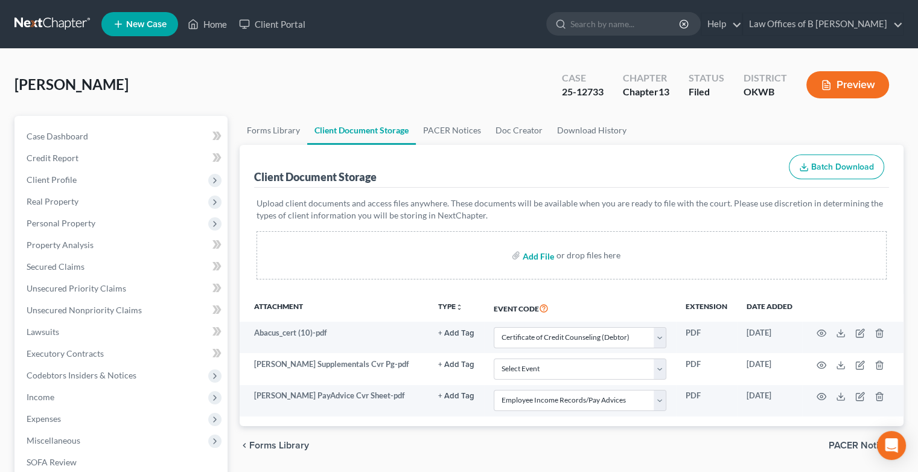
click at [537, 254] on input "file" at bounding box center [537, 256] width 29 height 22
type input "C:\fakepath\[PERSON_NAME] Chapter 13 Plan.pdf"
select select "0"
select select "3"
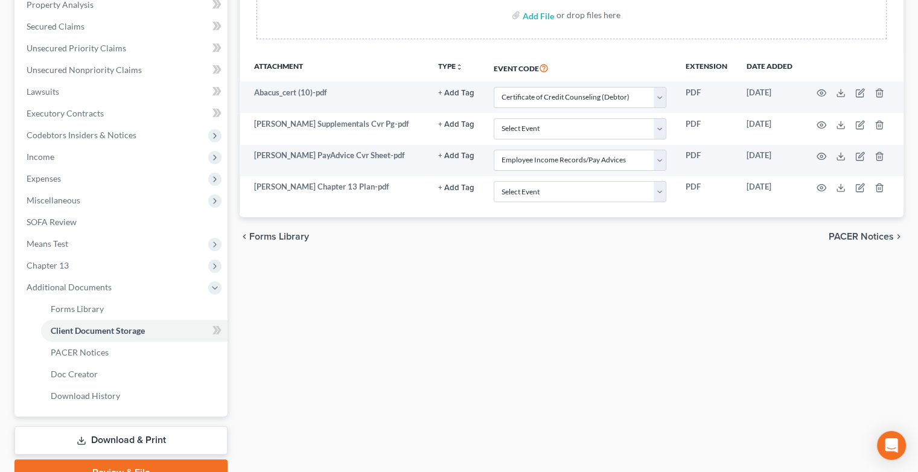
scroll to position [299, 0]
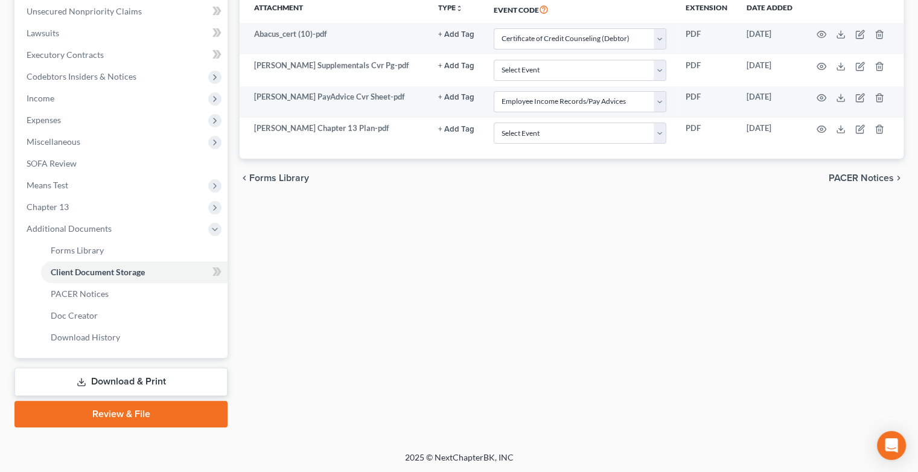
click at [117, 390] on link "Download & Print" at bounding box center [120, 382] width 213 height 28
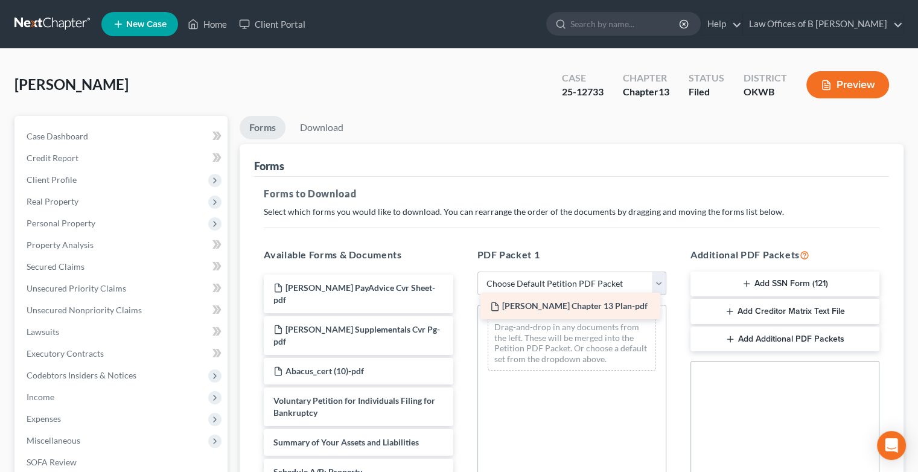
drag, startPoint x: 350, startPoint y: 287, endPoint x: 567, endPoint y: 307, distance: 217.6
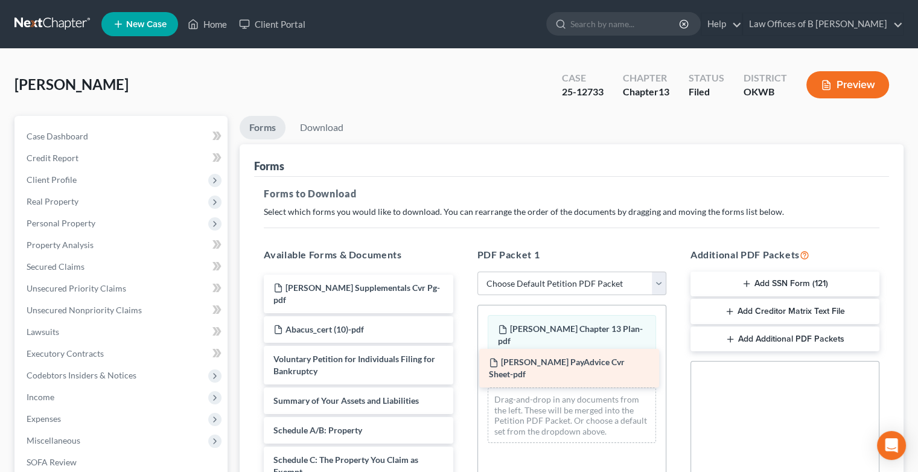
drag, startPoint x: 367, startPoint y: 284, endPoint x: 583, endPoint y: 361, distance: 229.6
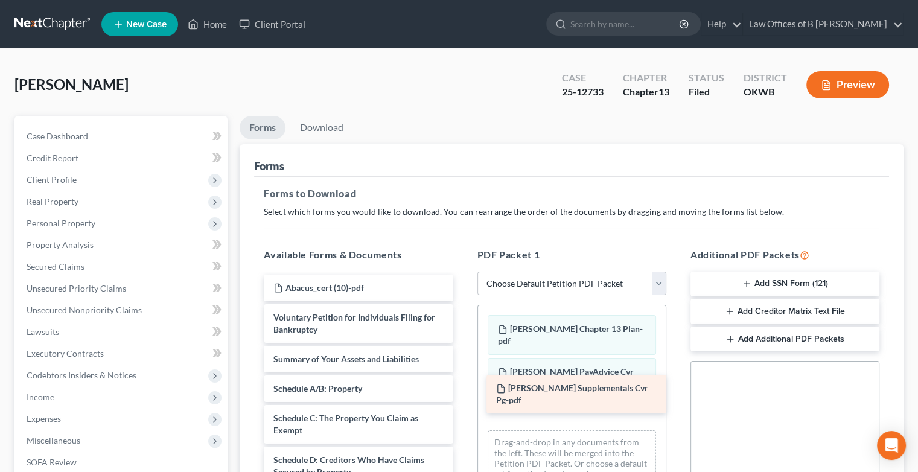
drag, startPoint x: 340, startPoint y: 288, endPoint x: 565, endPoint y: 388, distance: 246.0
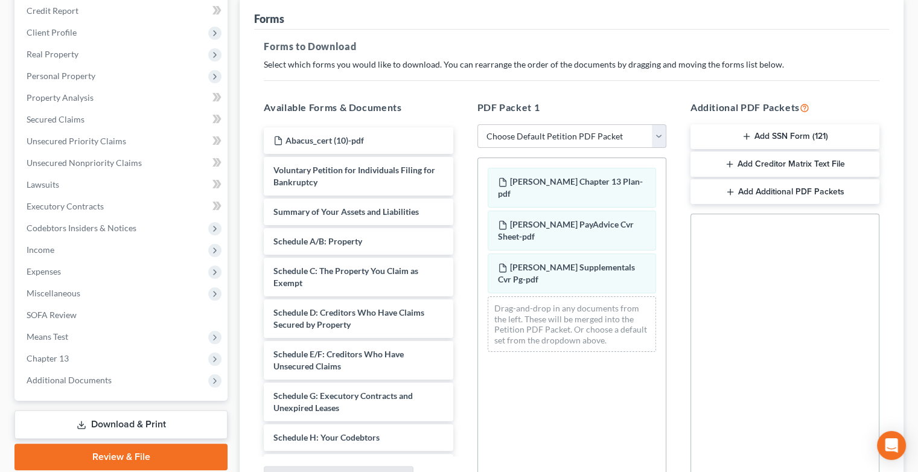
scroll to position [150, 0]
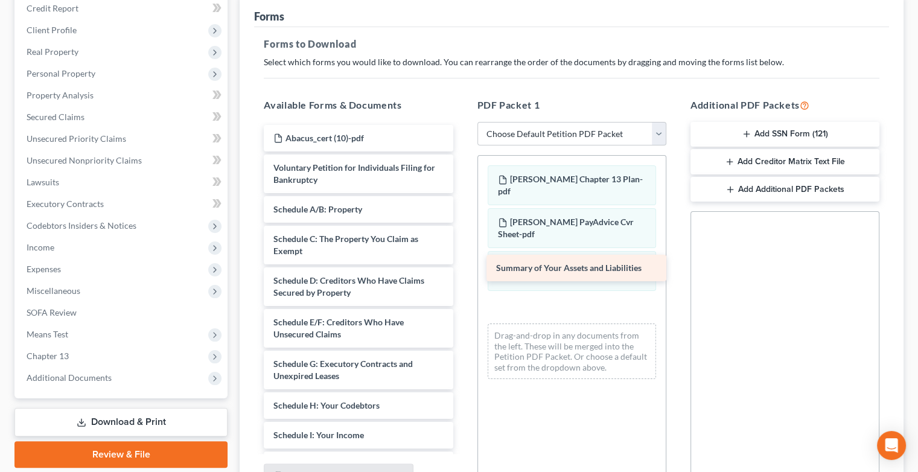
drag, startPoint x: 342, startPoint y: 207, endPoint x: 565, endPoint y: 266, distance: 230.7
click at [463, 266] on div "Summary of Your Assets and Liabilities Abacus_cert (10)-pdf Voluntary Petition …" at bounding box center [358, 429] width 208 height 609
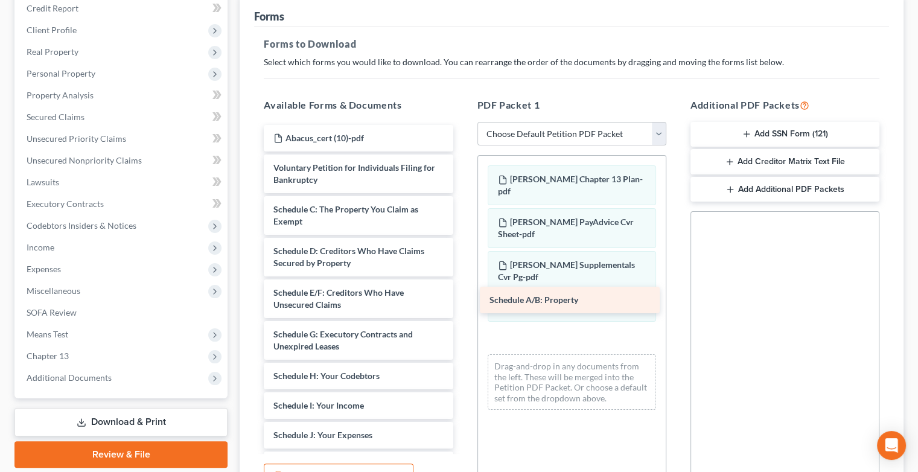
drag, startPoint x: 342, startPoint y: 202, endPoint x: 559, endPoint y: 294, distance: 234.9
click at [463, 294] on div "Schedule A/B: Property Abacus_cert (10)-pdf Voluntary Petition for Individuals …" at bounding box center [358, 414] width 208 height 579
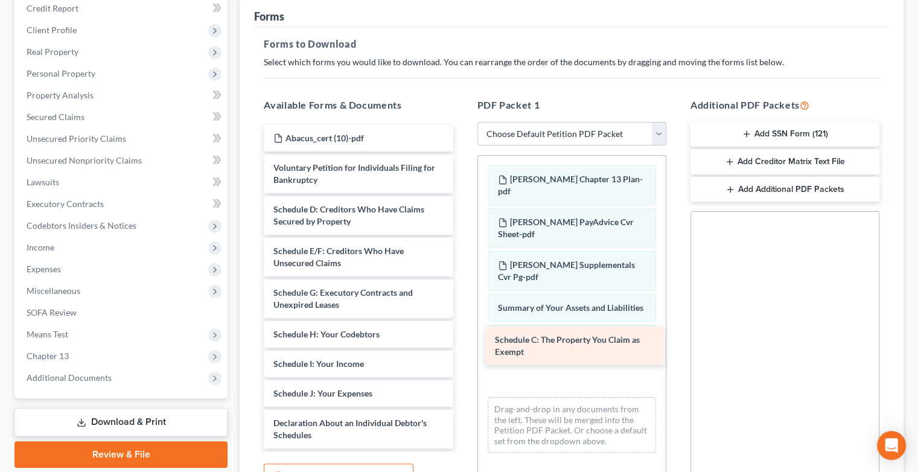
drag, startPoint x: 332, startPoint y: 215, endPoint x: 554, endPoint y: 347, distance: 257.8
click at [463, 347] on div "Schedule C: The Property You Claim as Exempt Abacus_cert (10)-pdf Voluntary Pet…" at bounding box center [358, 393] width 208 height 537
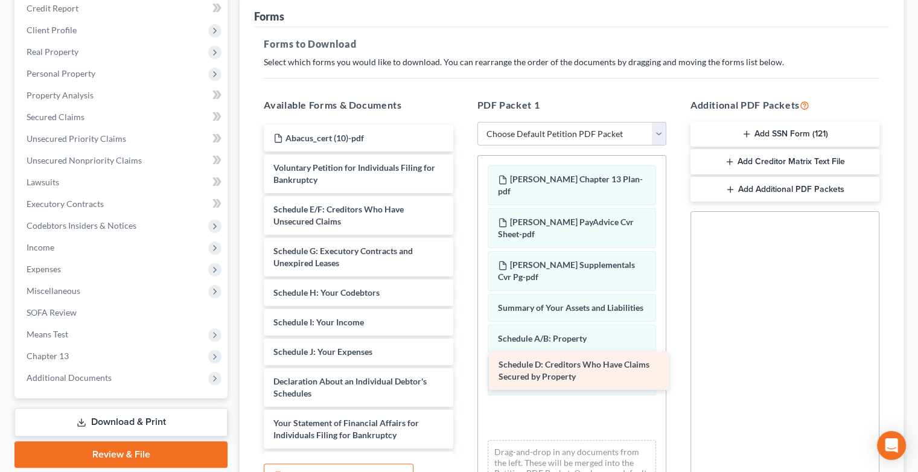
drag, startPoint x: 325, startPoint y: 219, endPoint x: 550, endPoint y: 374, distance: 273.5
click at [463, 374] on div "Schedule D: Creditors Who Have Claims Secured by Property Abacus_cert (10)-pdf …" at bounding box center [358, 373] width 208 height 496
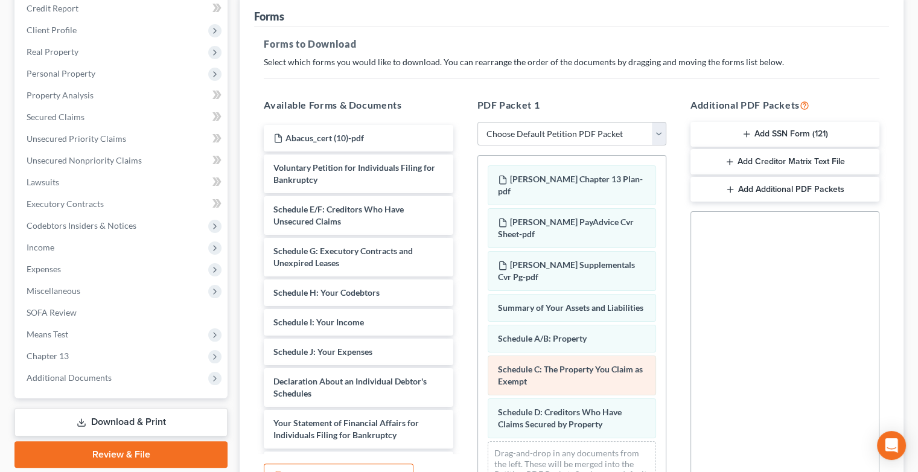
scroll to position [272, 0]
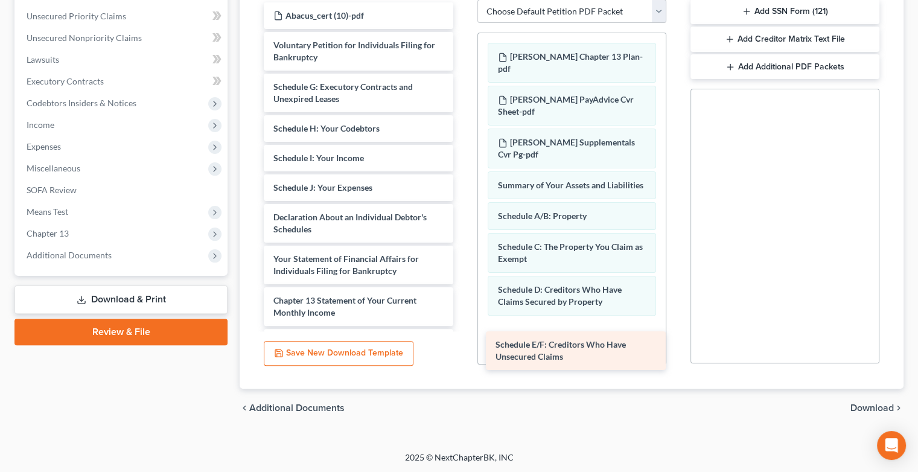
drag, startPoint x: 321, startPoint y: 95, endPoint x: 543, endPoint y: 354, distance: 341.3
click at [463, 354] on div "Schedule E/F: Creditors Who Have Unsecured Claims Abacus_cert (10)-pdf Voluntar…" at bounding box center [358, 229] width 208 height 454
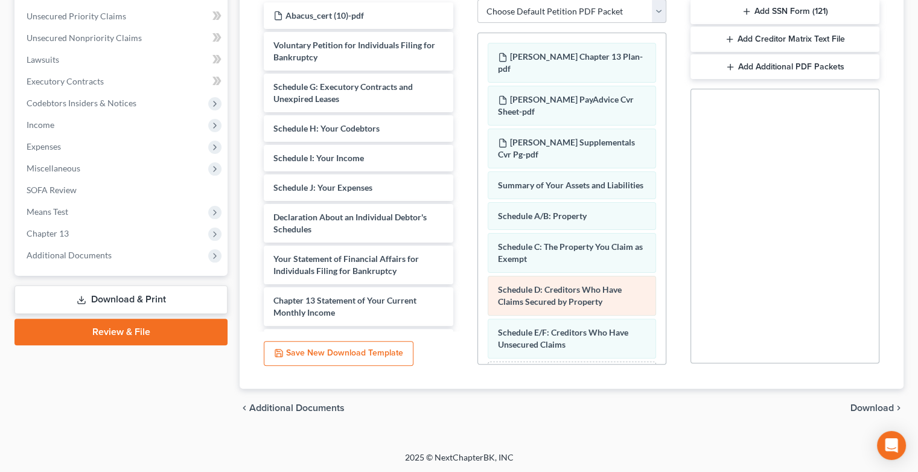
scroll to position [60, 0]
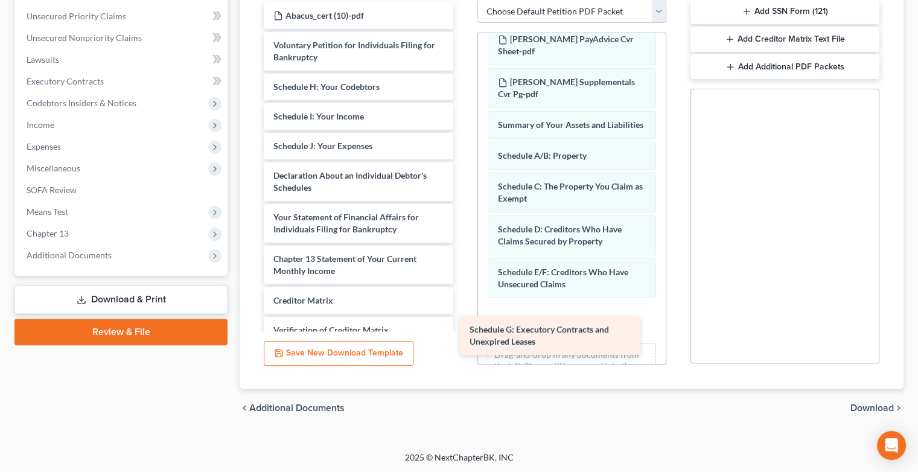
drag, startPoint x: 307, startPoint y: 88, endPoint x: 505, endPoint y: 332, distance: 314.1
click at [463, 332] on div "Schedule G: Executory Contracts and Unexpired Leases Abacus_cert (10)-pdf Volun…" at bounding box center [358, 208] width 208 height 412
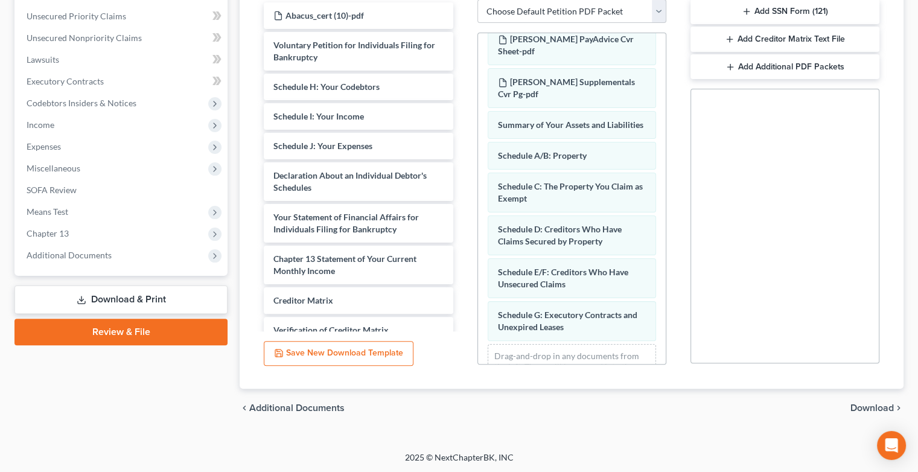
scroll to position [103, 0]
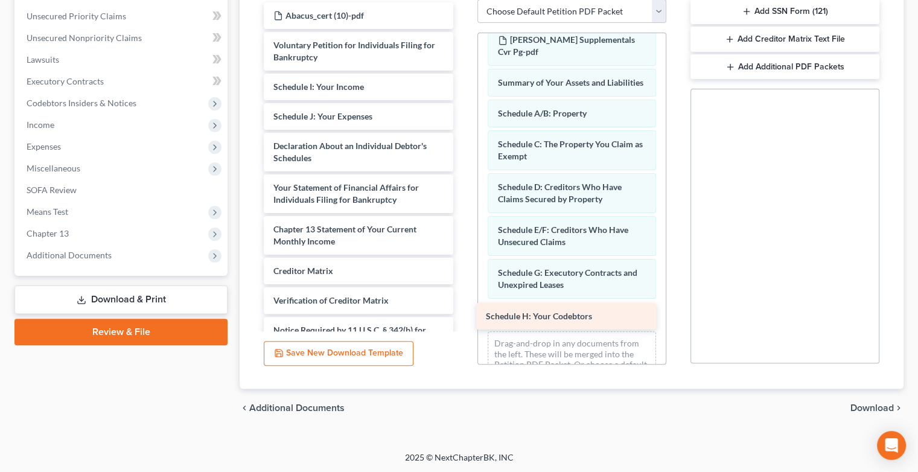
drag, startPoint x: 307, startPoint y: 94, endPoint x: 521, endPoint y: 330, distance: 318.5
click at [463, 330] on div "Schedule H: Your Codebtors Abacus_cert (10)-pdf Voluntary Petition for Individu…" at bounding box center [358, 193] width 208 height 383
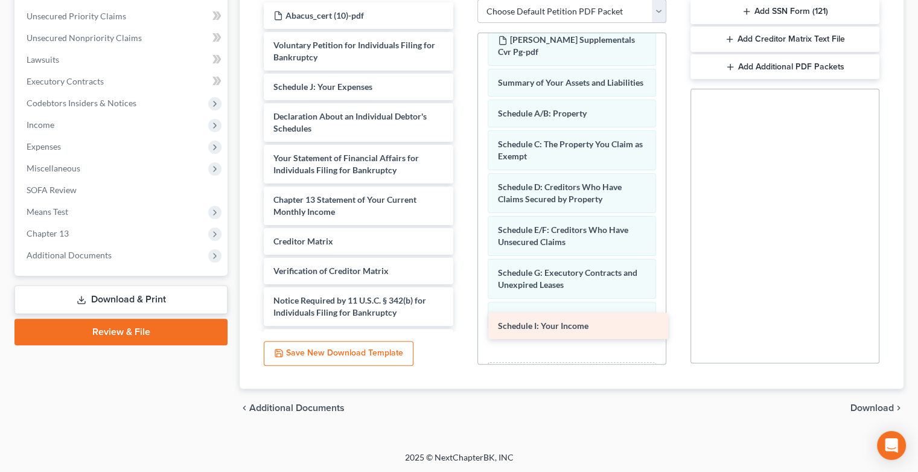
drag, startPoint x: 336, startPoint y: 87, endPoint x: 560, endPoint y: 330, distance: 330.7
click at [463, 330] on div "Schedule I: Your Income Abacus_cert (10)-pdf Voluntary Petition for Individuals…" at bounding box center [358, 178] width 208 height 353
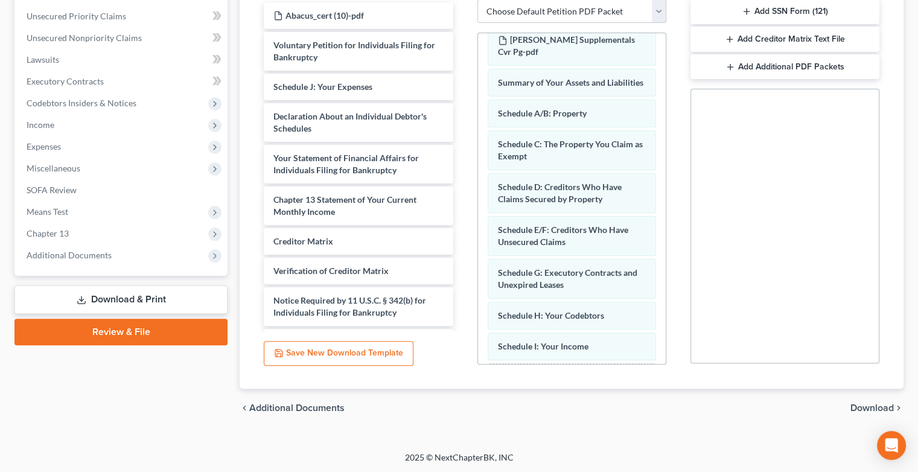
scroll to position [164, 0]
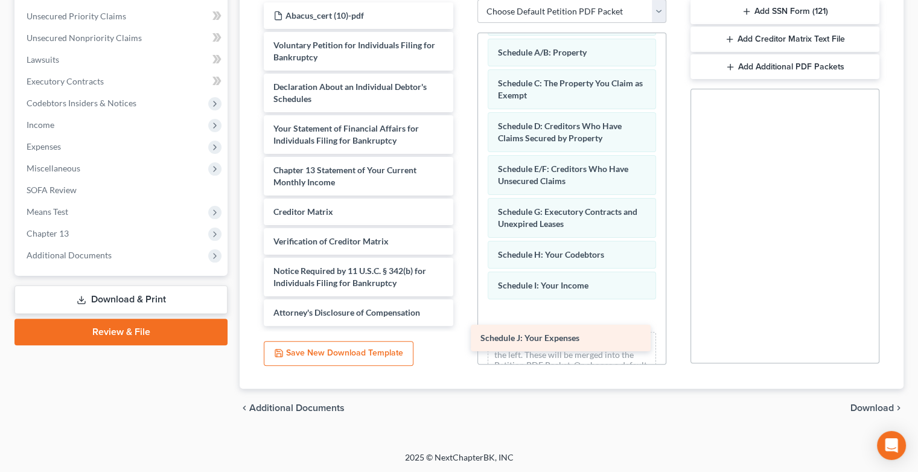
drag, startPoint x: 298, startPoint y: 90, endPoint x: 507, endPoint y: 348, distance: 332.2
click at [463, 326] on div "Schedule J: Your Expenses Abacus_cert (10)-pdf Voluntary Petition for Individua…" at bounding box center [358, 164] width 208 height 324
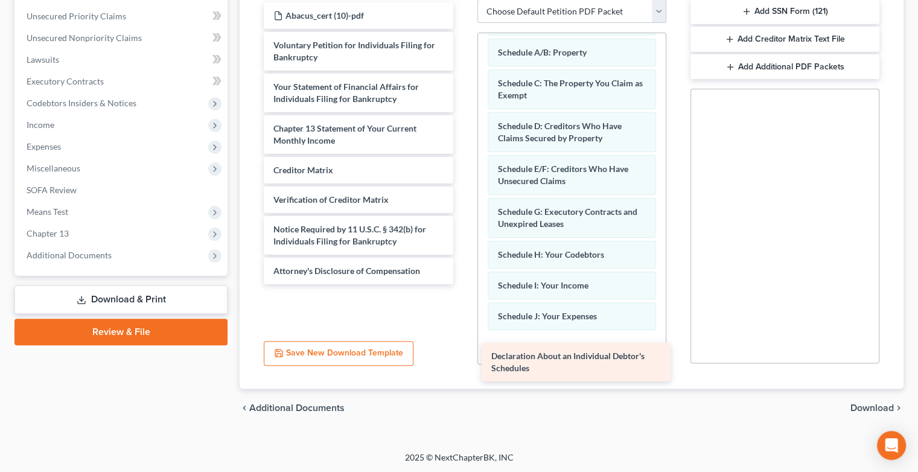
drag, startPoint x: 306, startPoint y: 102, endPoint x: 524, endPoint y: 371, distance: 346.5
click at [463, 284] on div "Declaration About an Individual Debtor's Schedules Abacus_cert (10)-pdf Volunta…" at bounding box center [358, 143] width 208 height 282
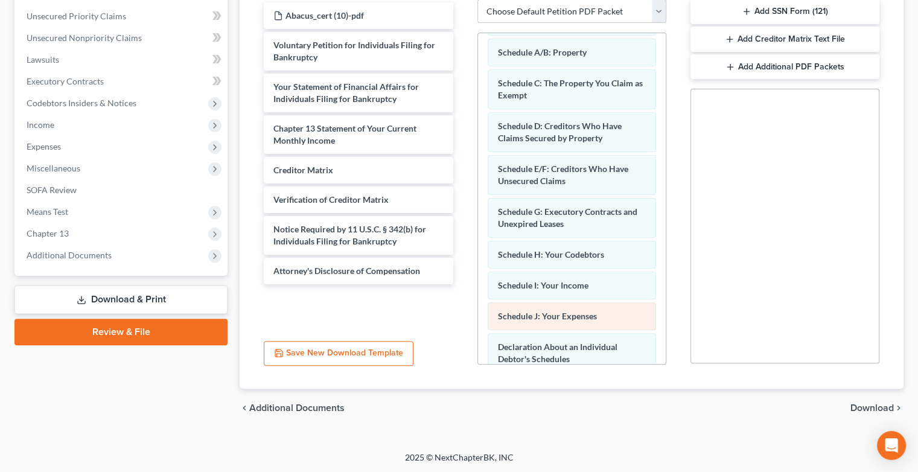
scroll to position [237, 0]
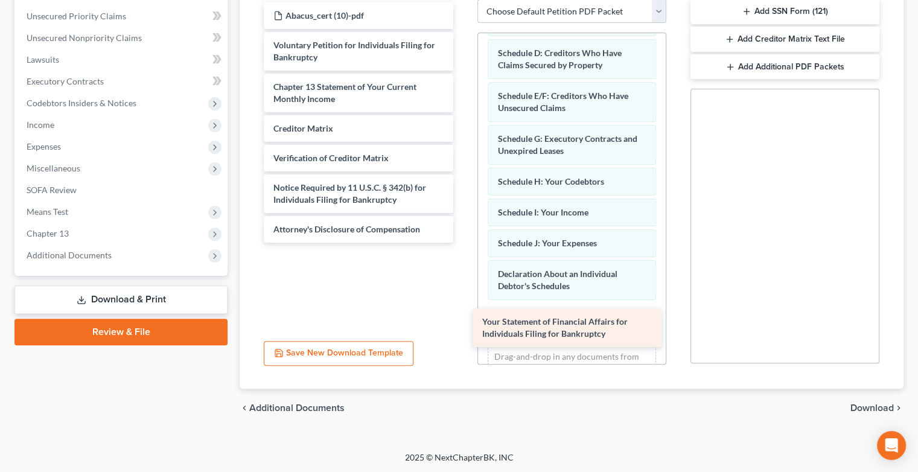
drag, startPoint x: 343, startPoint y: 89, endPoint x: 553, endPoint y: 319, distance: 311.6
click at [463, 243] on div "Your Statement of Financial Affairs for Individuals Filing for Bankruptcy Abacu…" at bounding box center [358, 122] width 208 height 240
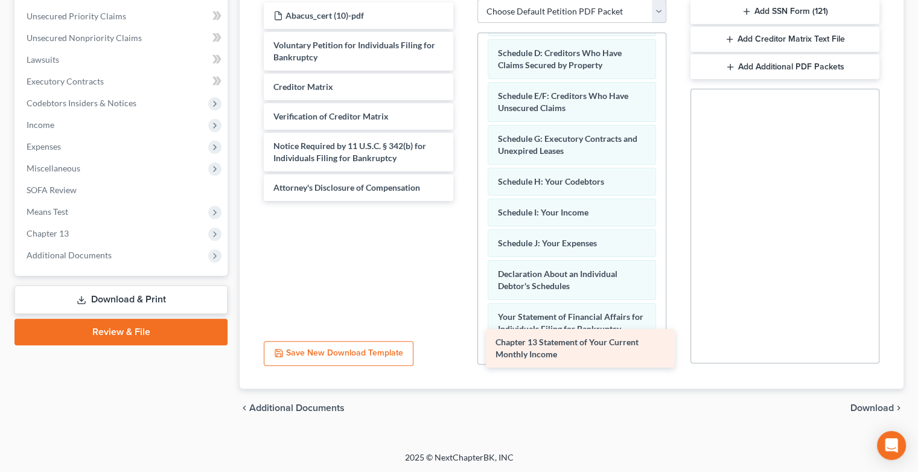
drag, startPoint x: 316, startPoint y: 95, endPoint x: 539, endPoint y: 351, distance: 339.5
click at [463, 201] on div "Chapter 13 Statement of Your Current Monthly Income Abacus_cert (10)-pdf Volunt…" at bounding box center [358, 101] width 208 height 199
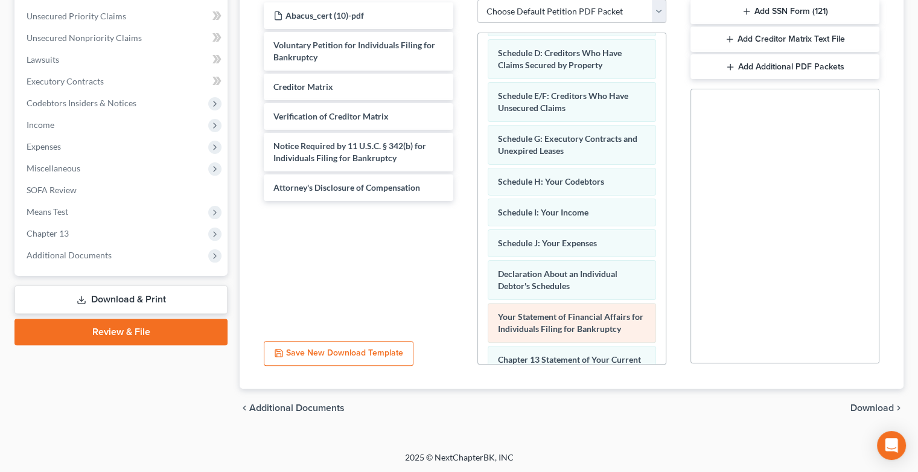
scroll to position [322, 0]
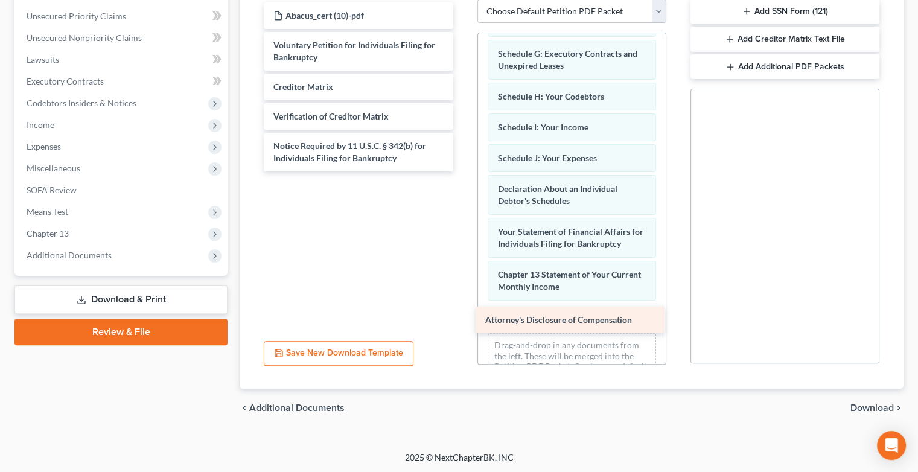
drag, startPoint x: 352, startPoint y: 190, endPoint x: 577, endPoint y: 316, distance: 257.7
click at [463, 171] on div "Attorney's Disclosure of Compensation Abacus_cert (10)-pdf Voluntary Petition f…" at bounding box center [358, 86] width 208 height 169
click at [867, 409] on span "Download" at bounding box center [872, 408] width 43 height 10
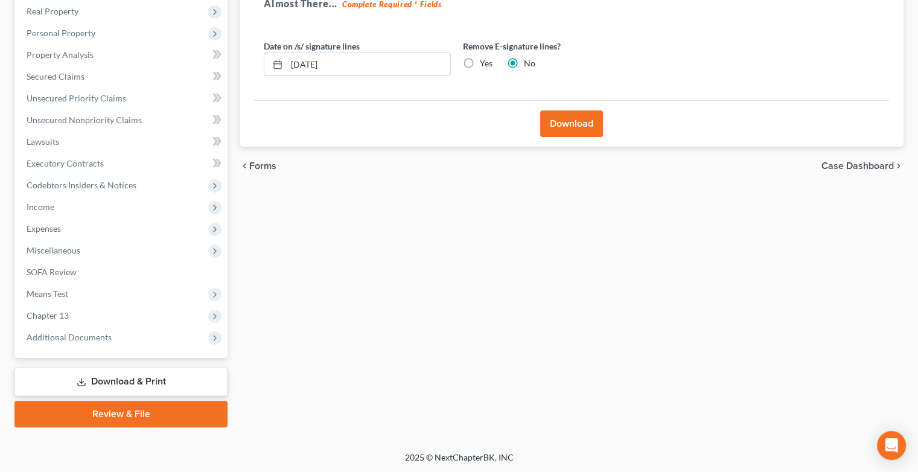
click at [575, 120] on button "Download" at bounding box center [571, 124] width 63 height 27
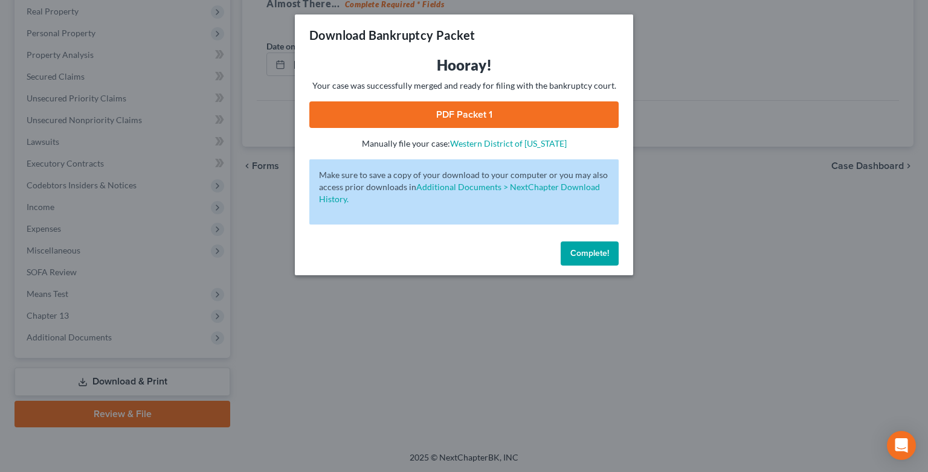
click at [483, 113] on link "PDF Packet 1" at bounding box center [463, 114] width 309 height 27
click at [598, 245] on button "Complete!" at bounding box center [589, 254] width 58 height 24
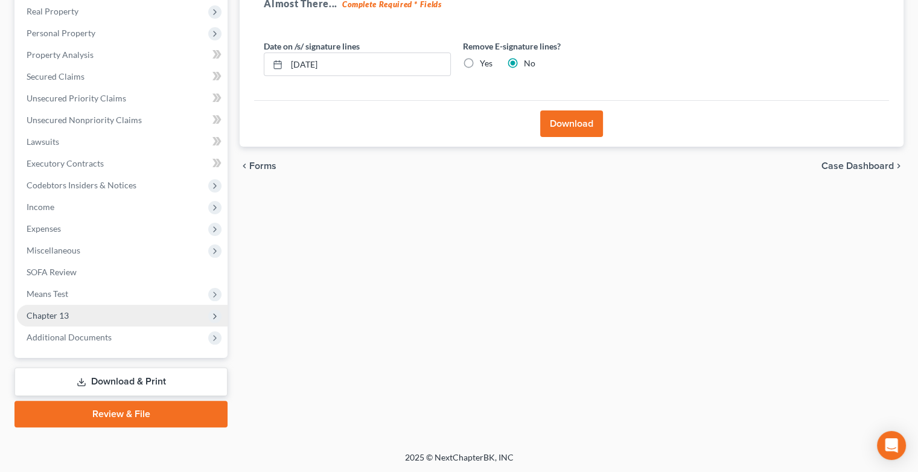
click at [68, 314] on span "Chapter 13" at bounding box center [48, 315] width 42 height 10
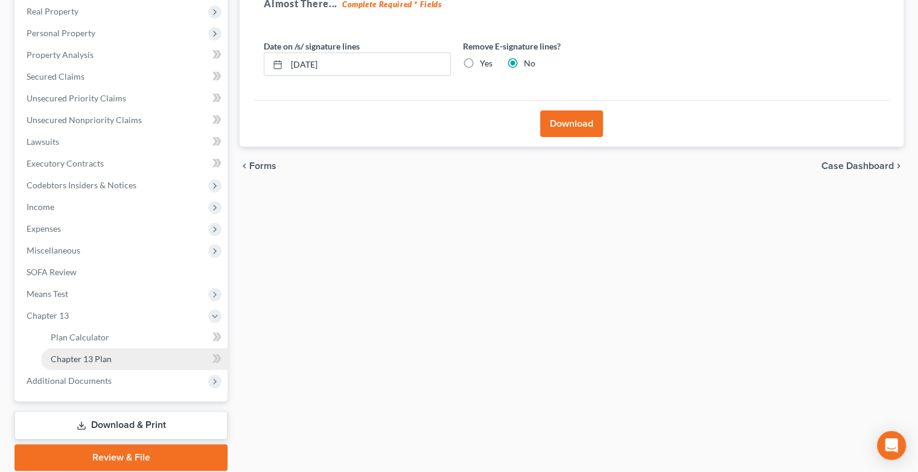
click at [153, 359] on link "Chapter 13 Plan" at bounding box center [134, 359] width 187 height 22
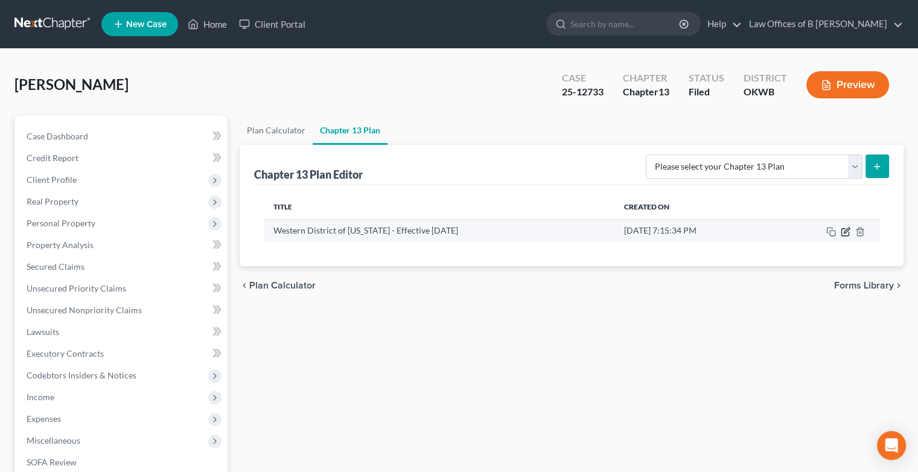
click at [845, 230] on icon "button" at bounding box center [846, 230] width 5 height 5
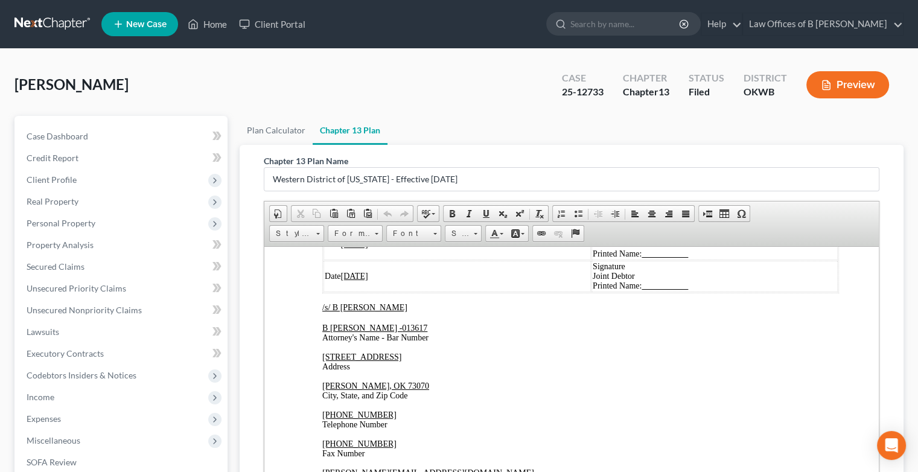
scroll to position [2722, 0]
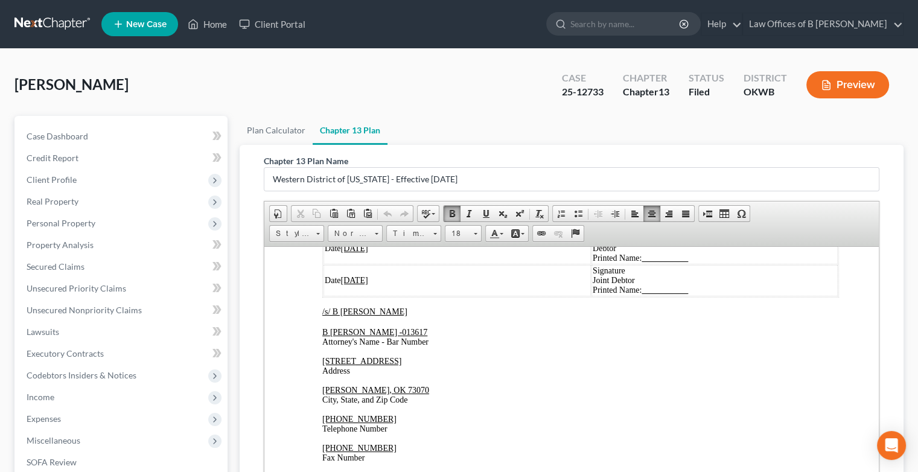
click at [332, 210] on span "[o] By checking this box certification is made by the Debtor, if not represente…" at bounding box center [464, 205] width 285 height 9
click at [328, 210] on span "[o]" at bounding box center [327, 205] width 10 height 9
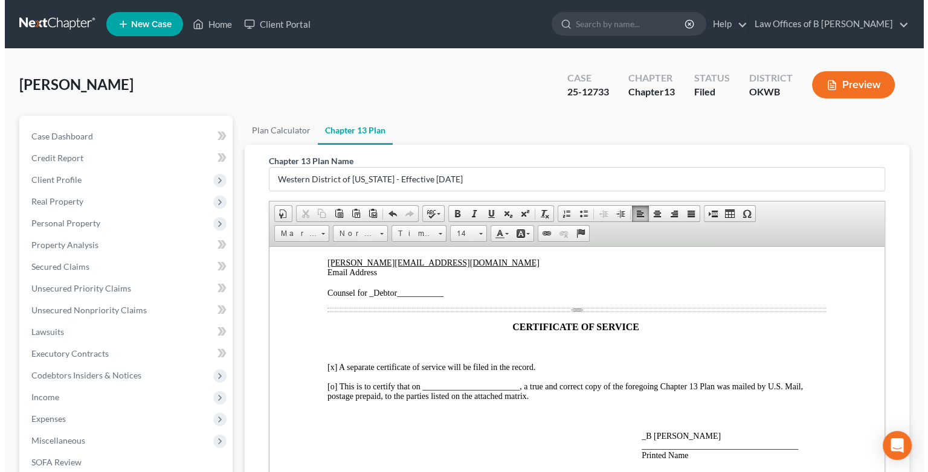
scroll to position [234, 0]
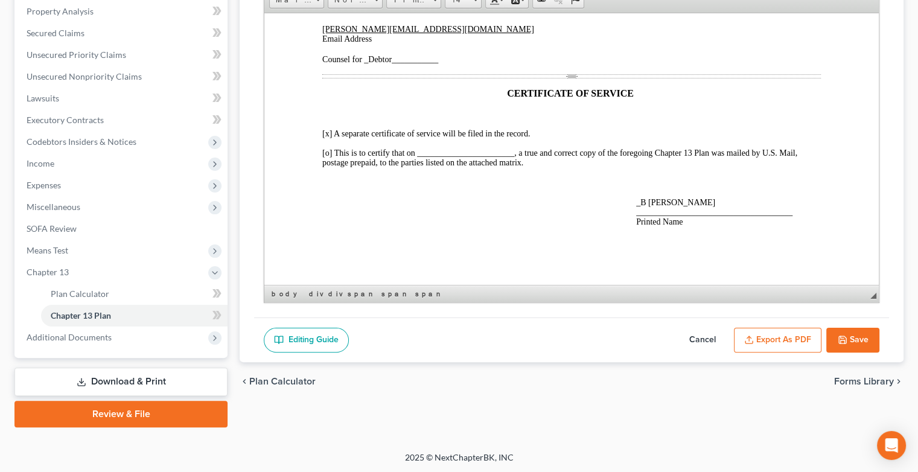
click at [782, 344] on button "Export as PDF" at bounding box center [778, 340] width 88 height 25
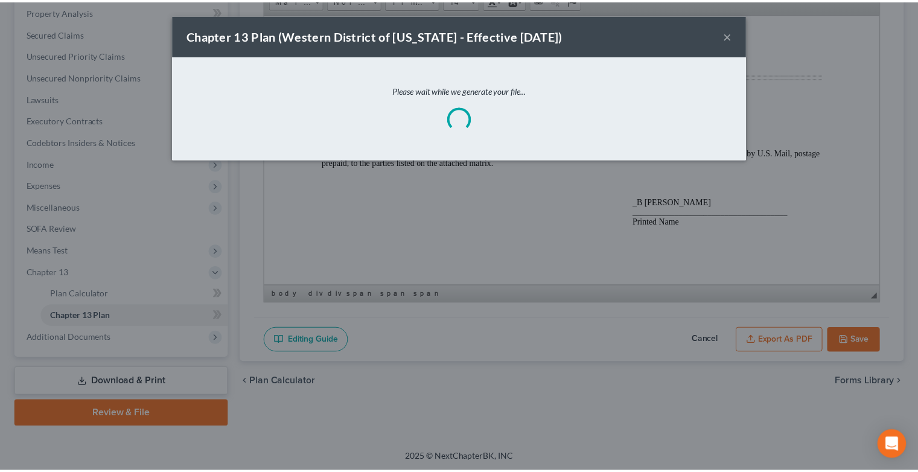
scroll to position [3036, 0]
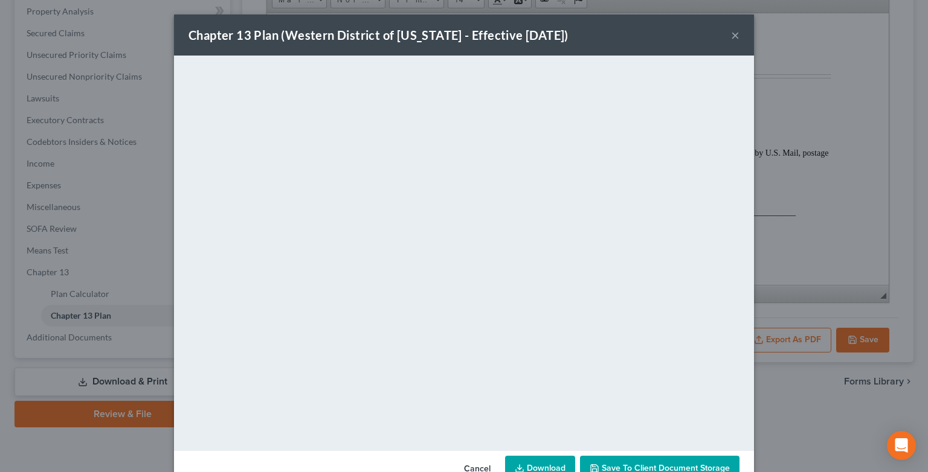
click at [533, 461] on link "Download" at bounding box center [540, 468] width 70 height 25
click at [539, 466] on link "Download" at bounding box center [540, 468] width 70 height 25
click at [731, 37] on button "×" at bounding box center [735, 35] width 8 height 14
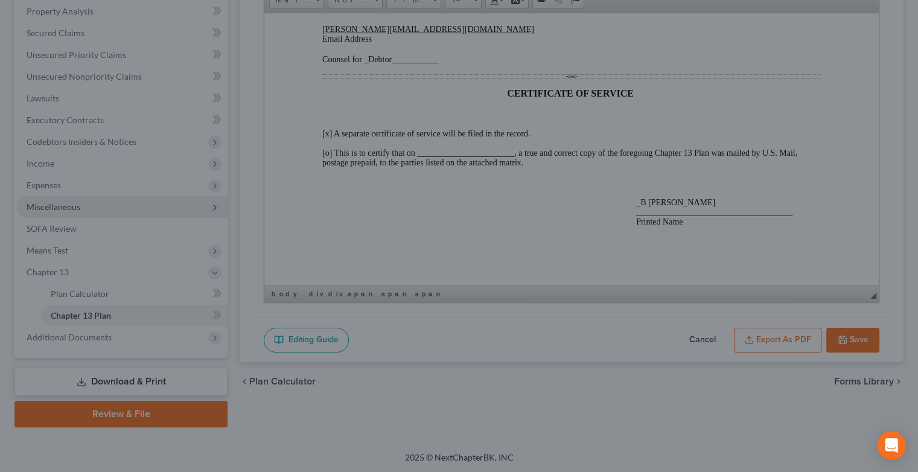
scroll to position [3046, 0]
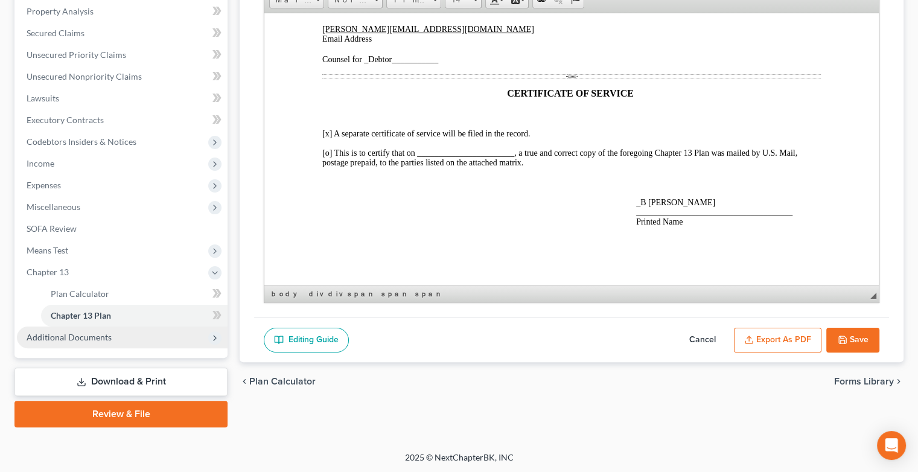
click at [84, 338] on span "Additional Documents" at bounding box center [69, 337] width 85 height 10
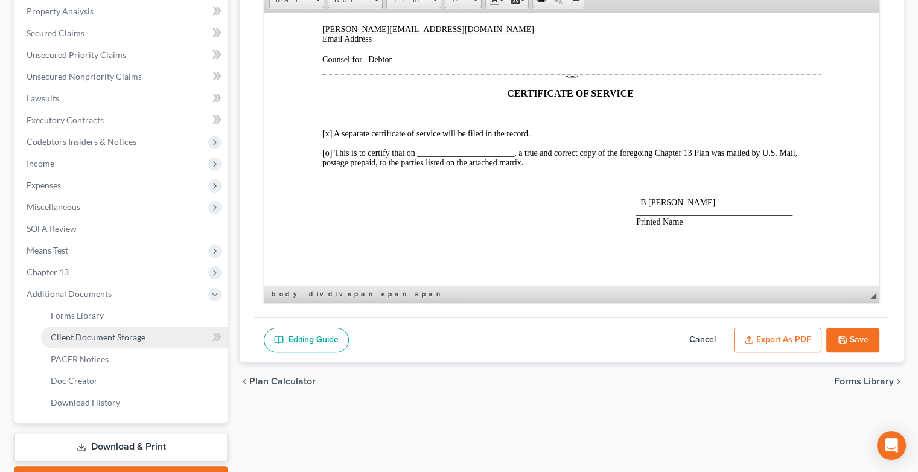
click at [140, 337] on span "Client Document Storage" at bounding box center [98, 337] width 95 height 10
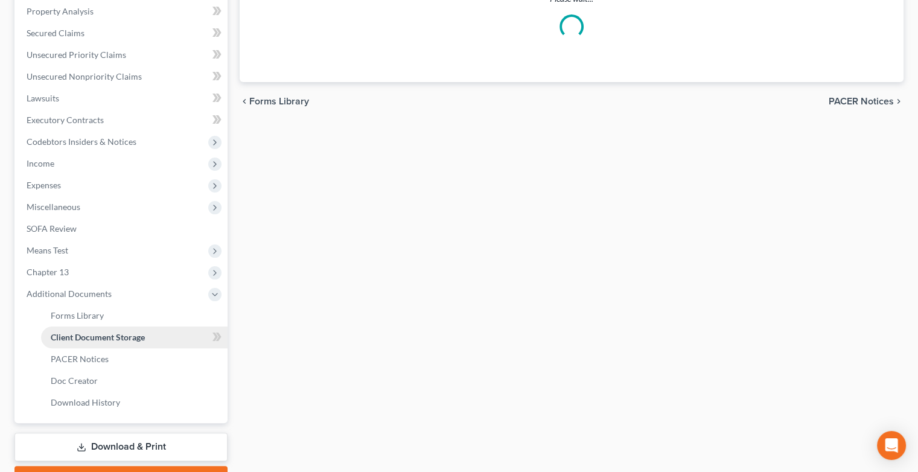
scroll to position [98, 0]
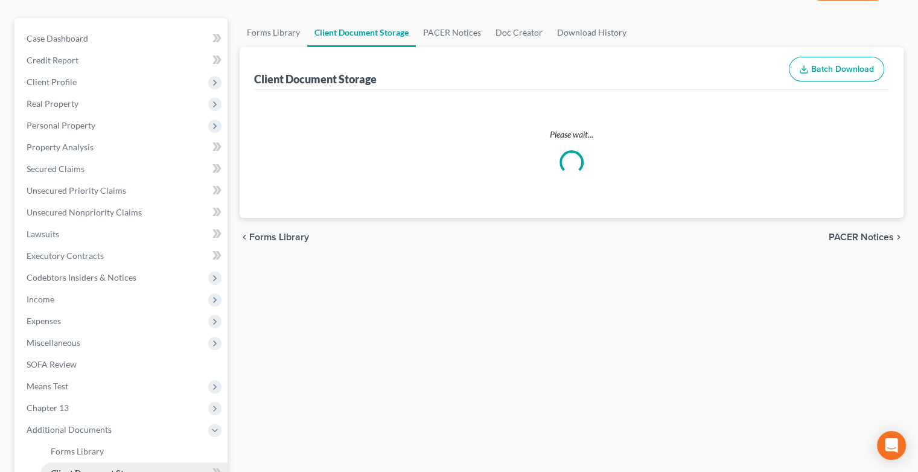
select select "0"
select select "3"
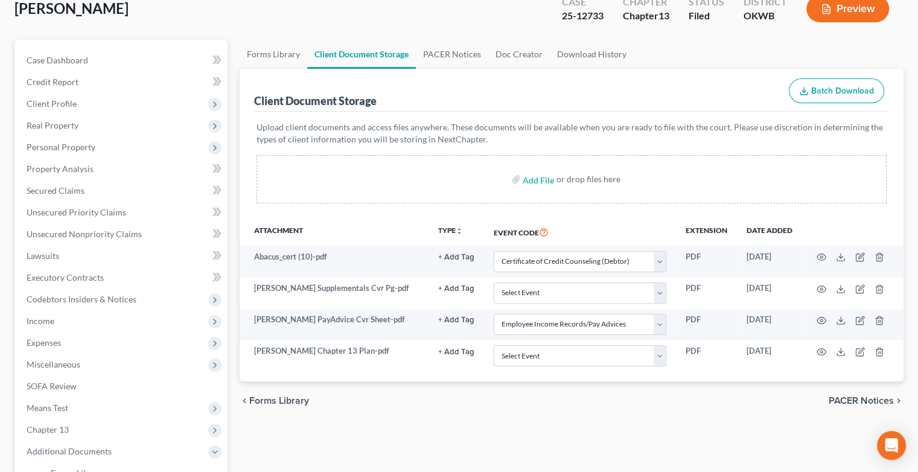
scroll to position [79, 0]
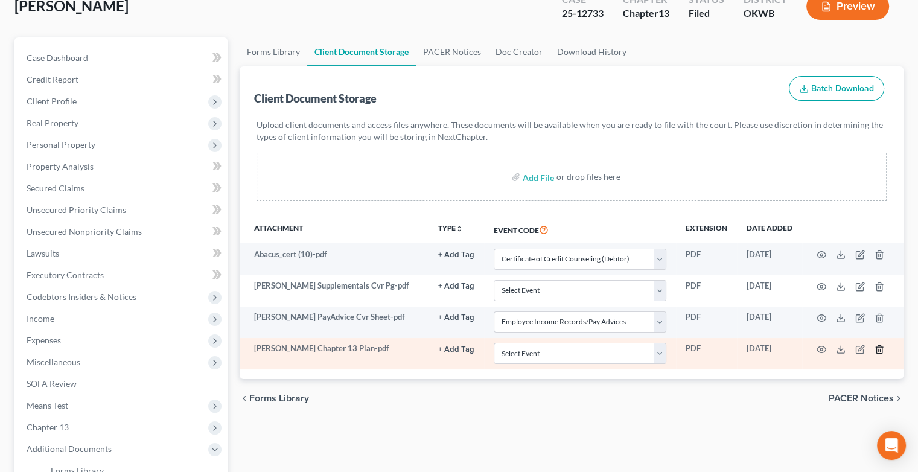
click at [881, 351] on icon "button" at bounding box center [880, 350] width 10 height 10
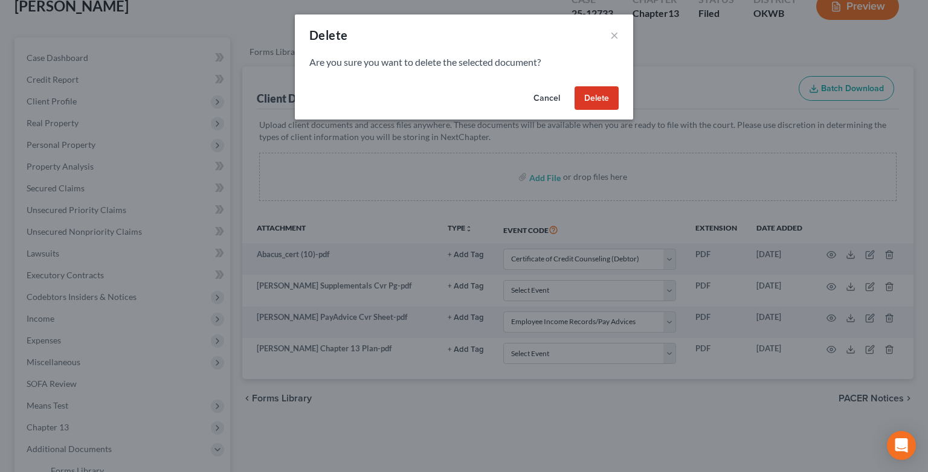
click at [614, 97] on button "Delete" at bounding box center [596, 98] width 44 height 24
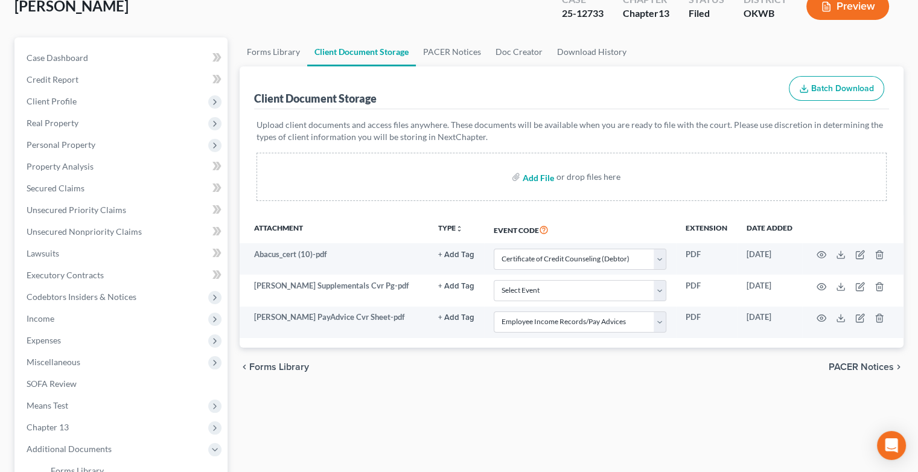
click at [545, 176] on input "file" at bounding box center [537, 177] width 29 height 22
type input "C:\fakepath\[PERSON_NAME] Chapter 13 Plan.pdf"
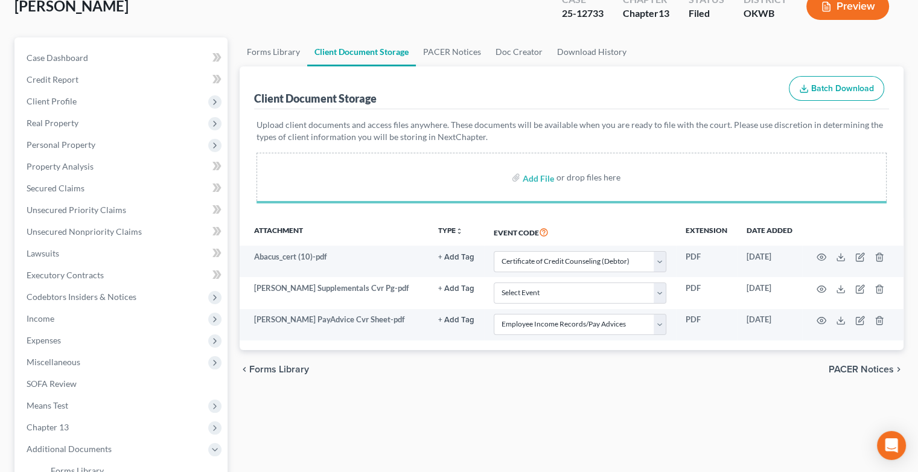
select select "0"
select select "3"
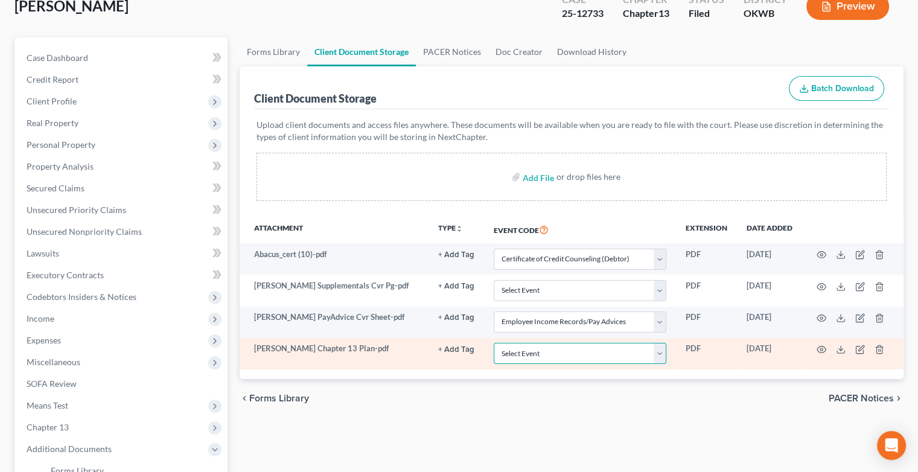
click at [659, 352] on select "Select Event Certificate of Credit Counseling (Debtor) Certificate of Credit Co…" at bounding box center [580, 353] width 173 height 21
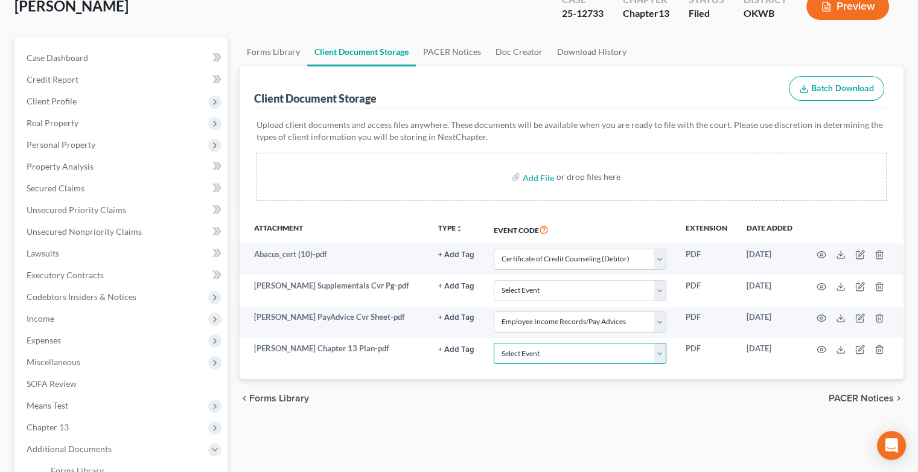
select select "2"
click at [494, 343] on select "Select Event Certificate of Credit Counseling (Debtor) Certificate of Credit Co…" at bounding box center [580, 353] width 173 height 21
click at [416, 417] on div "Forms Library Client Document Storage PACER Notices Doc Creator Download Histor…" at bounding box center [572, 342] width 676 height 610
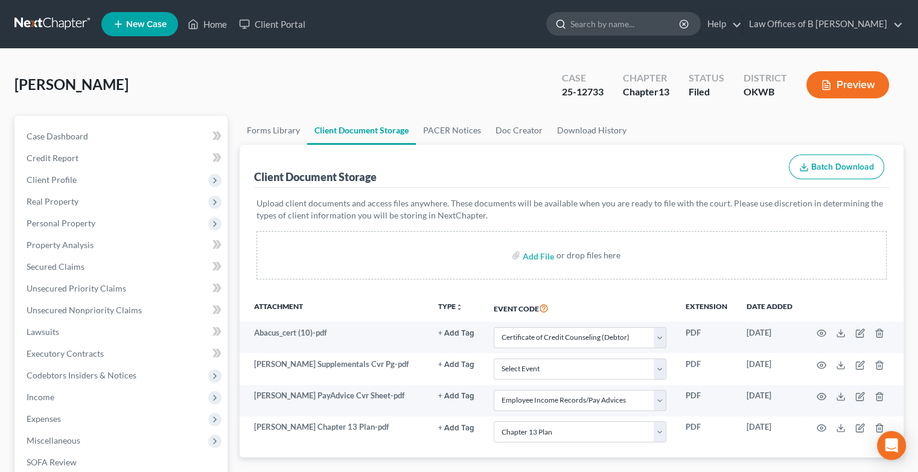
click at [608, 28] on input "search" at bounding box center [626, 24] width 111 height 22
type input "[PERSON_NAME]"
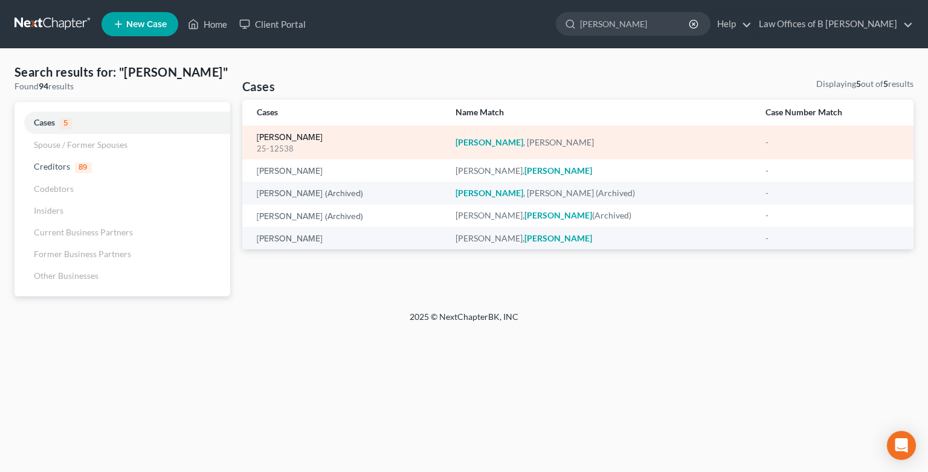
click at [284, 138] on link "[PERSON_NAME]" at bounding box center [290, 137] width 66 height 8
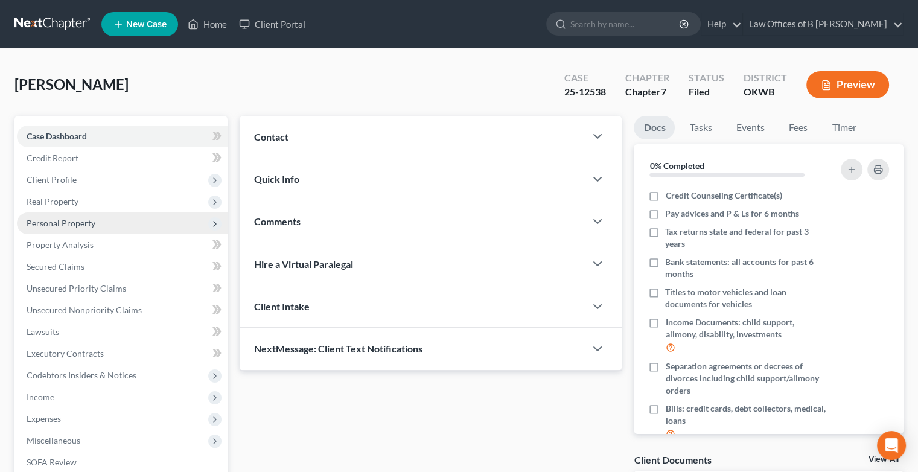
click at [82, 228] on span "Personal Property" at bounding box center [61, 223] width 69 height 10
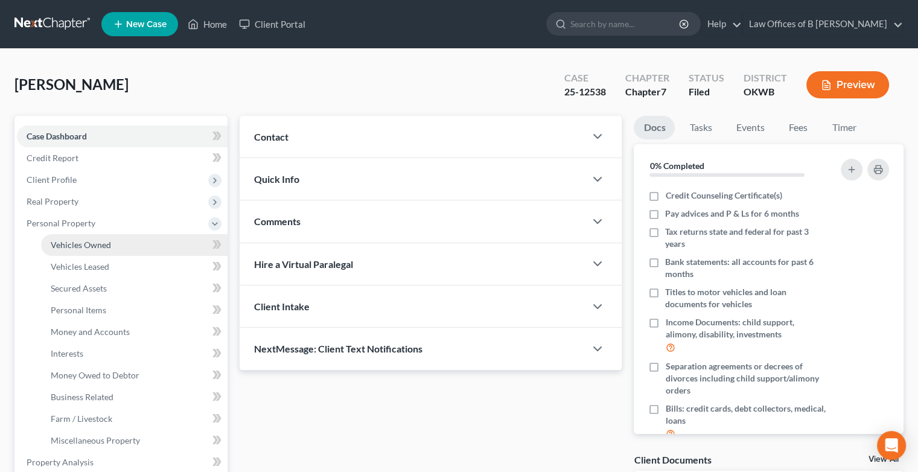
click at [91, 243] on span "Vehicles Owned" at bounding box center [81, 245] width 60 height 10
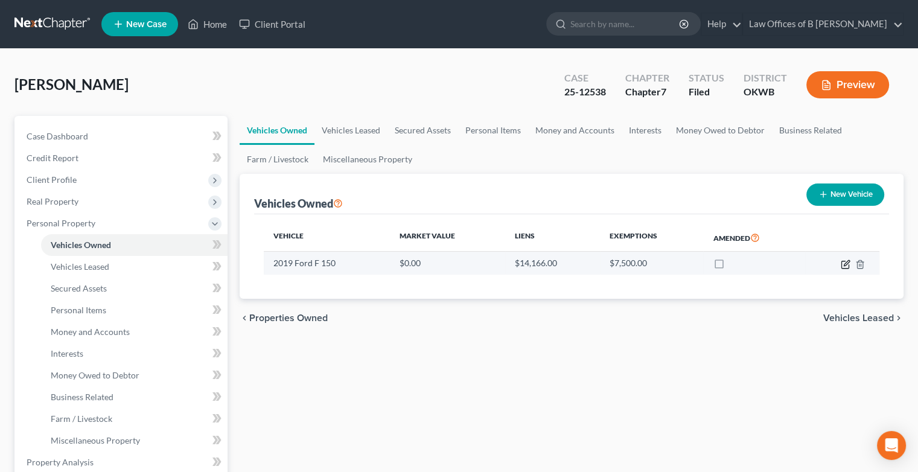
click at [843, 267] on icon "button" at bounding box center [846, 265] width 10 height 10
select select "0"
select select "7"
select select "1"
select select "0"
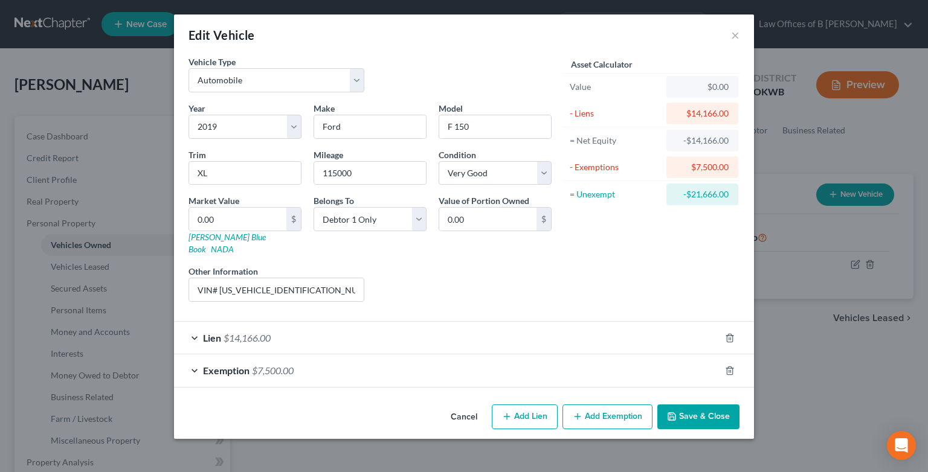
click at [700, 409] on button "Save & Close" at bounding box center [698, 417] width 82 height 25
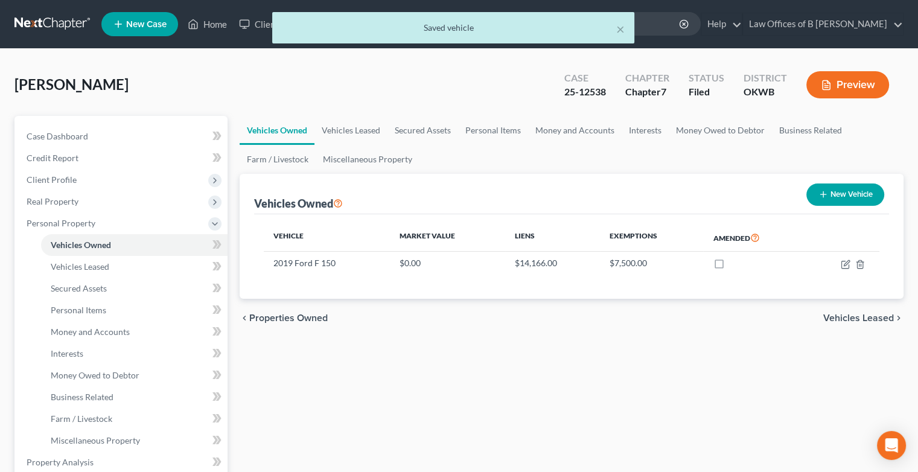
click at [217, 30] on div "× Saved vehicle" at bounding box center [453, 30] width 918 height 37
click at [217, 24] on div "× Saved vehicle" at bounding box center [453, 30] width 918 height 37
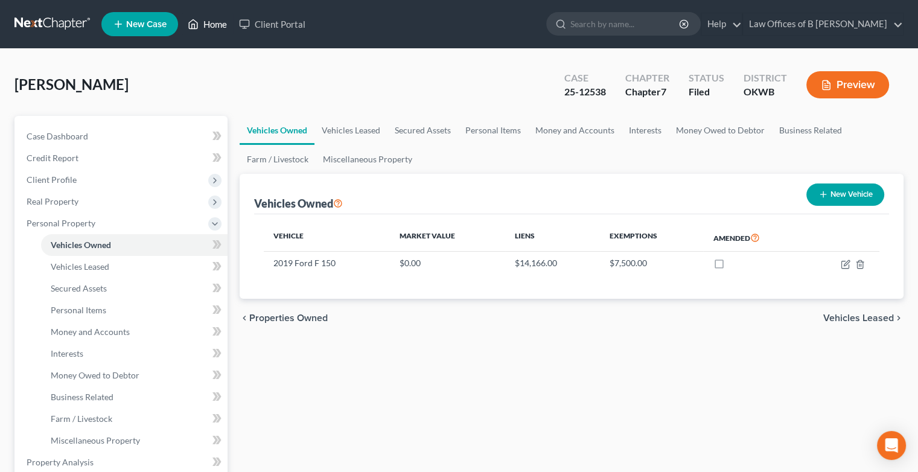
click at [211, 23] on link "Home" at bounding box center [207, 24] width 51 height 22
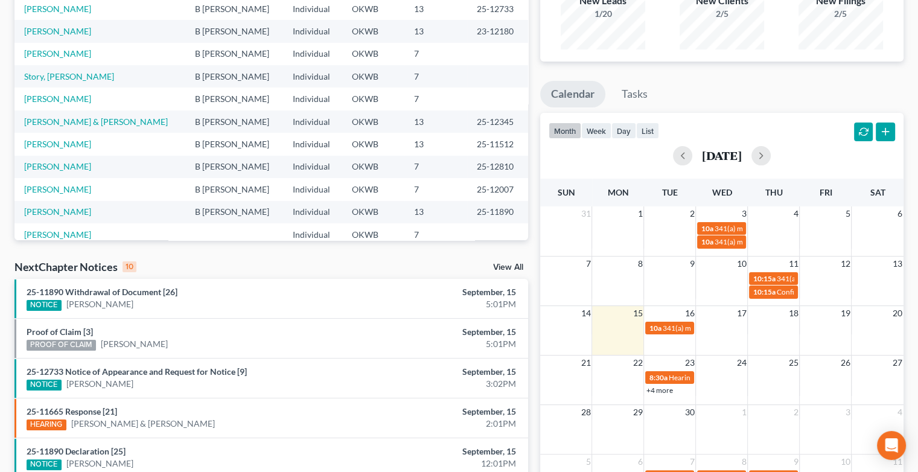
scroll to position [165, 0]
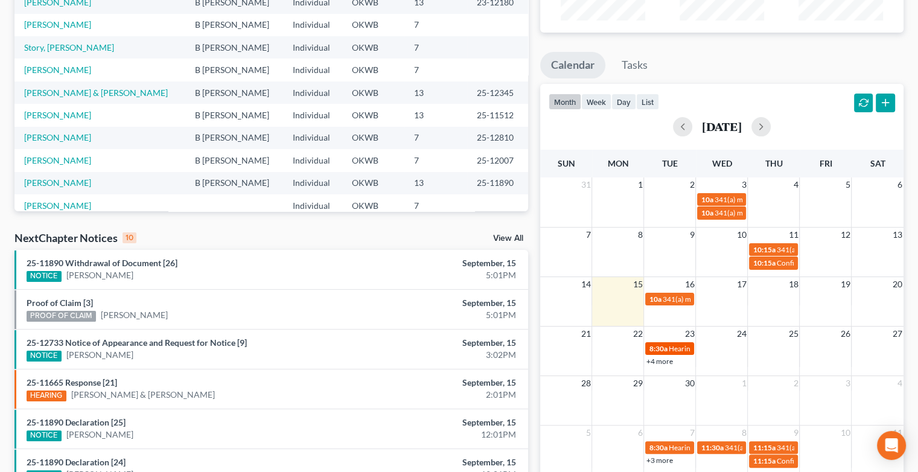
click at [670, 347] on span "Hearing for [PERSON_NAME]" at bounding box center [715, 348] width 94 height 9
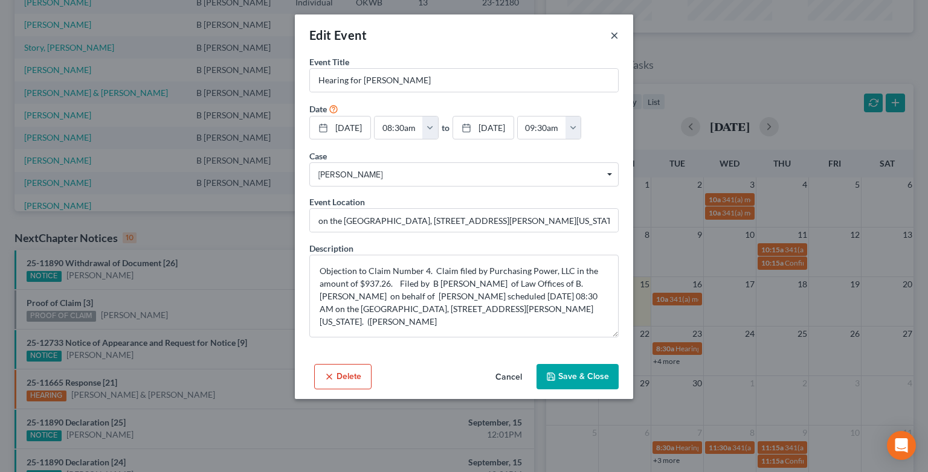
click at [614, 39] on button "×" at bounding box center [614, 35] width 8 height 14
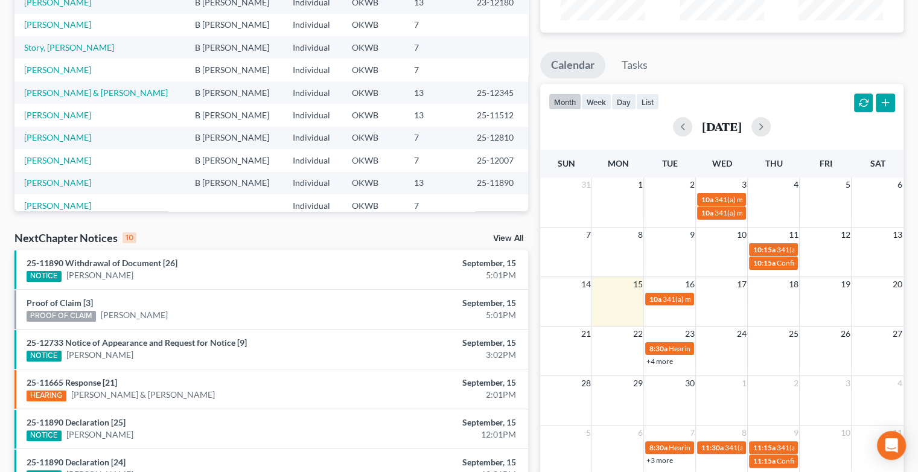
click at [656, 362] on link "+4 more" at bounding box center [659, 361] width 27 height 9
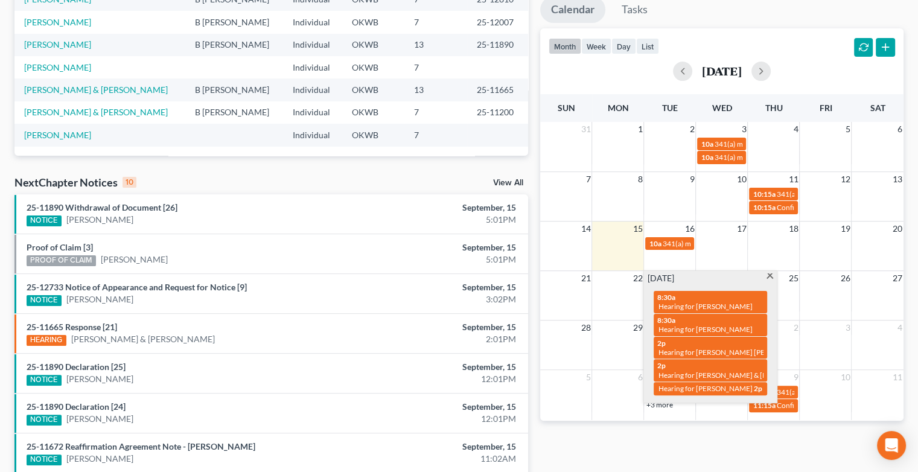
scroll to position [222, 0]
click at [689, 370] on span "Hearing for [PERSON_NAME] & [PERSON_NAME]" at bounding box center [738, 374] width 158 height 9
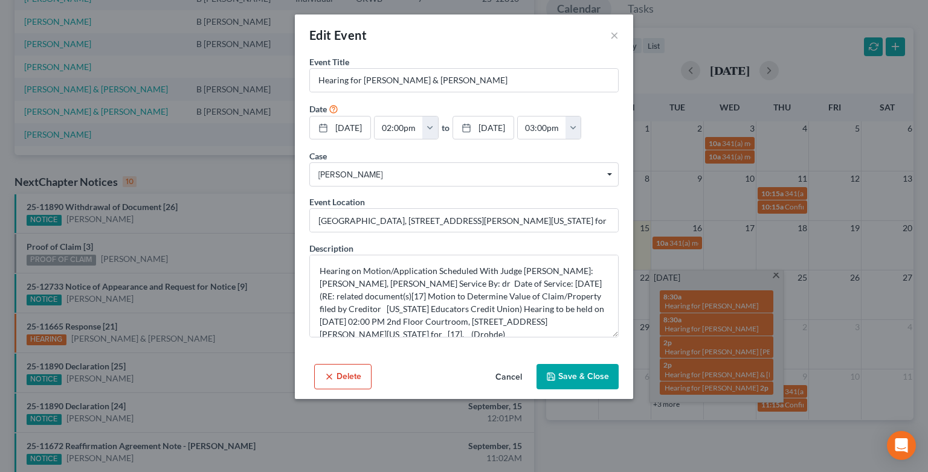
click at [351, 376] on button "Delete" at bounding box center [342, 376] width 57 height 25
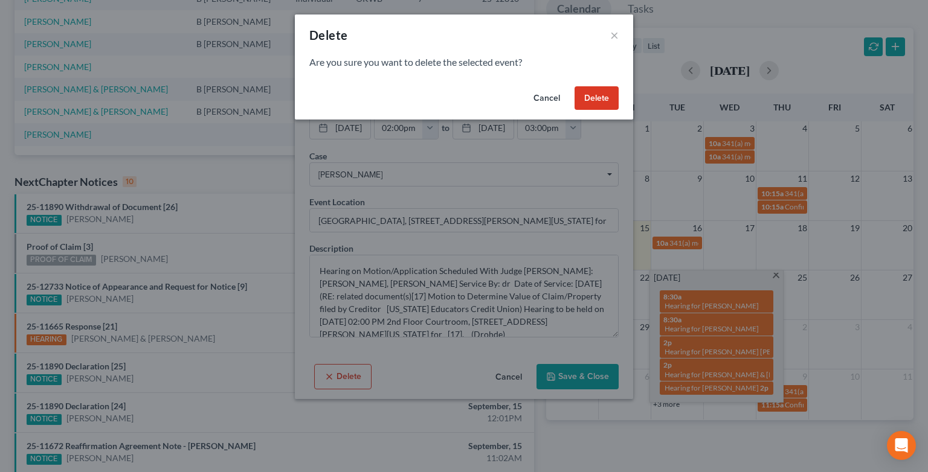
click at [604, 93] on button "Delete" at bounding box center [596, 98] width 44 height 24
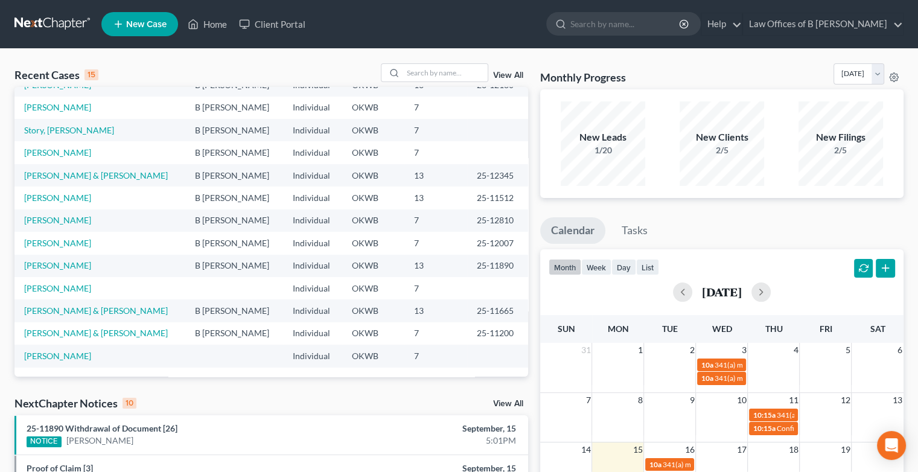
scroll to position [0, 0]
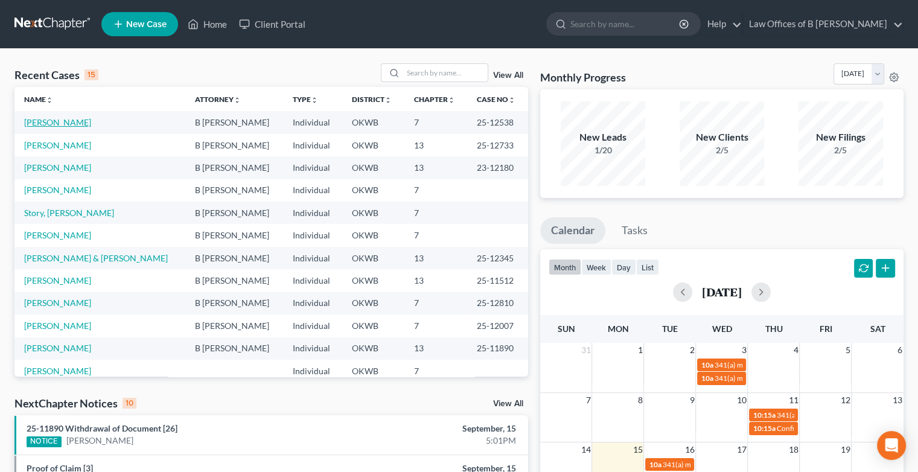
click at [52, 123] on link "[PERSON_NAME]" at bounding box center [57, 122] width 67 height 10
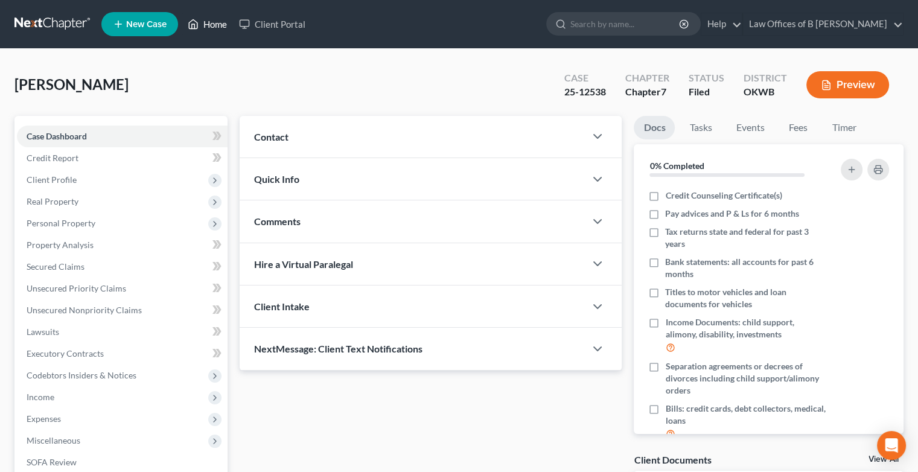
click at [200, 24] on link "Home" at bounding box center [207, 24] width 51 height 22
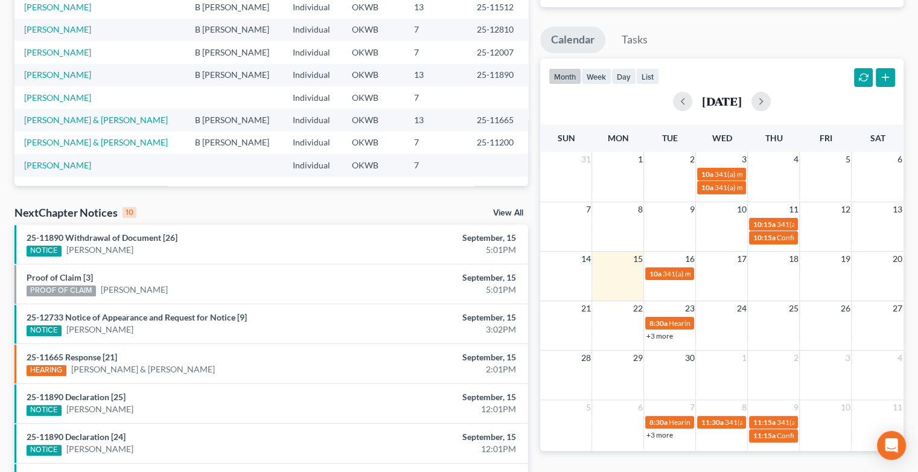
scroll to position [196, 0]
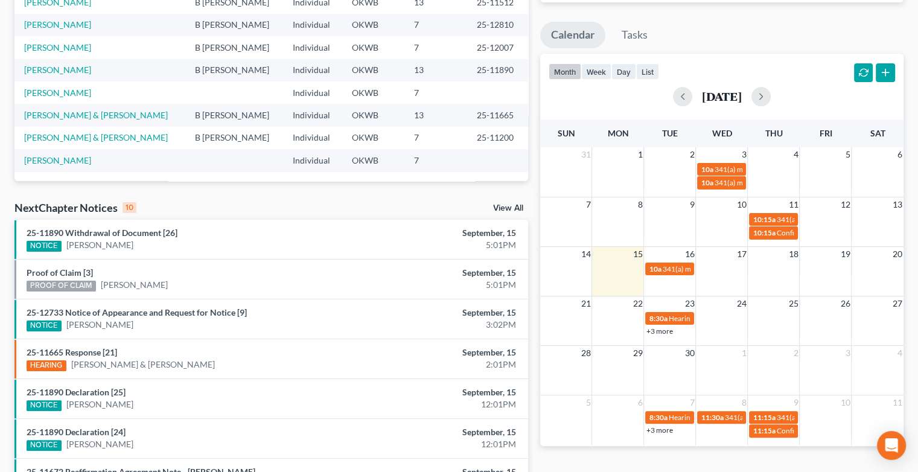
click at [659, 429] on link "+3 more" at bounding box center [659, 430] width 27 height 9
click at [560, 261] on td at bounding box center [566, 268] width 52 height 14
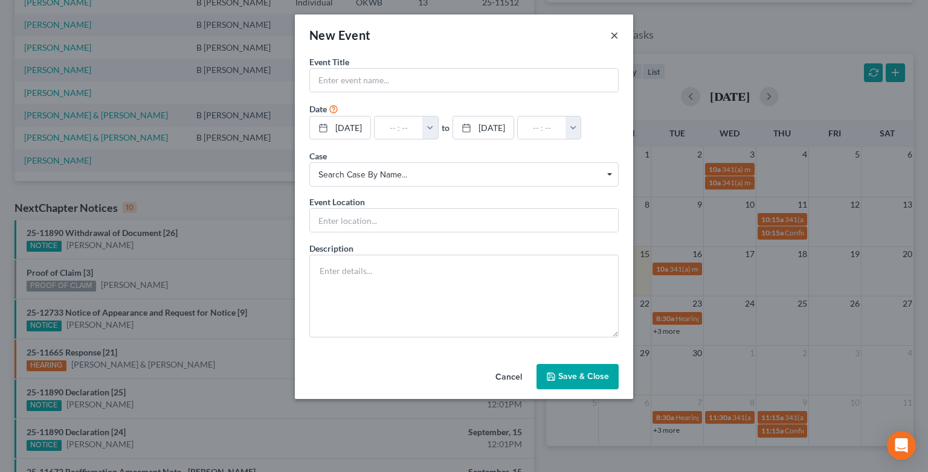
click at [616, 40] on button "×" at bounding box center [614, 35] width 8 height 14
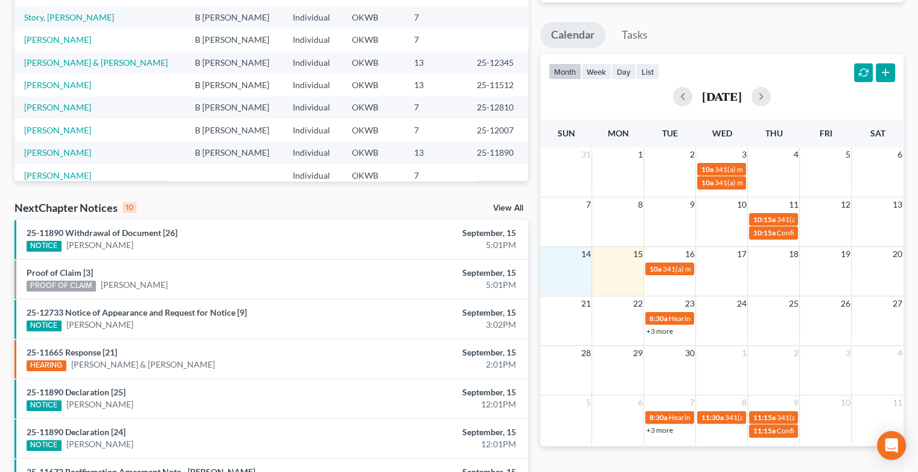
scroll to position [0, 0]
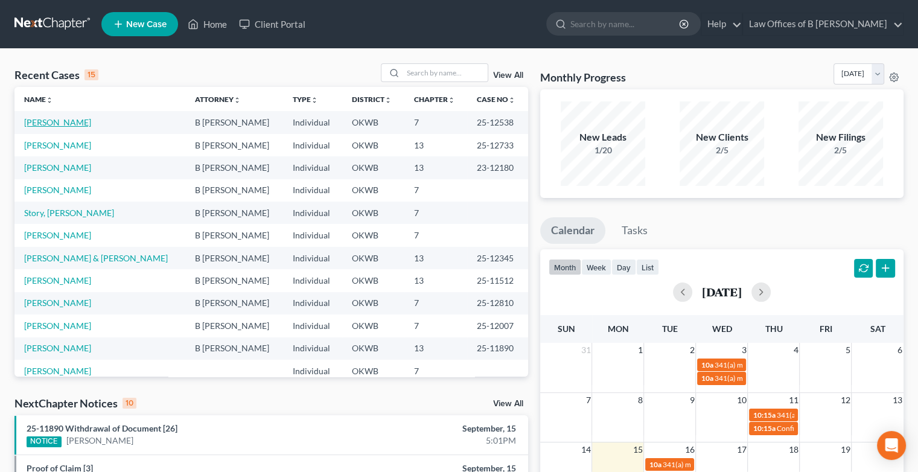
click at [60, 122] on link "[PERSON_NAME]" at bounding box center [57, 122] width 67 height 10
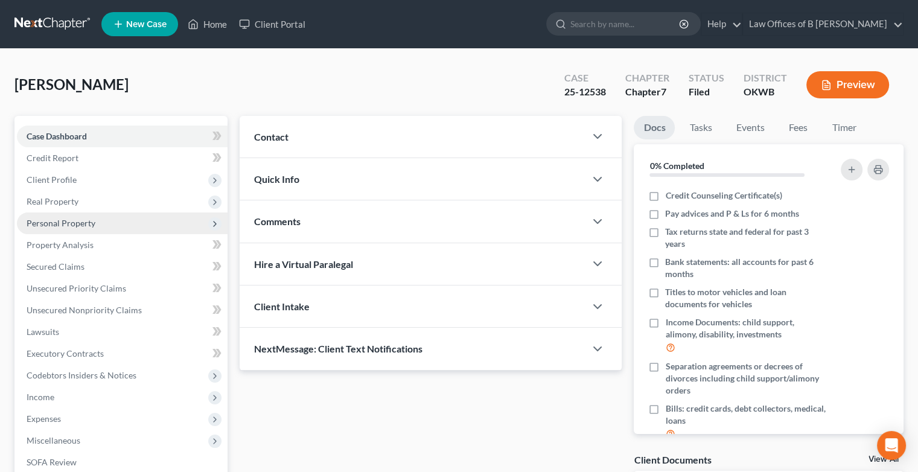
click at [78, 224] on span "Personal Property" at bounding box center [61, 223] width 69 height 10
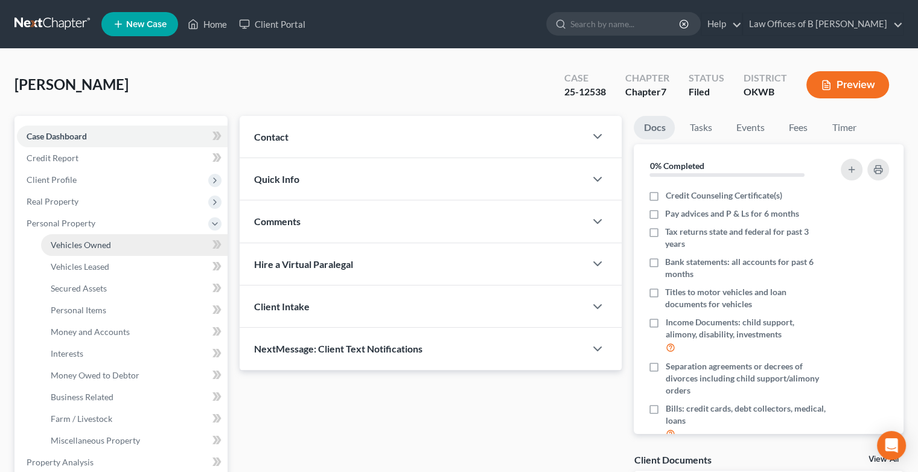
click at [94, 249] on span "Vehicles Owned" at bounding box center [81, 245] width 60 height 10
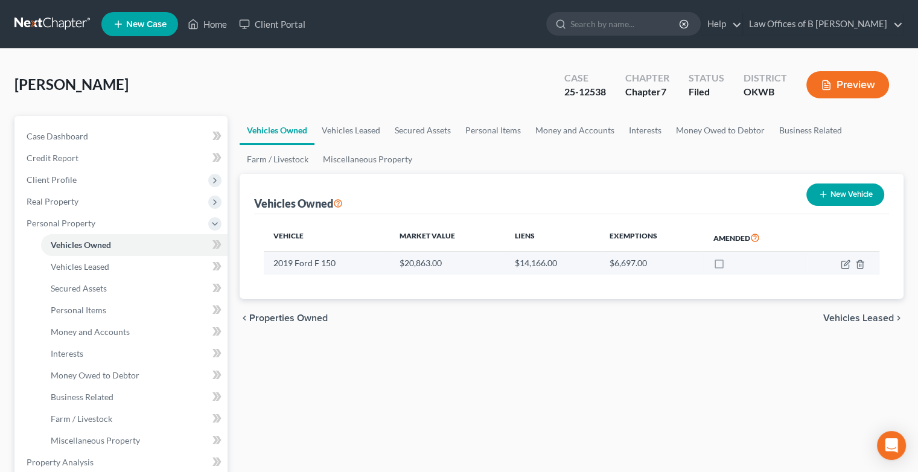
click at [730, 266] on label at bounding box center [730, 266] width 0 height 0
click at [735, 265] on input "checkbox" at bounding box center [739, 261] width 8 height 8
checkbox input "true"
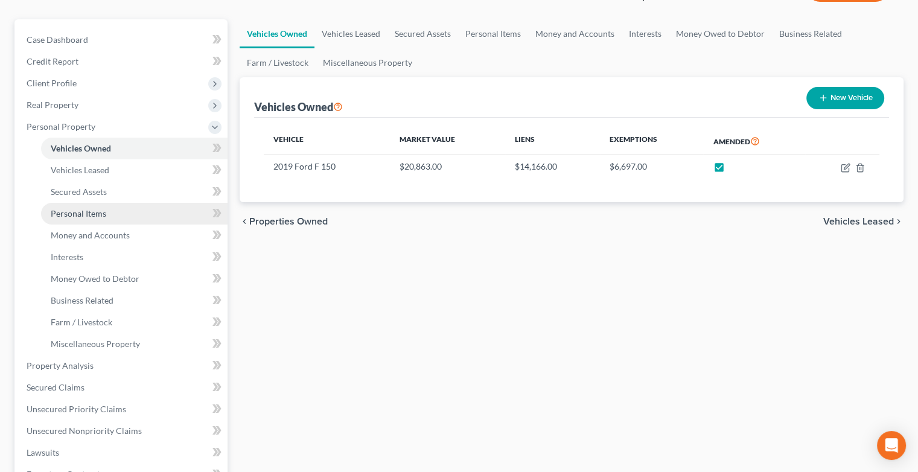
scroll to position [101, 0]
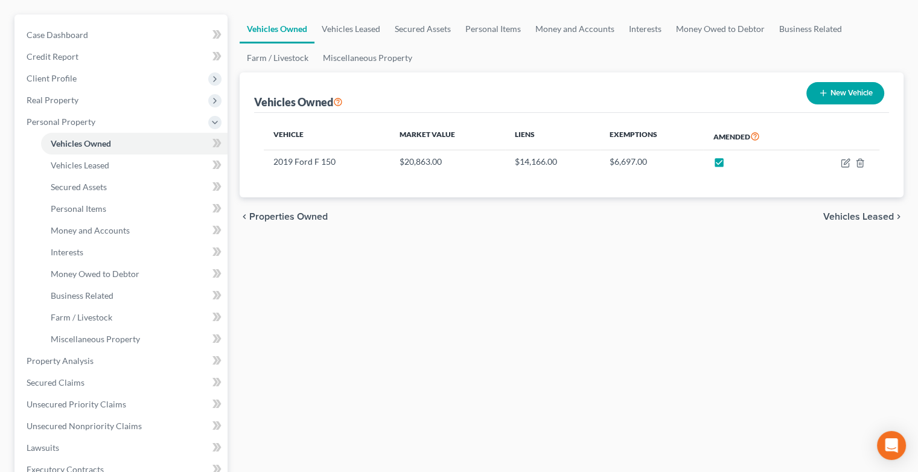
click at [612, 329] on div "Vehicles Owned Vehicles Leased Secured Assets Personal Items Money and Accounts…" at bounding box center [572, 362] width 676 height 697
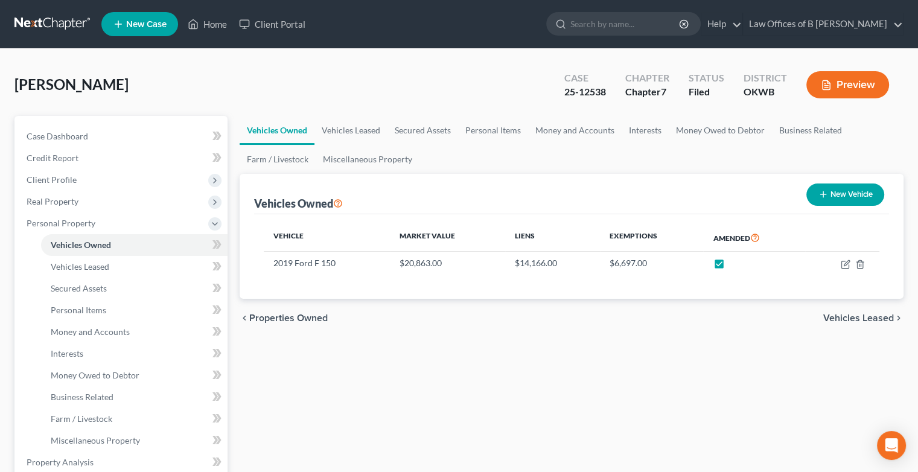
scroll to position [386, 0]
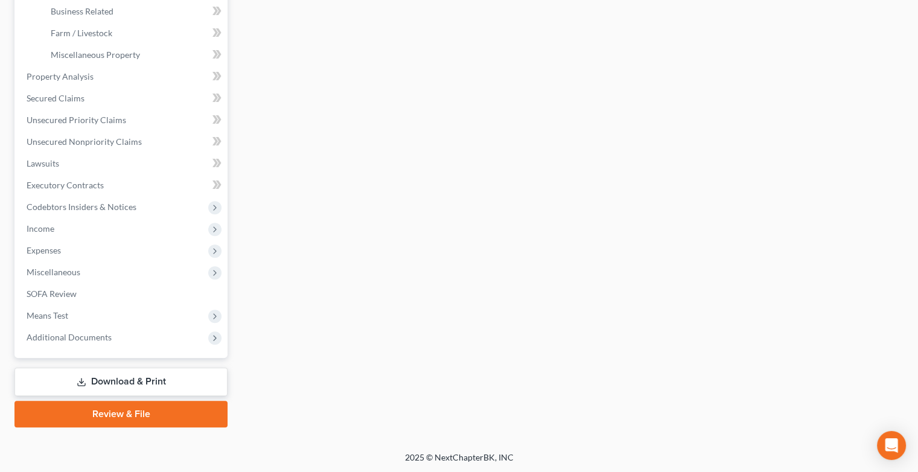
click at [124, 376] on link "Download & Print" at bounding box center [120, 382] width 213 height 28
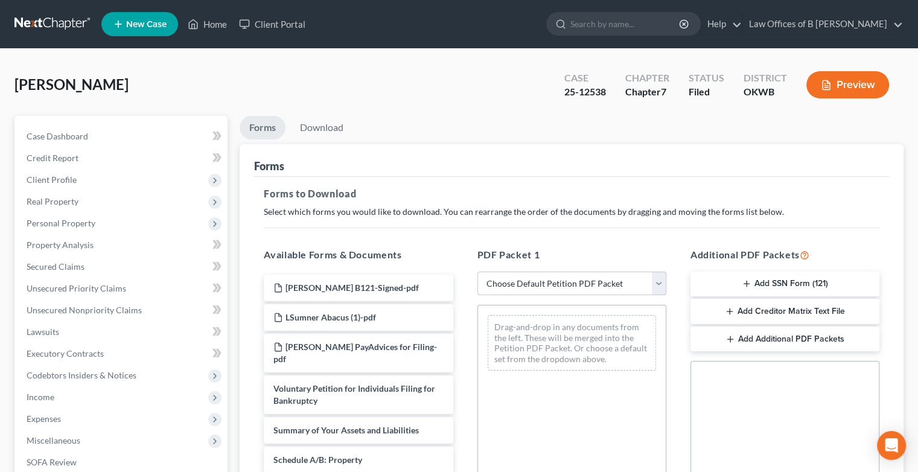
click at [658, 288] on select "Choose Default Petition PDF Packet Complete Bankruptcy Petition (all forms and …" at bounding box center [572, 284] width 189 height 24
select select "2"
click at [478, 272] on select "Choose Default Petition PDF Packet Complete Bankruptcy Petition (all forms and …" at bounding box center [572, 284] width 189 height 24
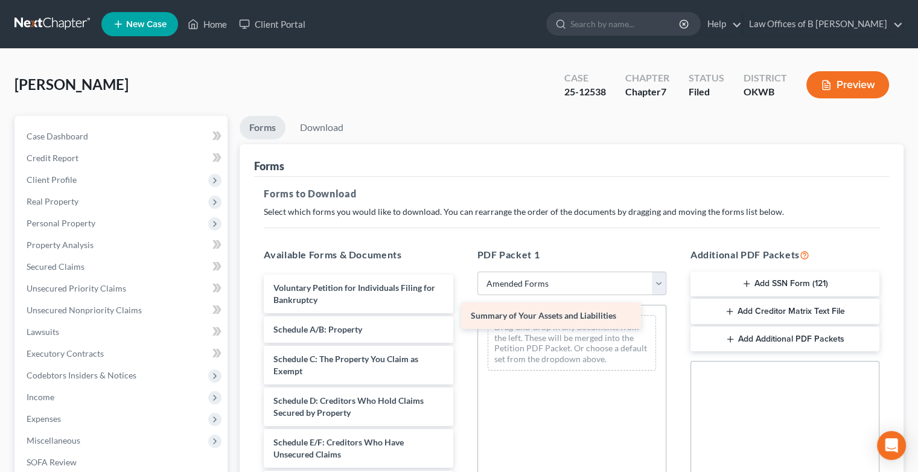
drag, startPoint x: 362, startPoint y: 330, endPoint x: 560, endPoint y: 317, distance: 197.9
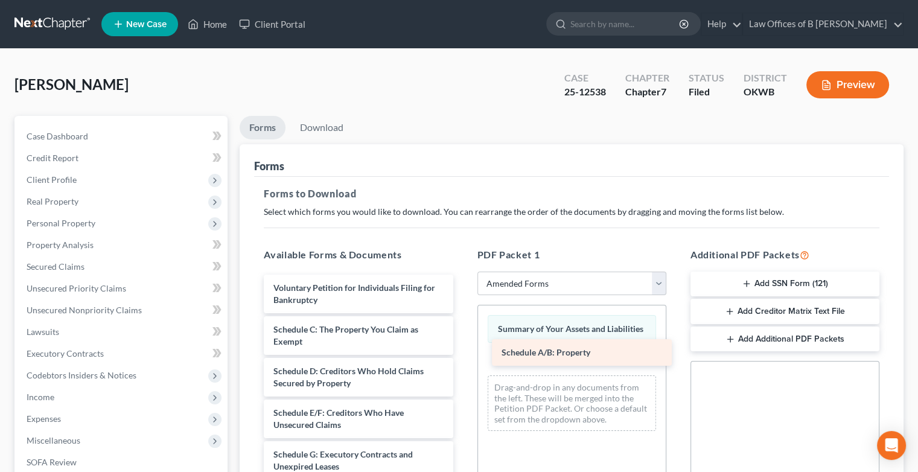
drag, startPoint x: 349, startPoint y: 335, endPoint x: 575, endPoint y: 354, distance: 226.7
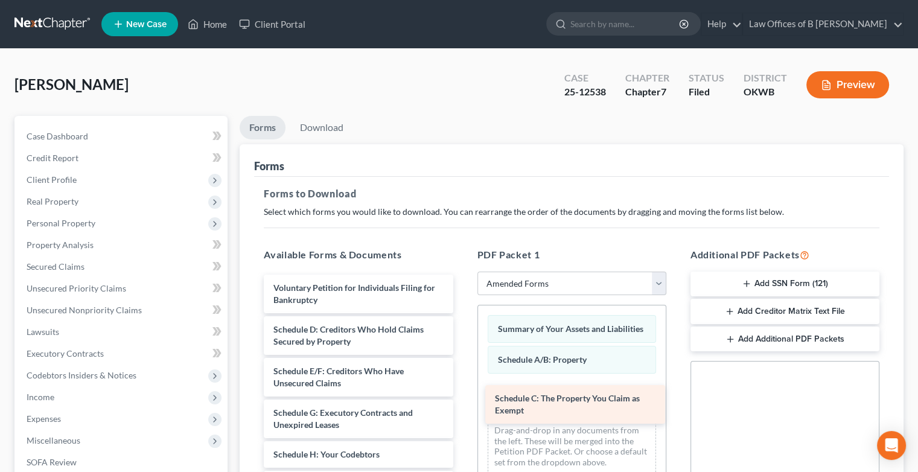
drag, startPoint x: 371, startPoint y: 327, endPoint x: 593, endPoint y: 397, distance: 232.4
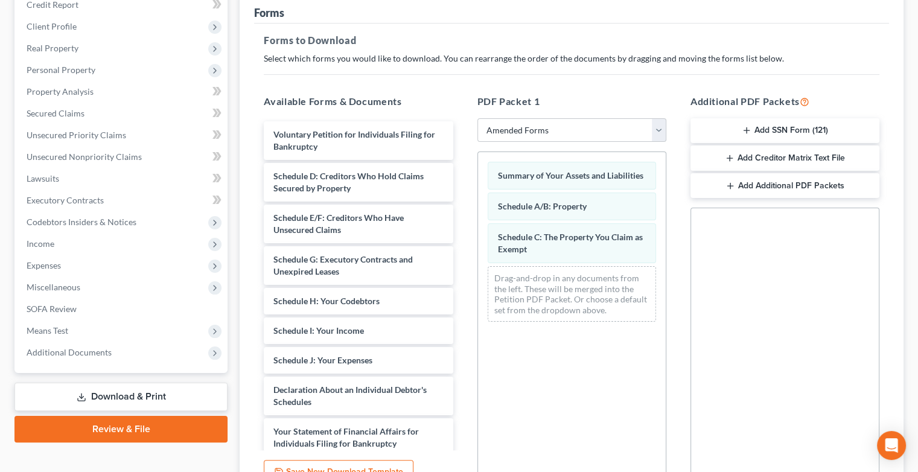
scroll to position [154, 0]
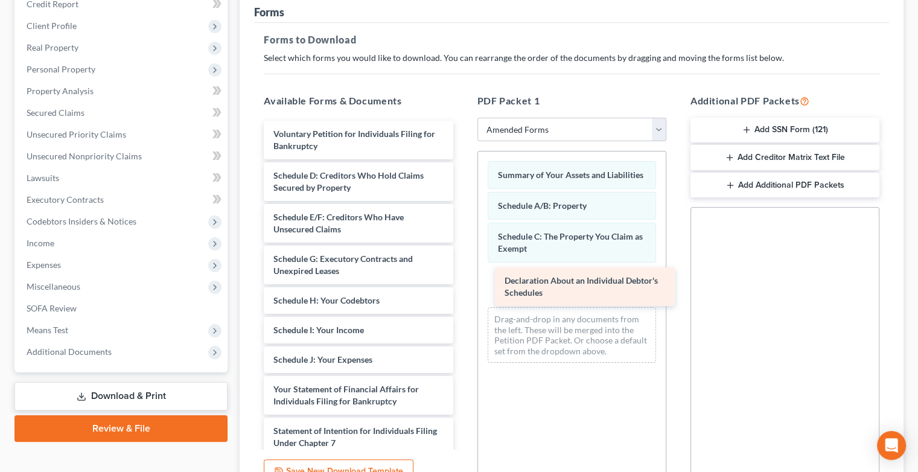
drag, startPoint x: 362, startPoint y: 401, endPoint x: 594, endPoint y: 291, distance: 256.1
click at [463, 291] on div "Declaration About an Individual Debtor's Schedules Voluntary Petition for Indiv…" at bounding box center [358, 389] width 208 height 537
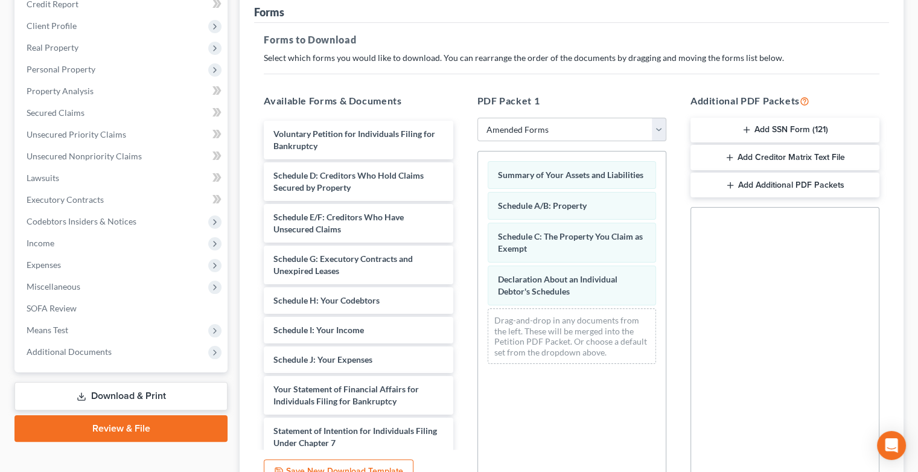
scroll to position [272, 0]
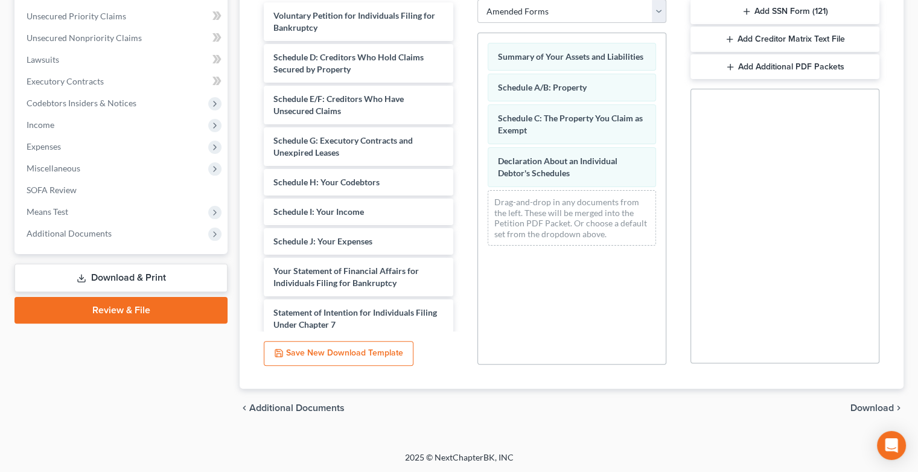
click at [867, 409] on span "Download" at bounding box center [872, 408] width 43 height 10
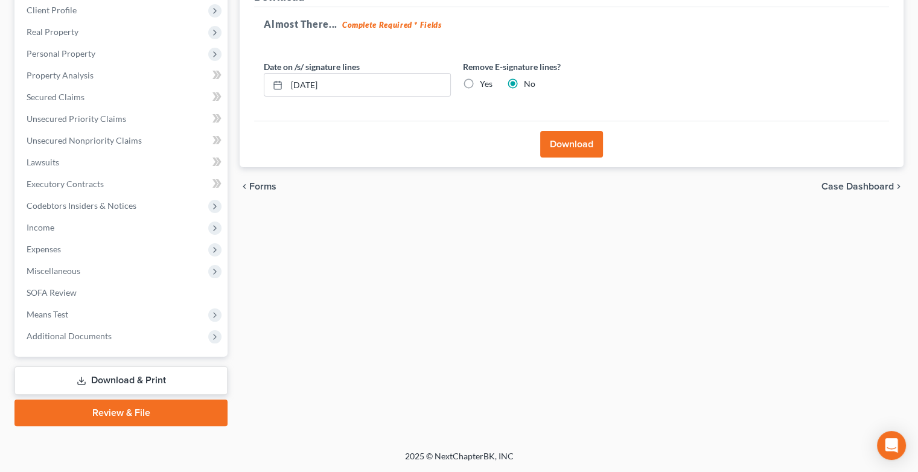
scroll to position [168, 0]
click at [564, 150] on button "Download" at bounding box center [571, 145] width 63 height 27
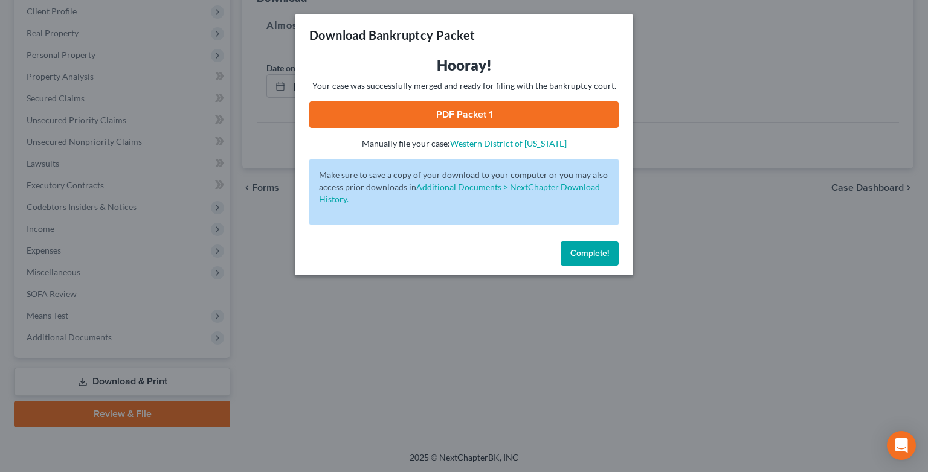
click at [466, 115] on link "PDF Packet 1" at bounding box center [463, 114] width 309 height 27
click at [589, 251] on span "Complete!" at bounding box center [589, 253] width 39 height 10
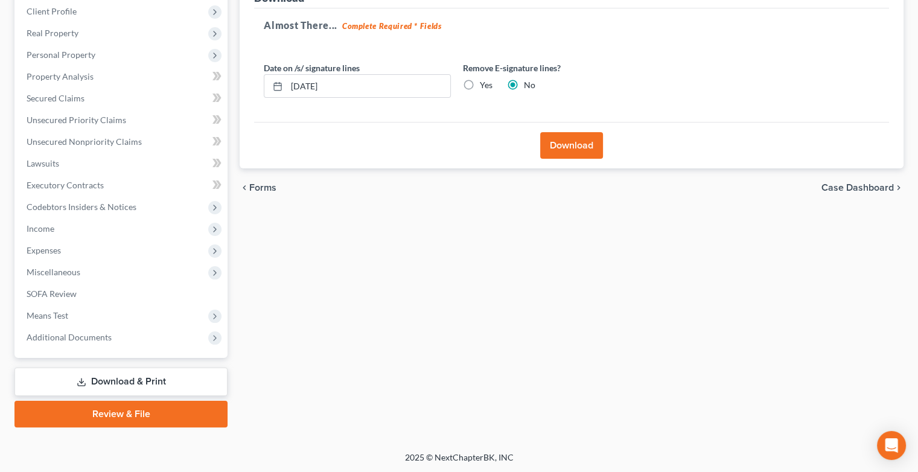
scroll to position [0, 0]
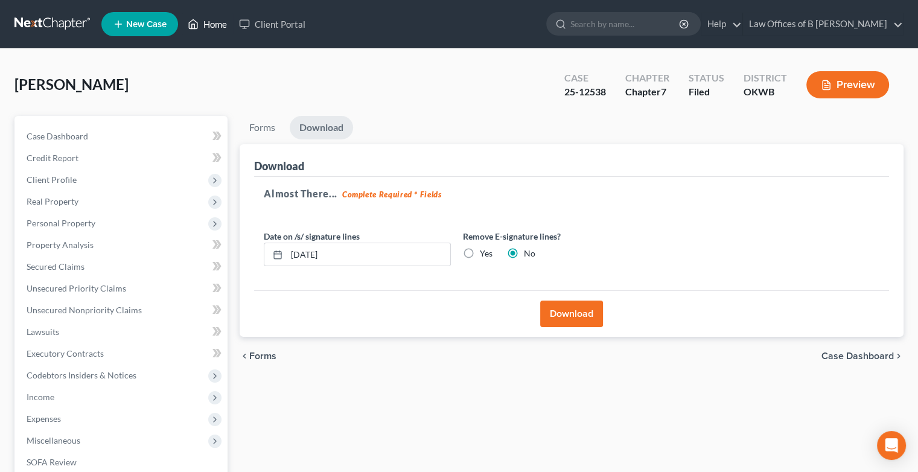
click at [207, 22] on link "Home" at bounding box center [207, 24] width 51 height 22
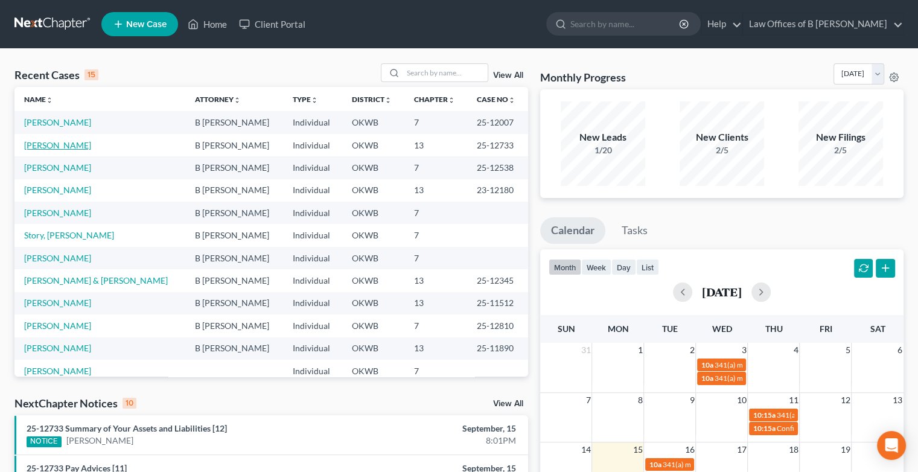
click at [60, 145] on link "[PERSON_NAME]" at bounding box center [57, 145] width 67 height 10
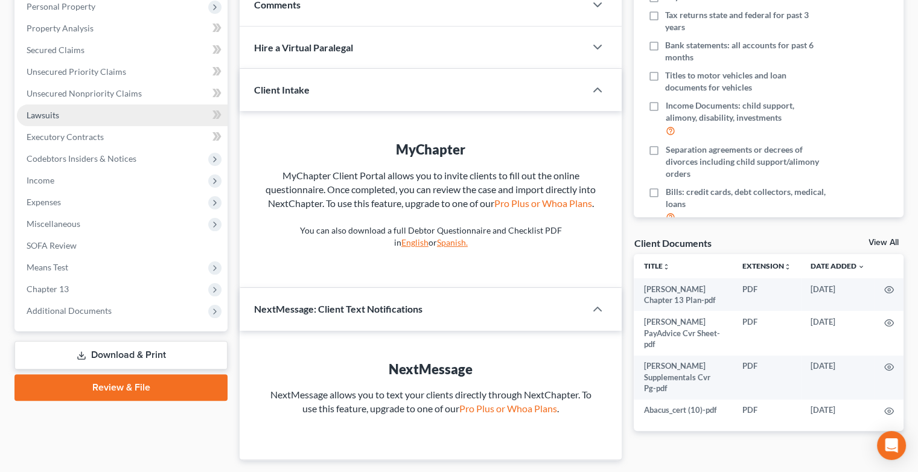
scroll to position [251, 0]
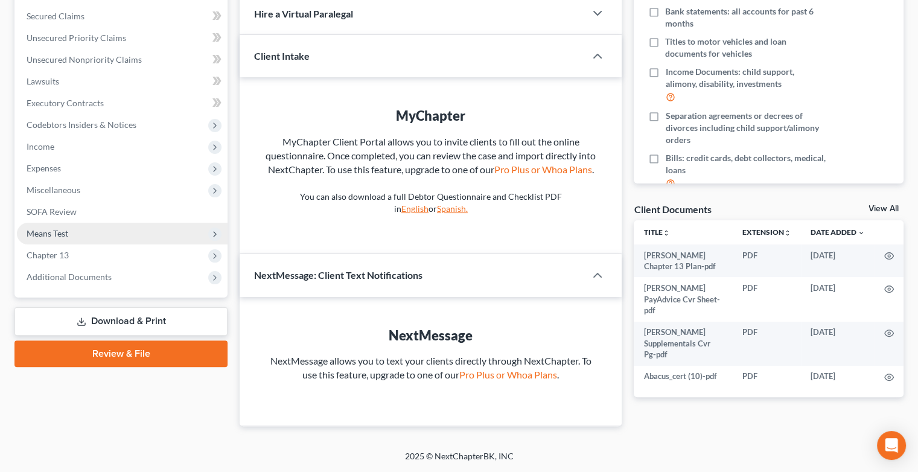
click at [60, 238] on span "Means Test" at bounding box center [48, 233] width 42 height 10
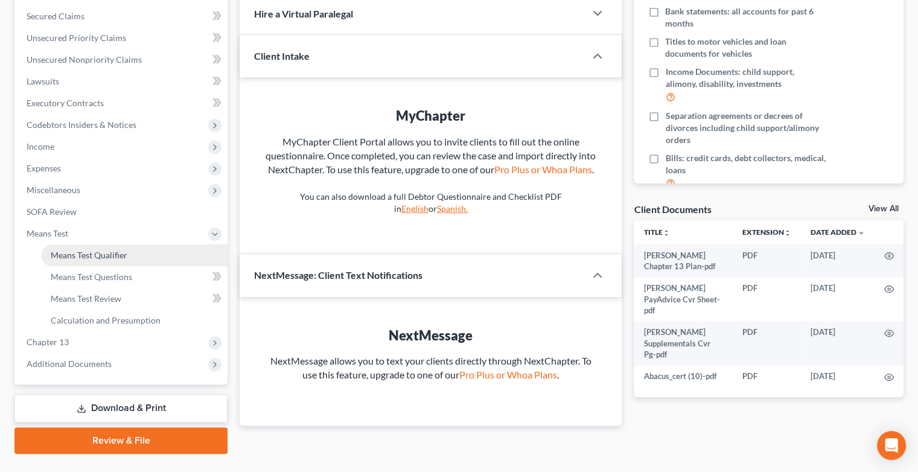
click at [77, 254] on span "Means Test Qualifier" at bounding box center [89, 255] width 77 height 10
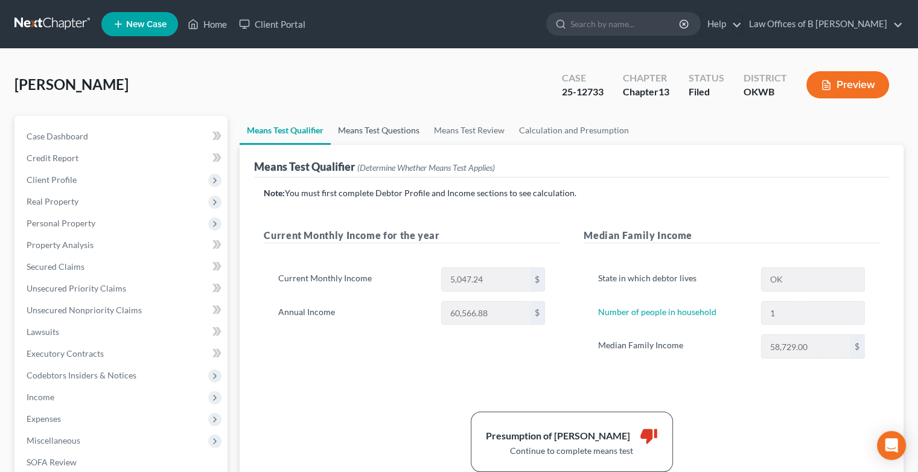
click at [362, 129] on link "Means Test Questions" at bounding box center [379, 130] width 96 height 29
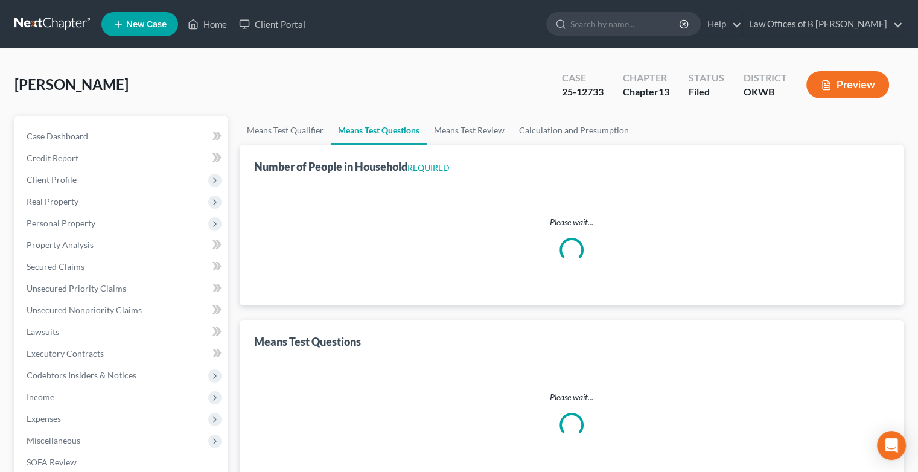
select select "0"
select select "60"
select select "1"
select select "0"
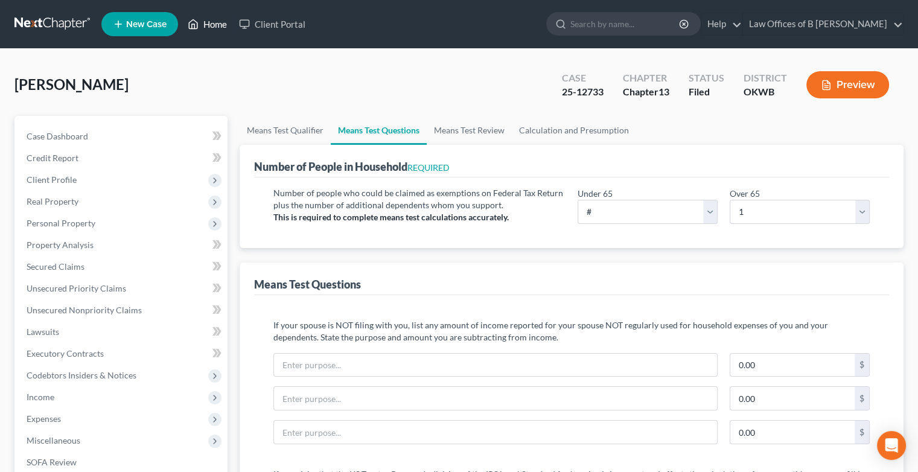
click at [219, 22] on link "Home" at bounding box center [207, 24] width 51 height 22
